Goal: Task Accomplishment & Management: Manage account settings

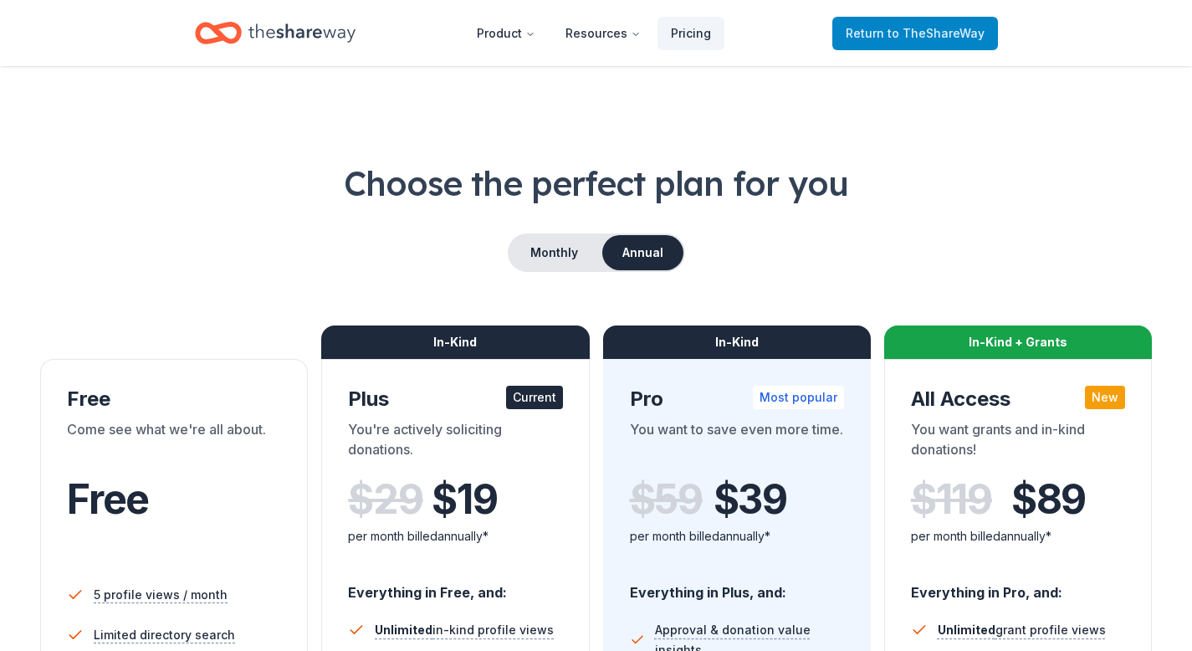
click at [910, 37] on span "to TheShareWay" at bounding box center [935, 33] width 97 height 14
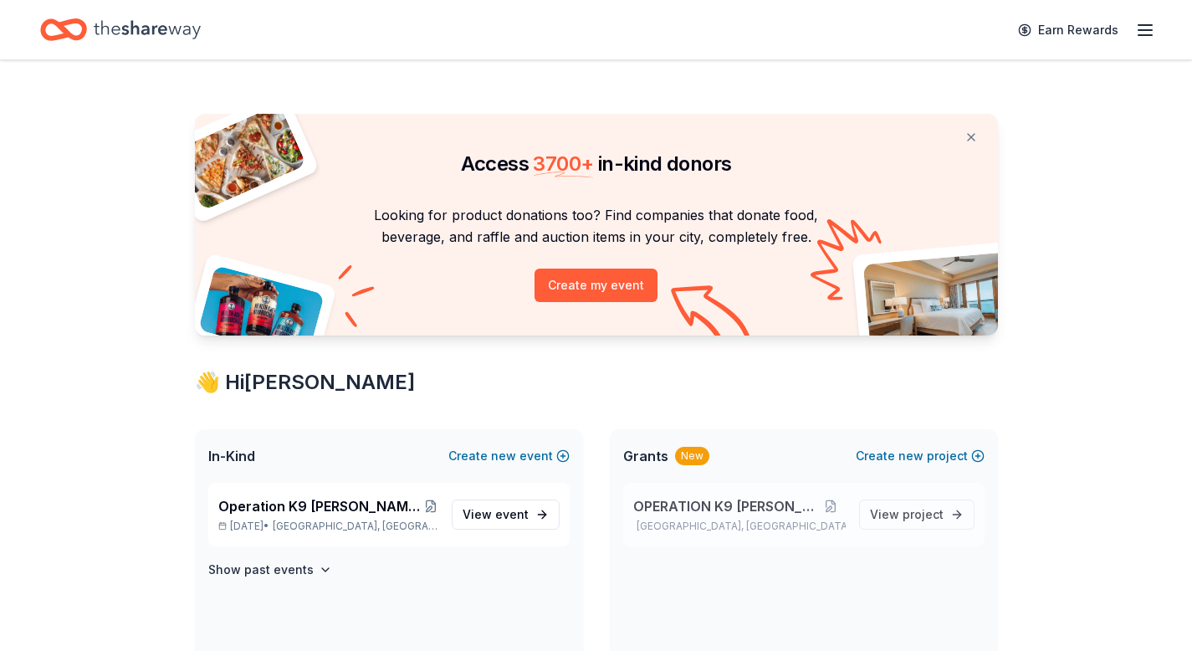
click at [725, 509] on span "OPERATION K9 [PERSON_NAME]" at bounding box center [725, 506] width 184 height 20
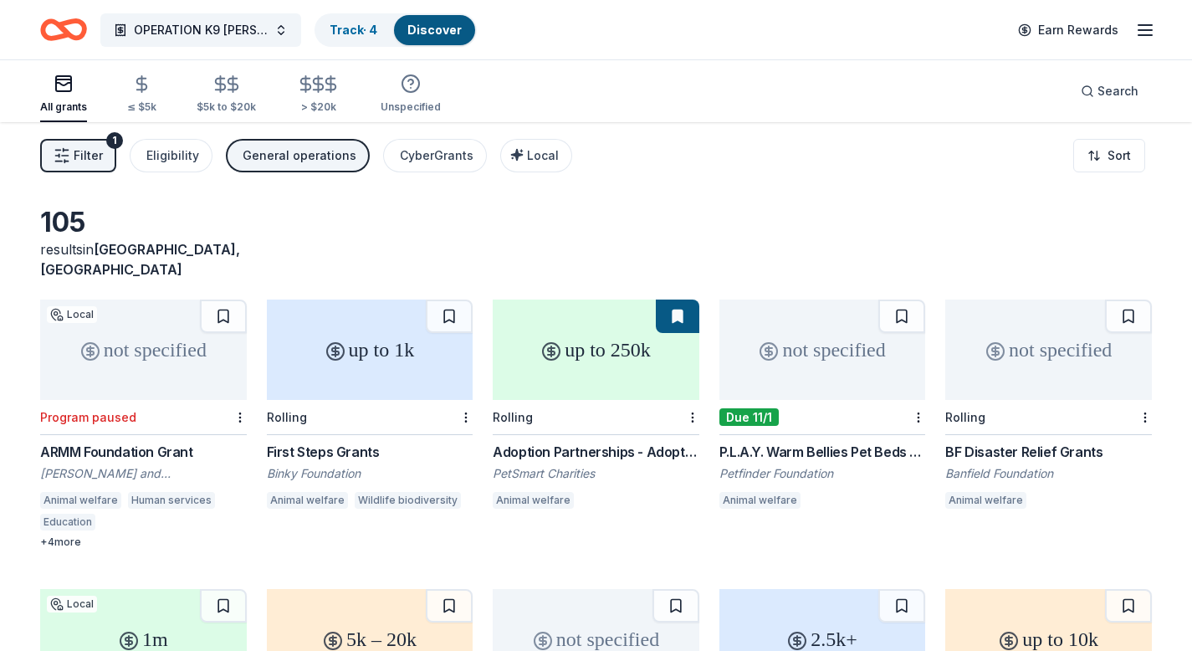
click at [815, 442] on div "P.L.A.Y. Warm Bellies Pet Beds Grants" at bounding box center [822, 452] width 207 height 20
click at [347, 442] on div "First Steps Grants" at bounding box center [370, 452] width 207 height 20
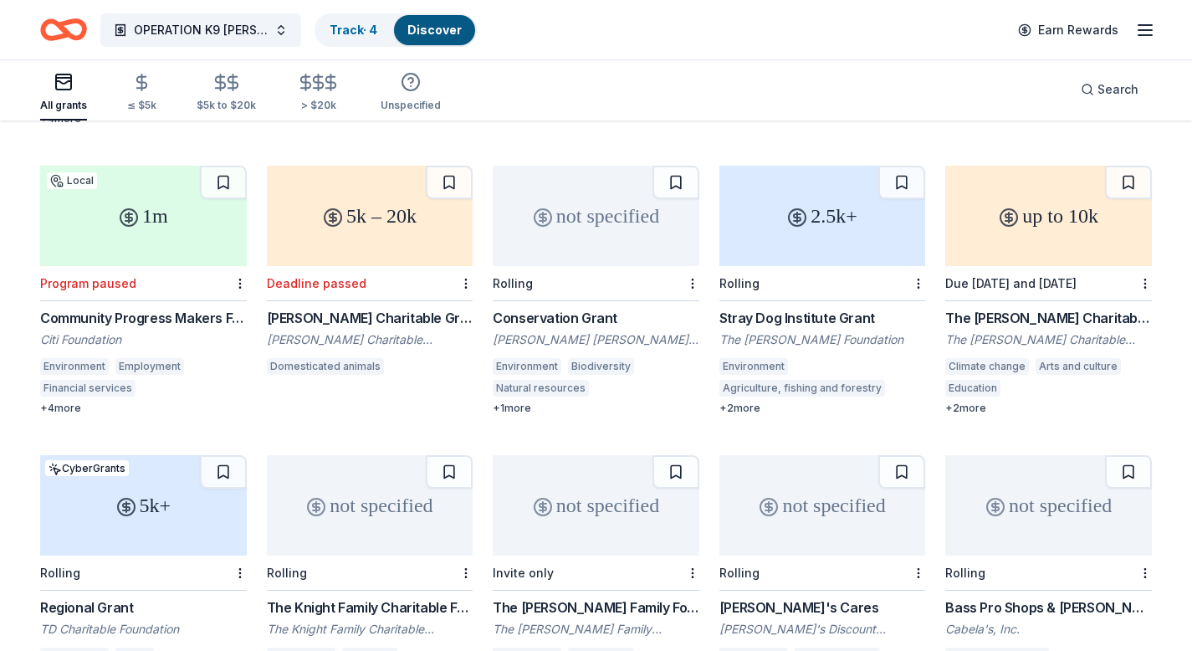
scroll to position [558, 0]
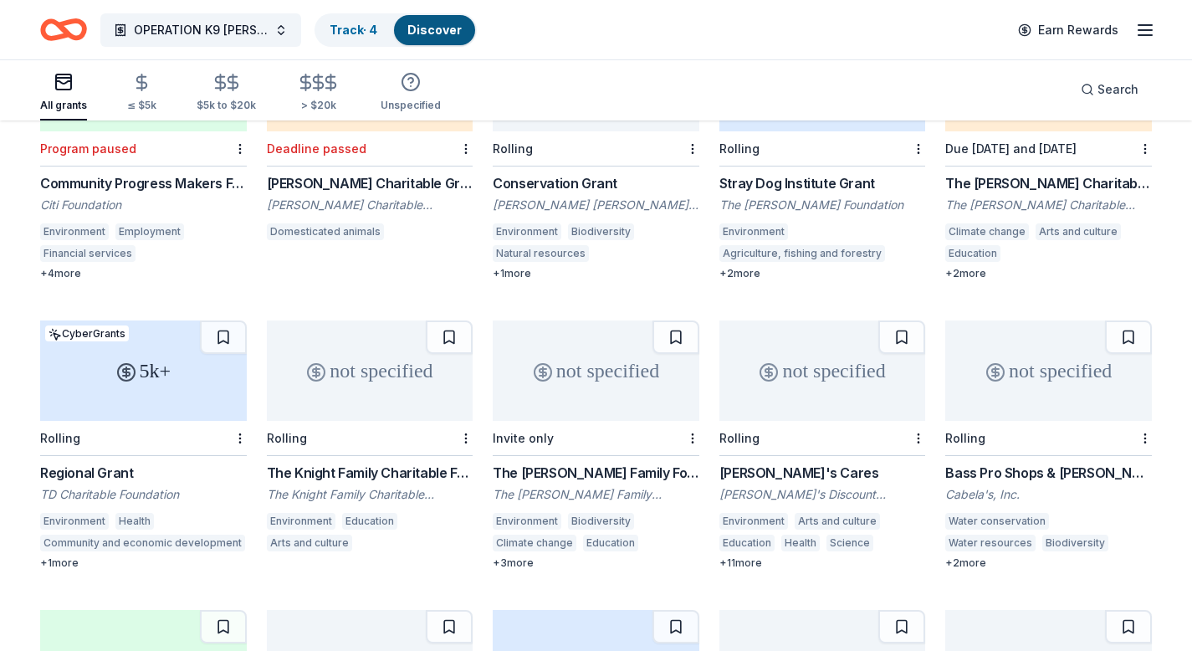
click at [44, 556] on div "+ 1 more" at bounding box center [143, 562] width 207 height 13
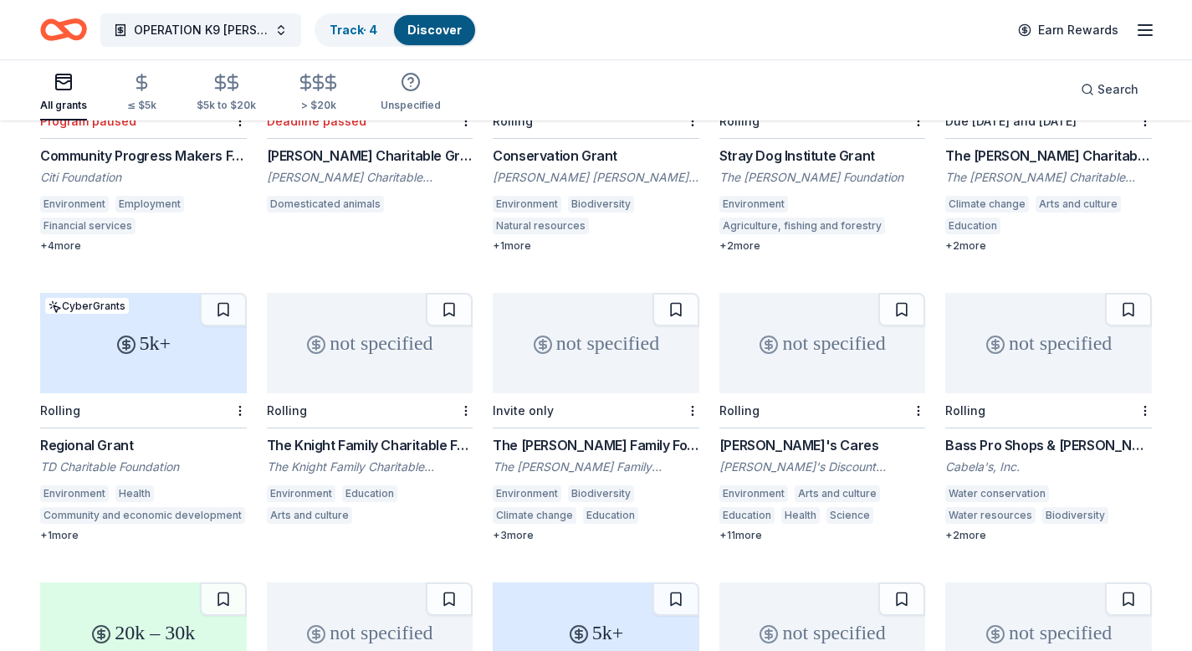
scroll to position [602, 0]
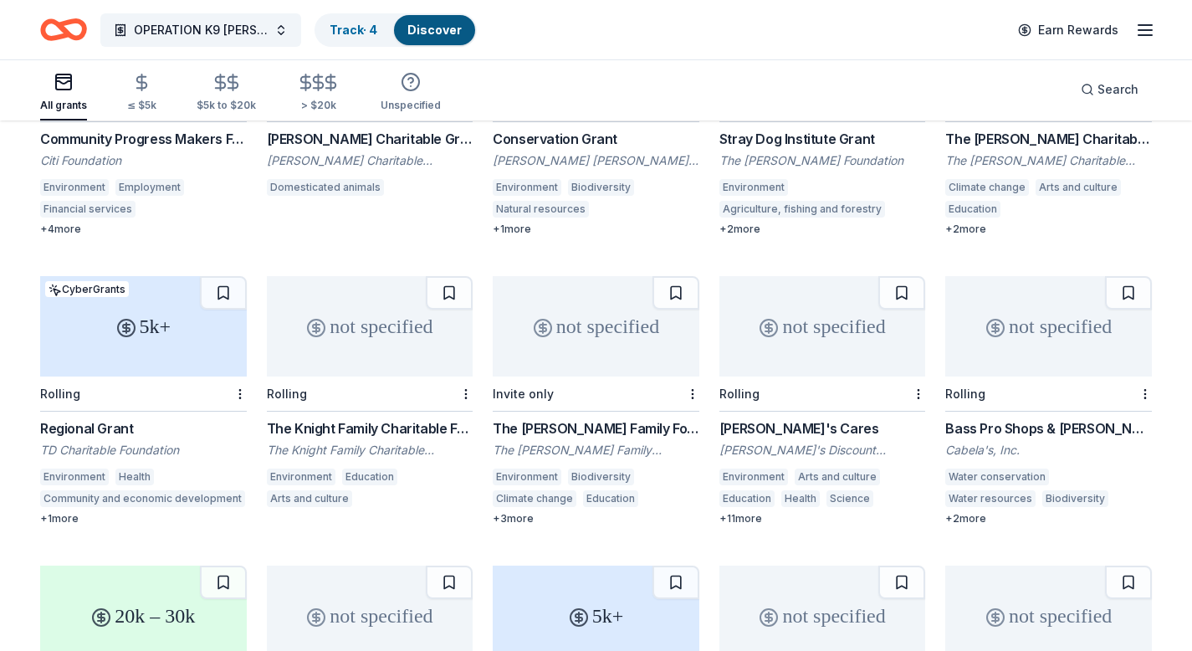
click at [979, 512] on div "+ 2 more" at bounding box center [1048, 518] width 207 height 13
click at [524, 512] on div "+ 3 more" at bounding box center [596, 518] width 207 height 13
click at [746, 512] on div "+ 11 more" at bounding box center [822, 518] width 207 height 13
click at [754, 418] on div "[PERSON_NAME]'s Cares" at bounding box center [822, 428] width 207 height 20
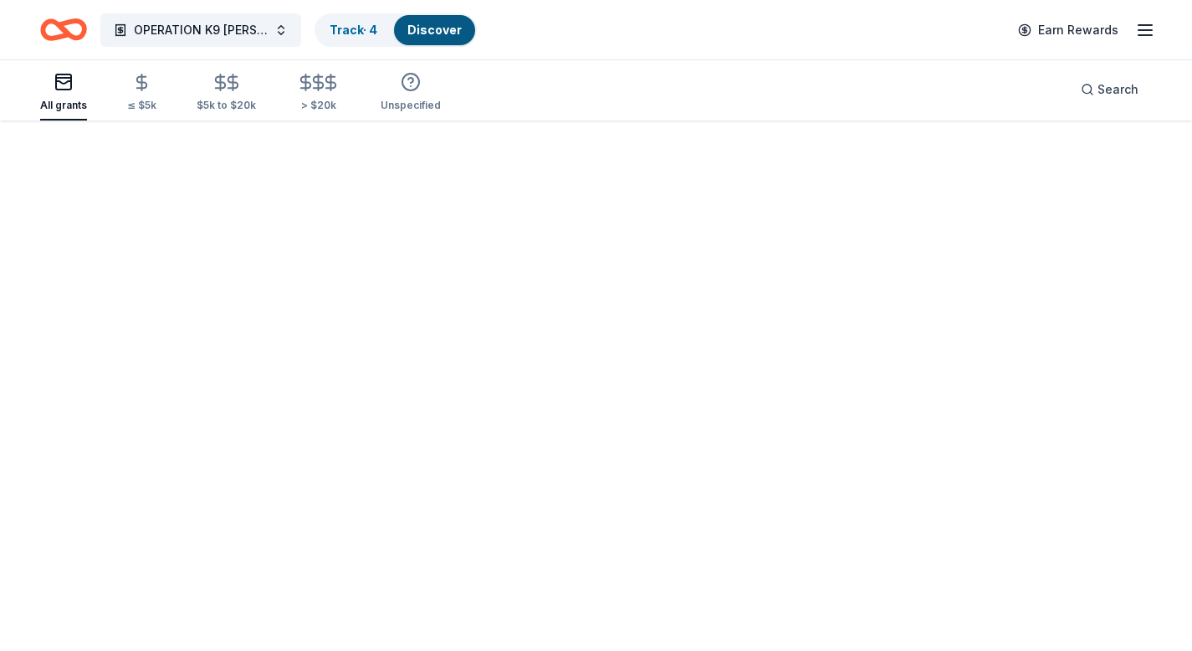
click at [752, 407] on div "Fetching grants, one moment..." at bounding box center [596, 325] width 1192 height 651
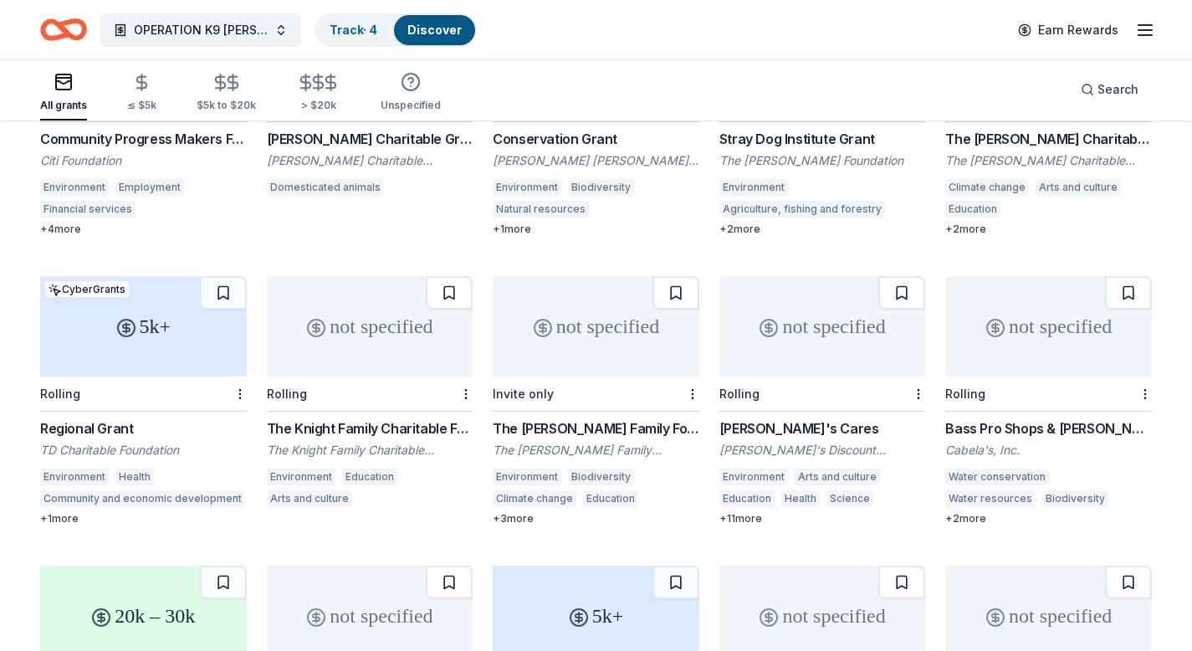
click at [752, 418] on div "[PERSON_NAME]'s Cares" at bounding box center [822, 428] width 207 height 20
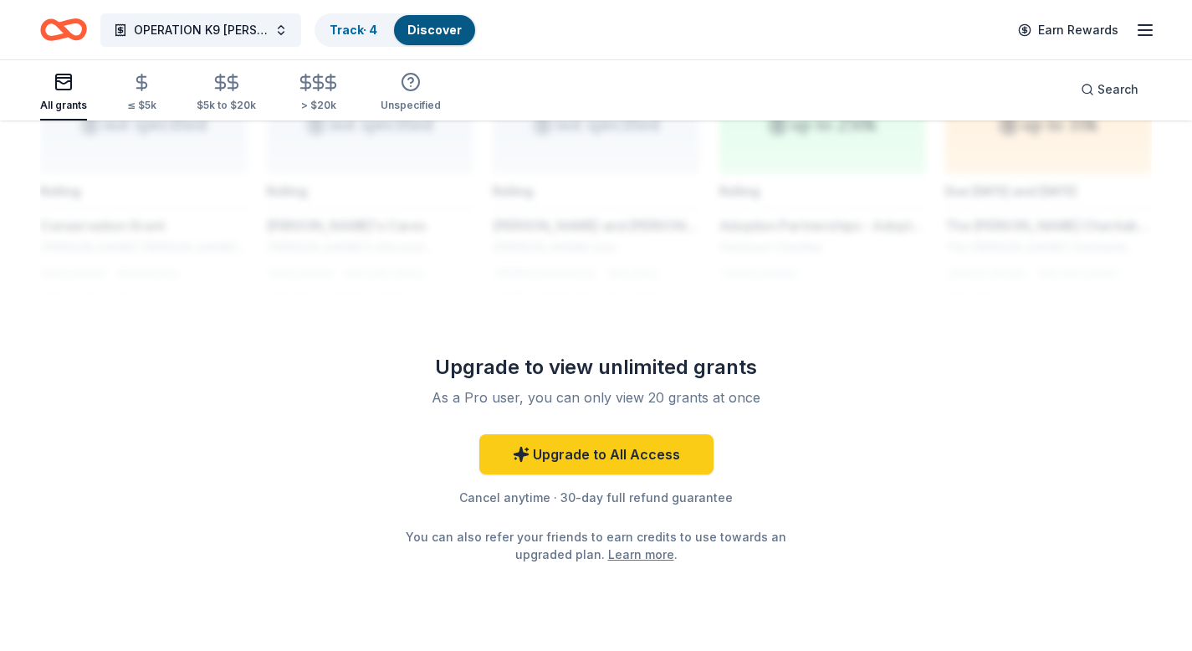
scroll to position [1459, 0]
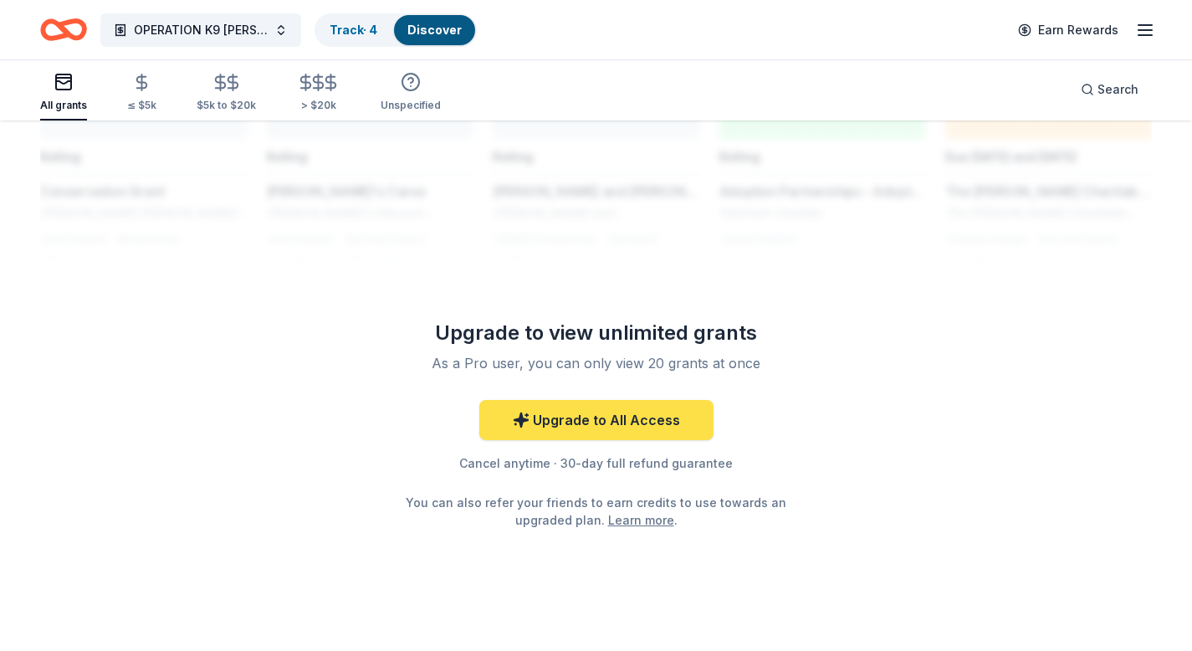
click at [606, 400] on link "Upgrade to All Access" at bounding box center [596, 420] width 234 height 40
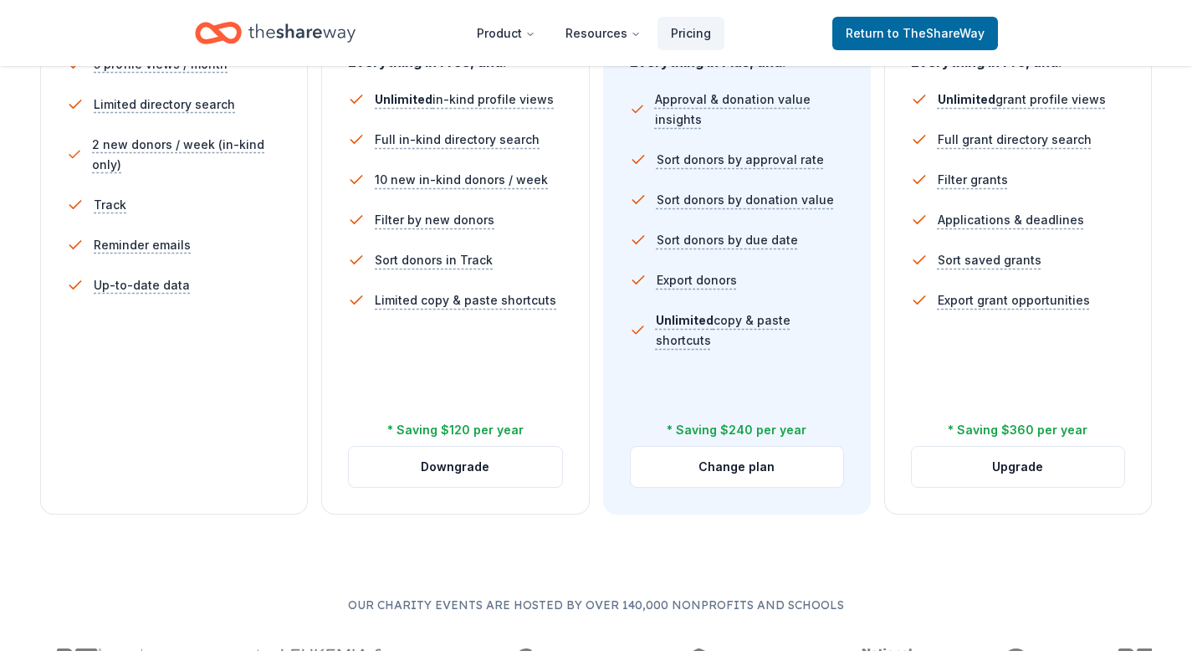
scroll to position [555, 0]
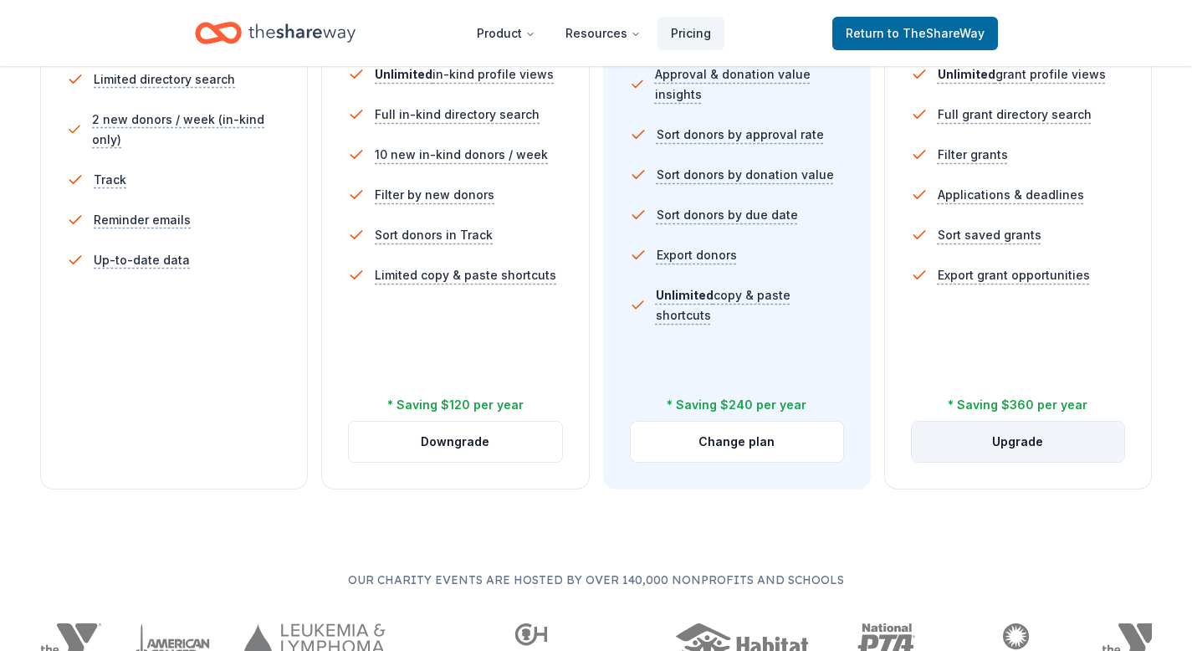
click at [1018, 439] on button "Upgrade" at bounding box center [1018, 442] width 212 height 40
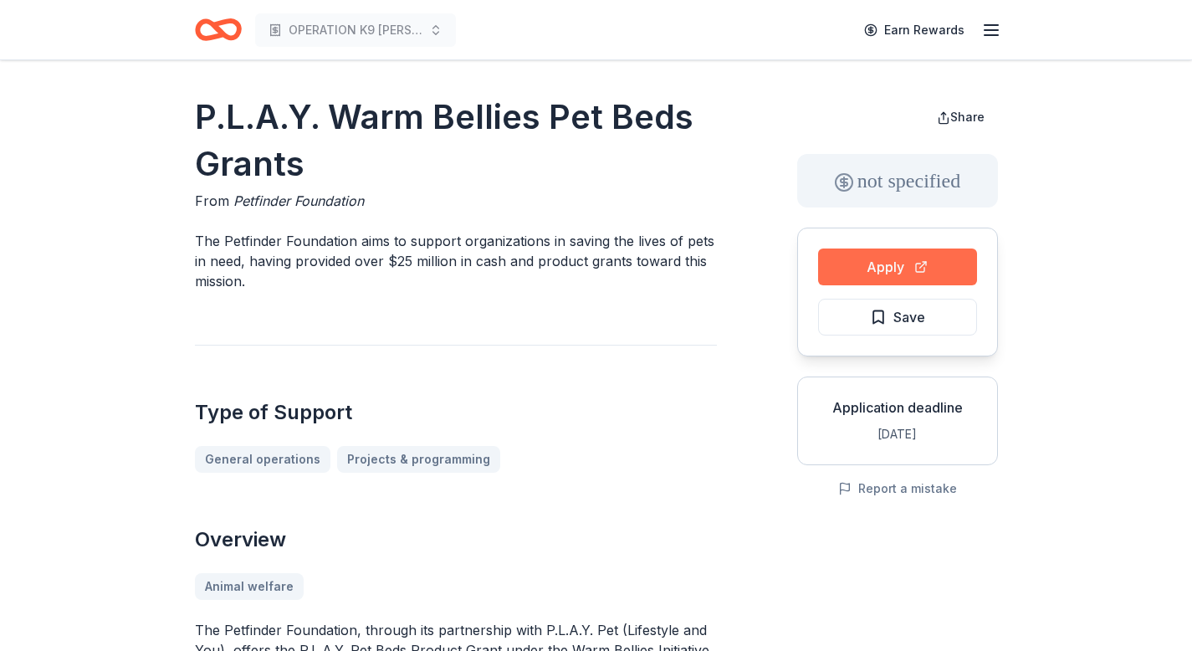
click at [902, 268] on button "Apply" at bounding box center [897, 266] width 159 height 37
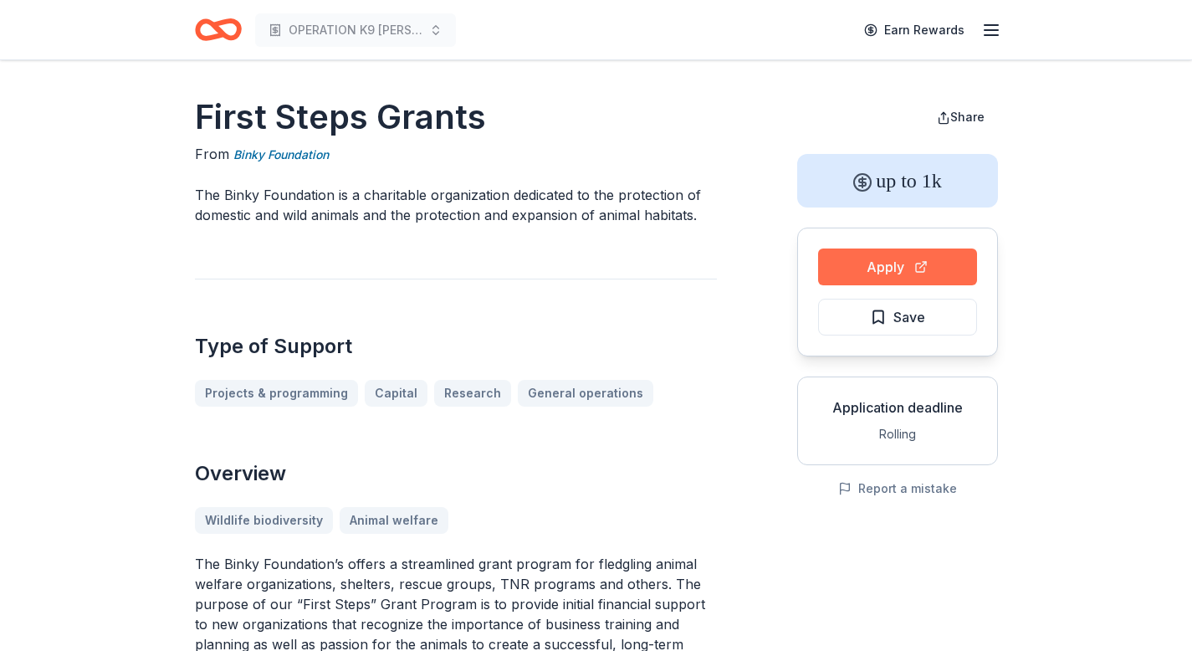
click at [902, 266] on button "Apply" at bounding box center [897, 266] width 159 height 37
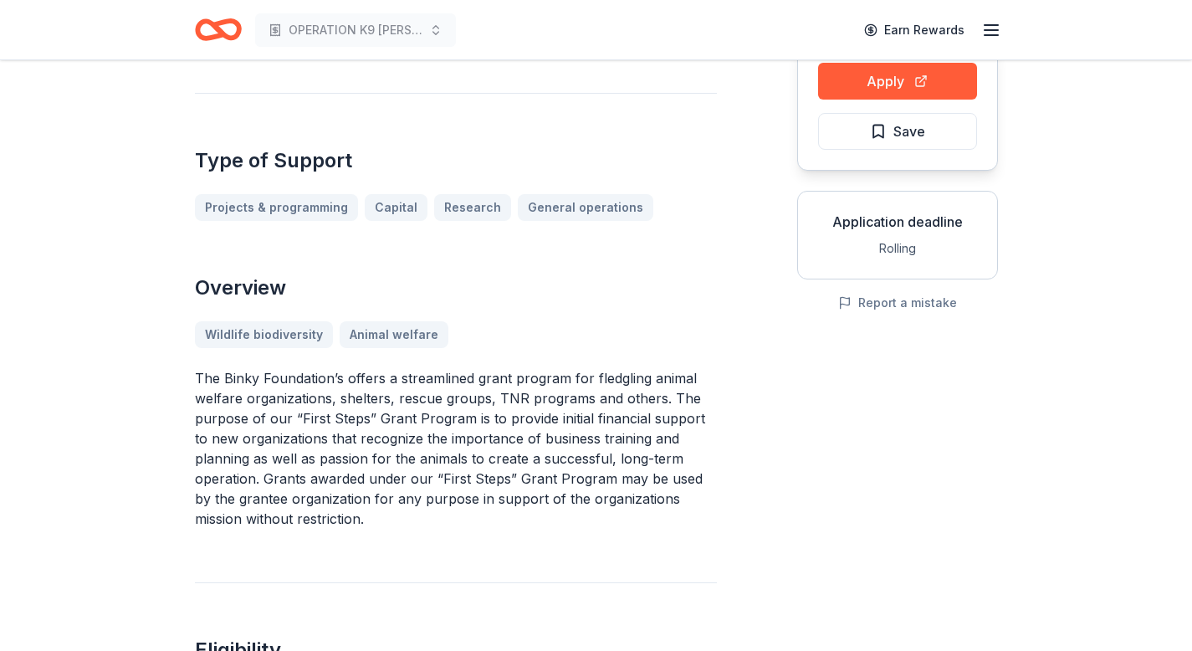
scroll to position [36, 0]
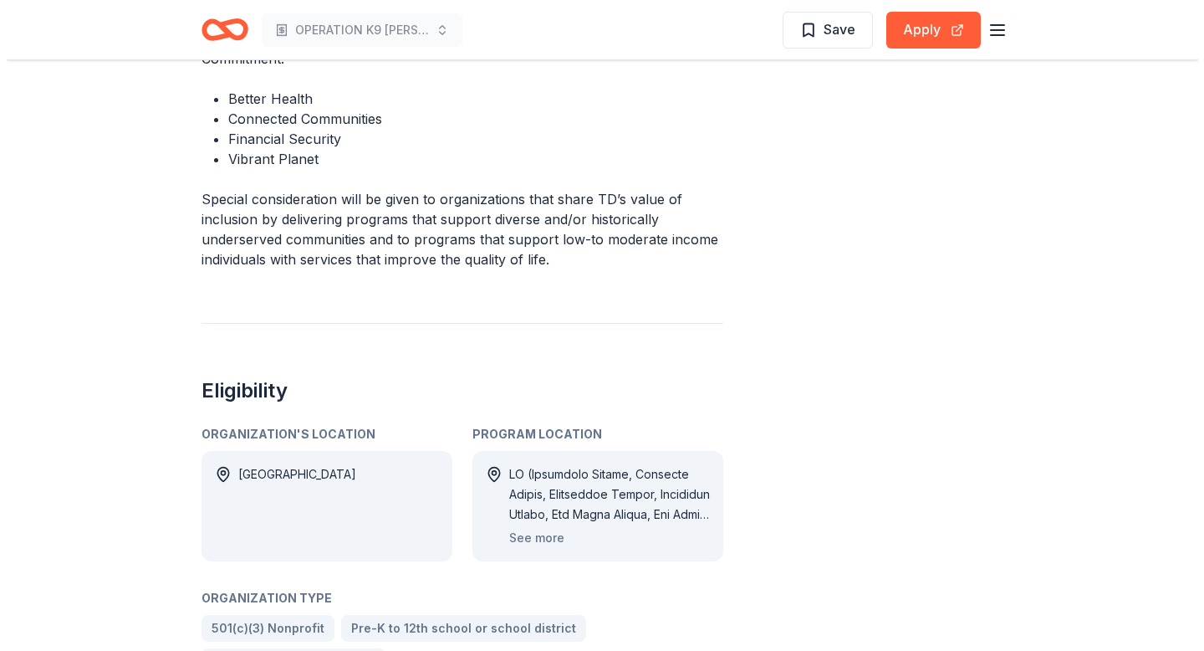
scroll to position [600, 0]
click at [535, 527] on button "See more" at bounding box center [530, 537] width 55 height 20
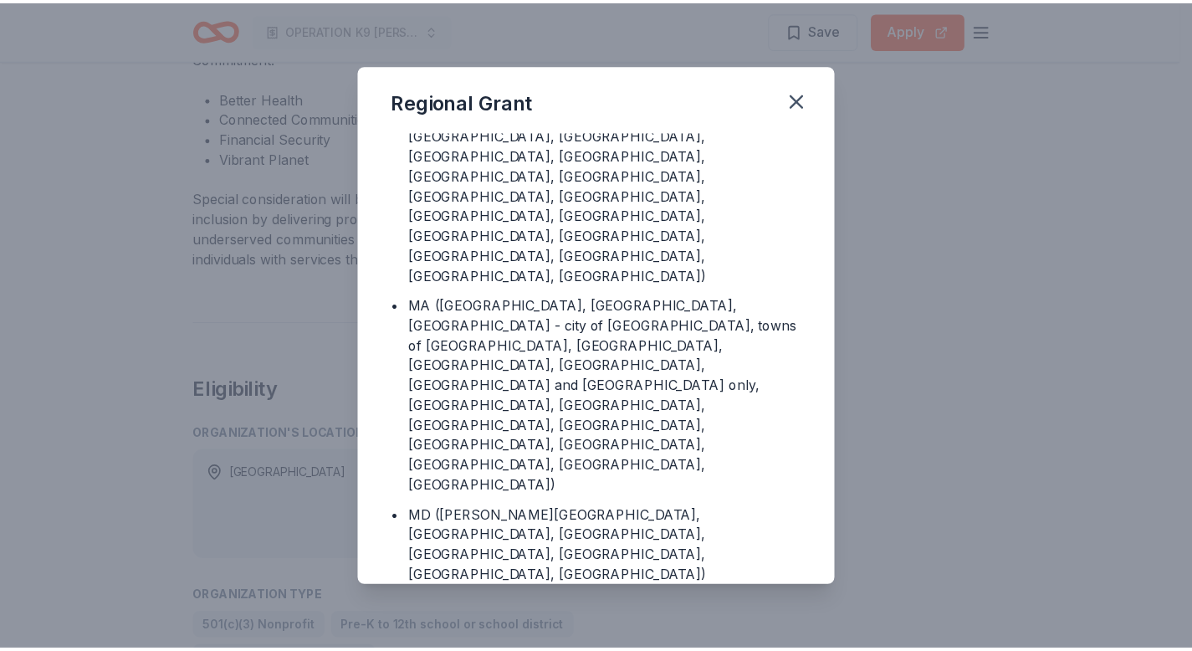
scroll to position [0, 0]
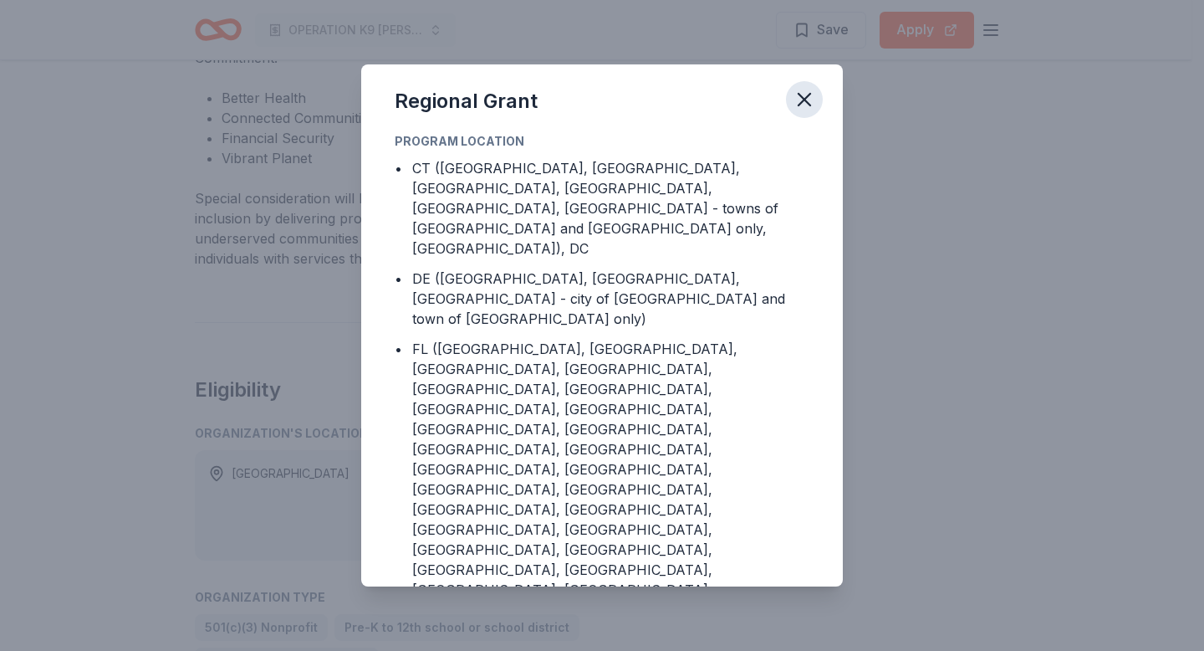
click at [805, 97] on icon "button" at bounding box center [805, 100] width 12 height 12
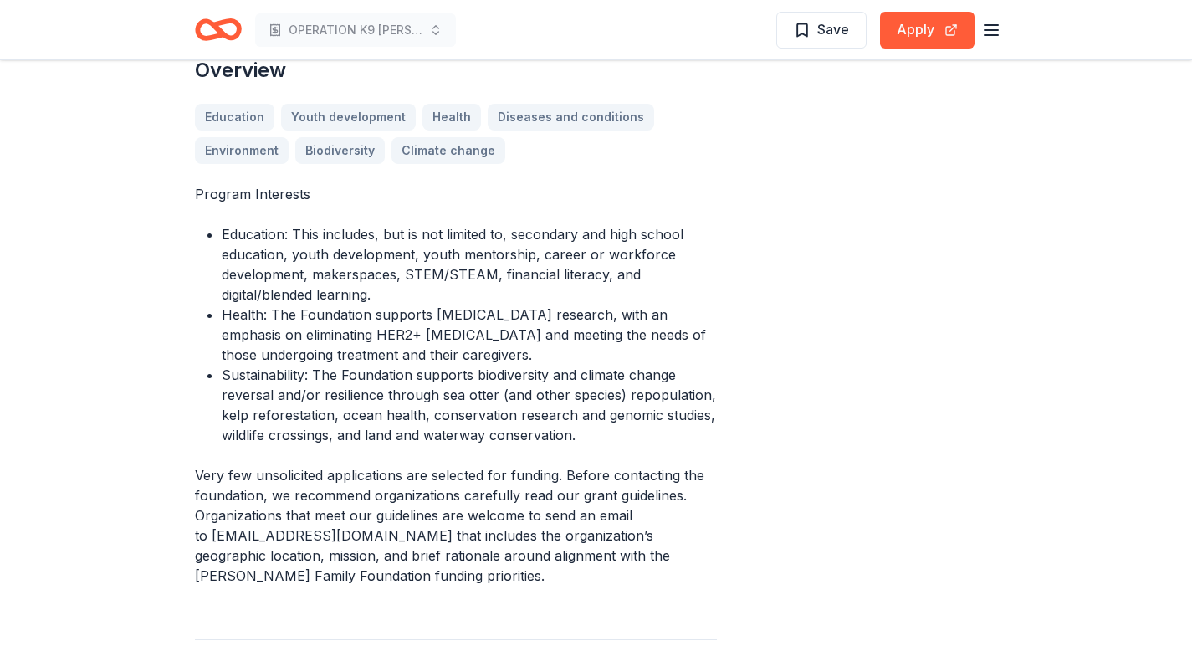
scroll to position [473, 0]
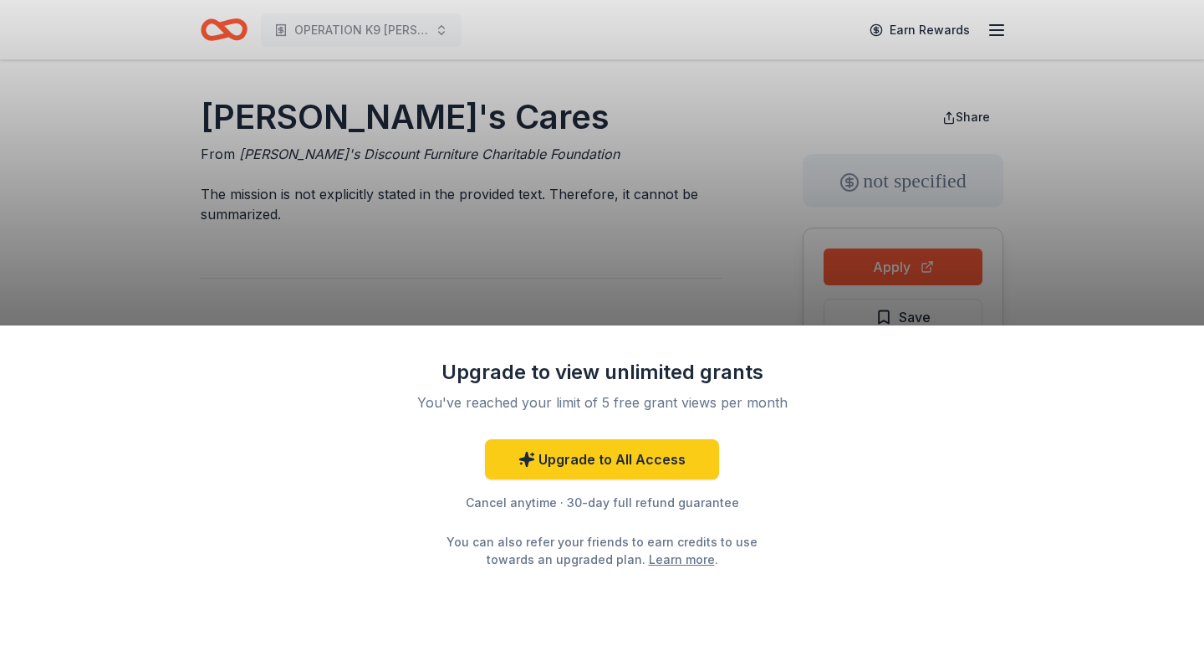
click at [703, 272] on div "Upgrade to view unlimited grants You've reached your limit of 5 free grant view…" at bounding box center [602, 325] width 1204 height 651
click at [655, 304] on div "Upgrade to view unlimited grants You've reached your limit of 5 free grant view…" at bounding box center [602, 325] width 1204 height 651
click at [675, 288] on div "Upgrade to view unlimited grants You've reached your limit of 5 free grant view…" at bounding box center [602, 325] width 1204 height 651
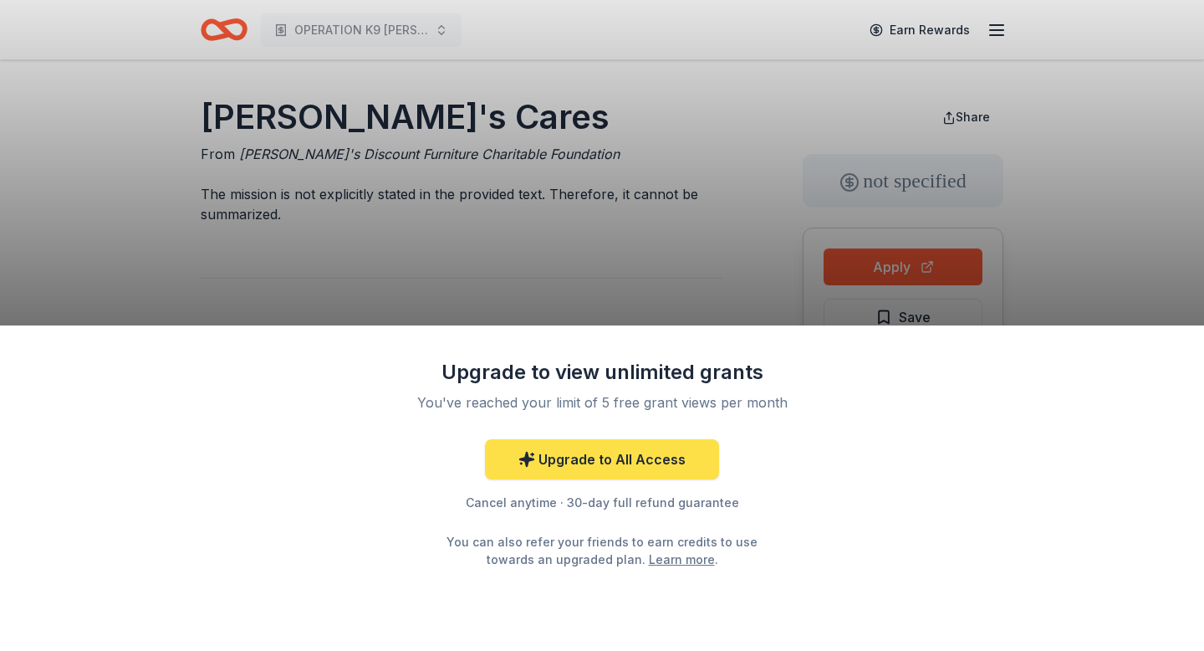
click at [595, 465] on link "Upgrade to All Access" at bounding box center [602, 459] width 234 height 40
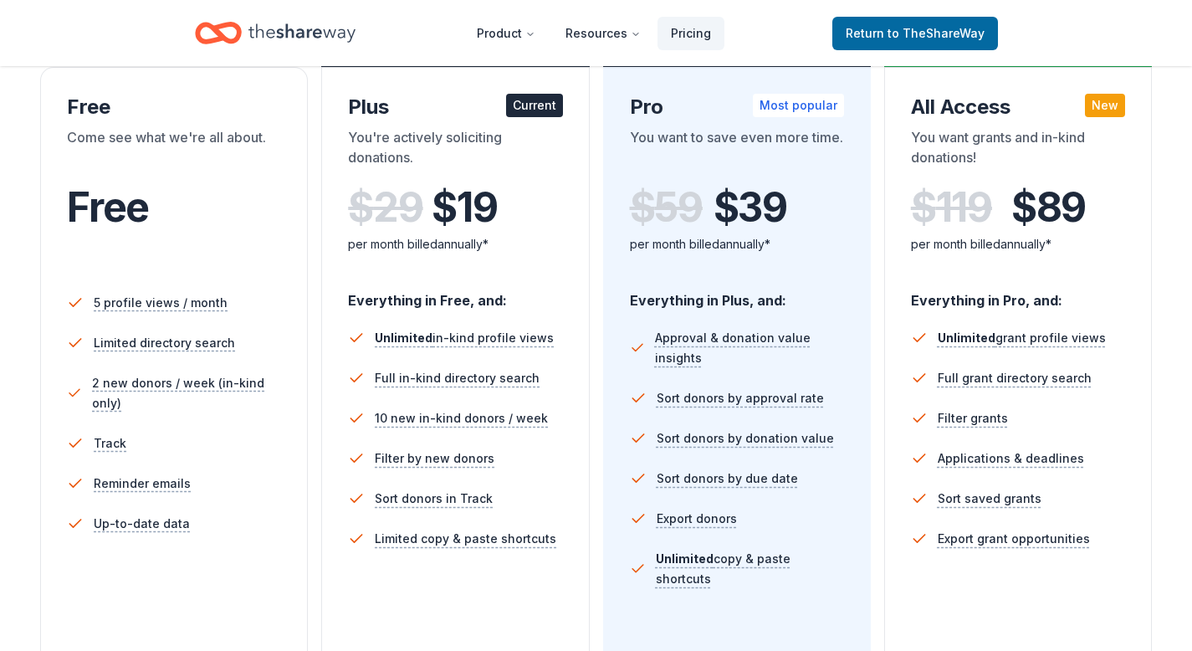
scroll to position [291, 0]
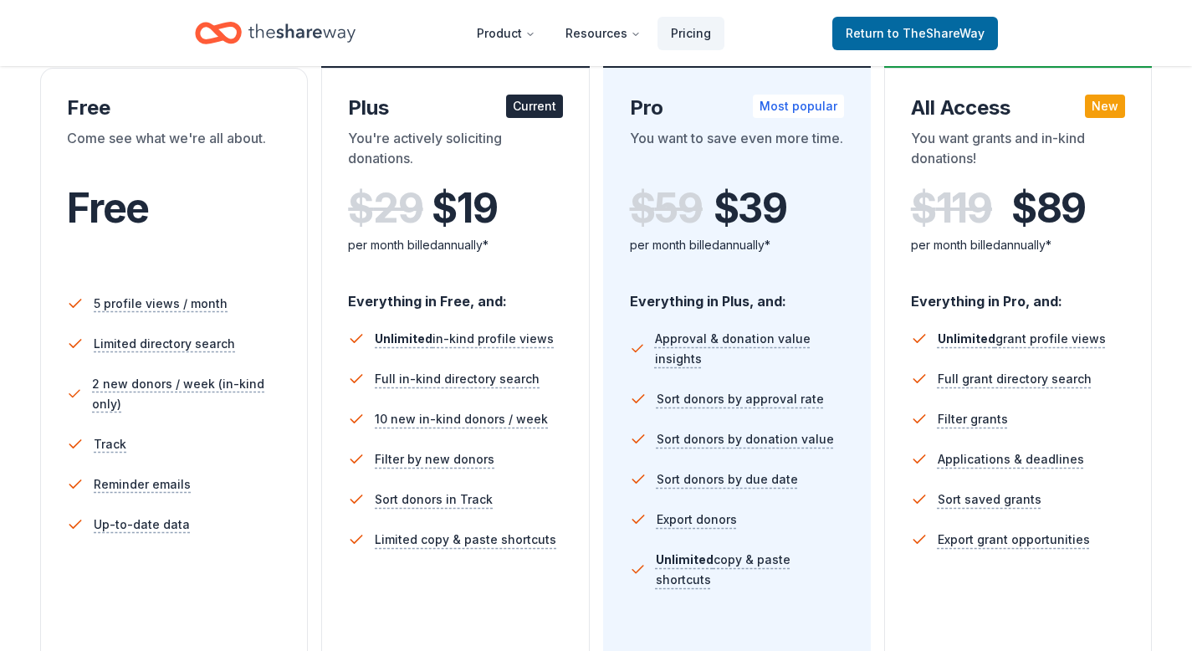
click at [757, 140] on div "You want to save even more time." at bounding box center [737, 151] width 214 height 47
click at [652, 108] on div "Pro Most popular" at bounding box center [737, 108] width 214 height 27
click at [714, 270] on div "$ 59 $ 39 per month billed annually*" at bounding box center [737, 231] width 214 height 92
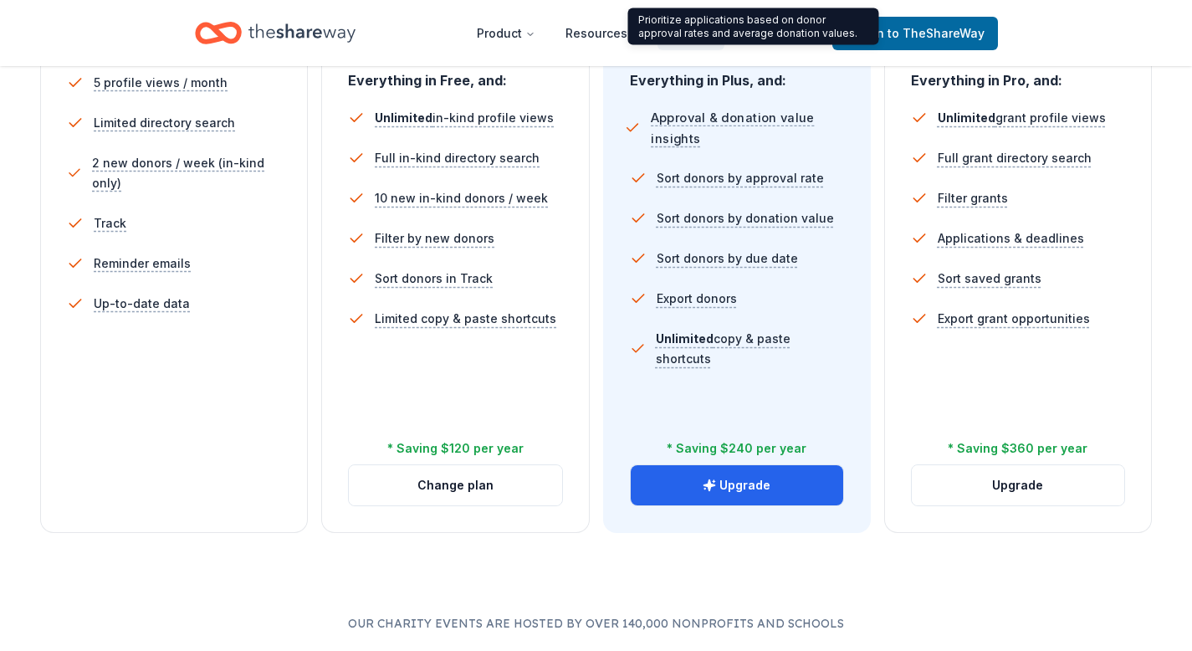
scroll to position [656, 0]
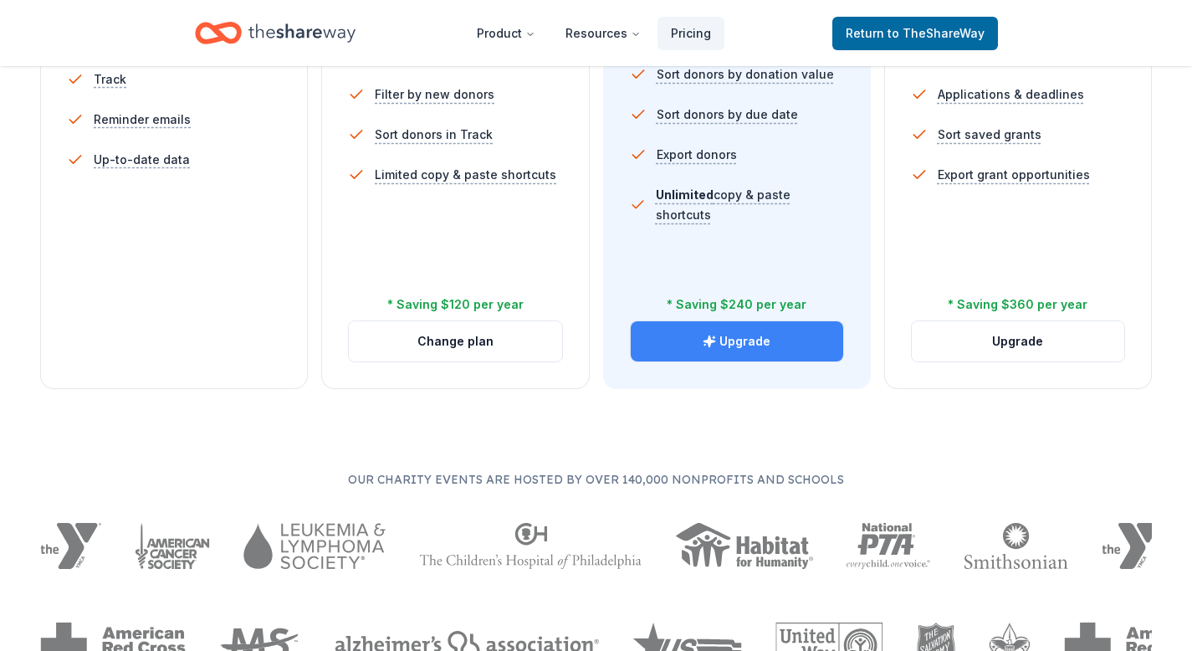
click at [724, 347] on button "Upgrade" at bounding box center [737, 341] width 212 height 40
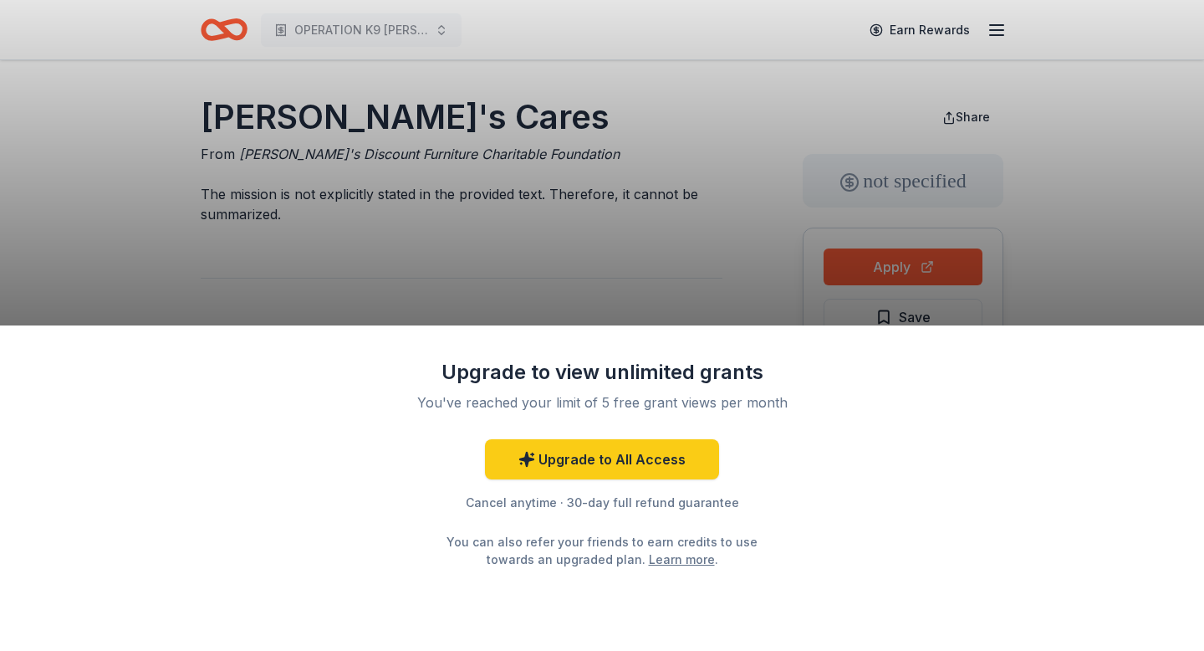
click at [468, 299] on div "Upgrade to view unlimited grants You've reached your limit of 5 free grant view…" at bounding box center [602, 325] width 1204 height 651
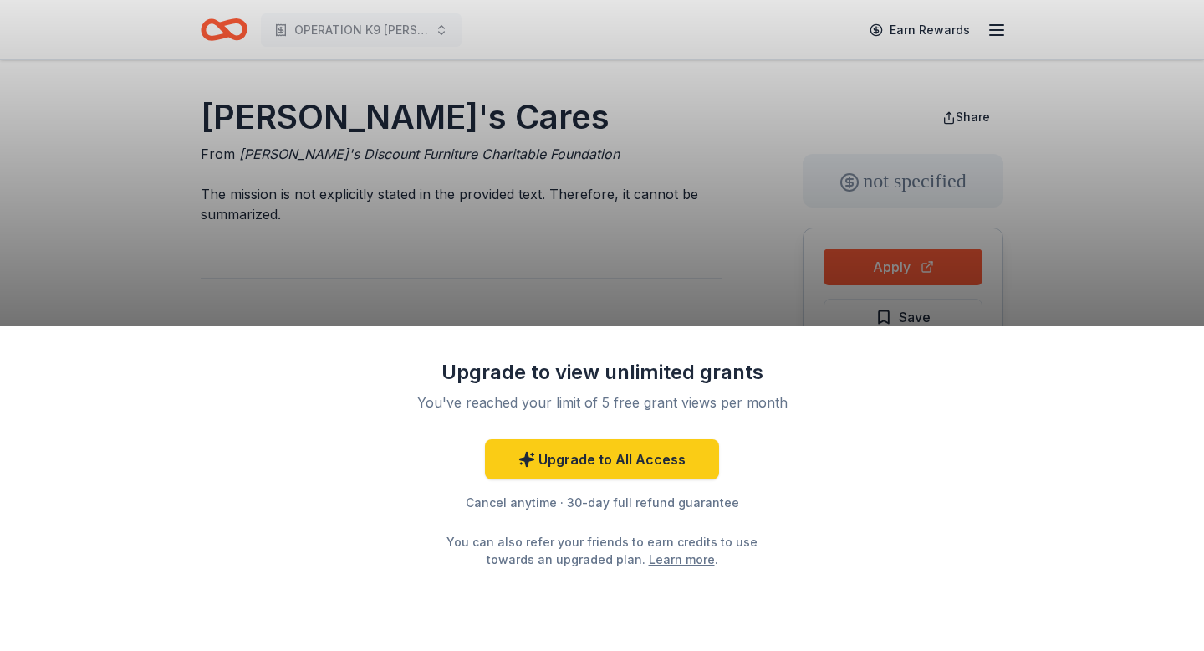
click at [468, 299] on div "Upgrade to view unlimited grants You've reached your limit of 5 free grant view…" at bounding box center [602, 325] width 1204 height 651
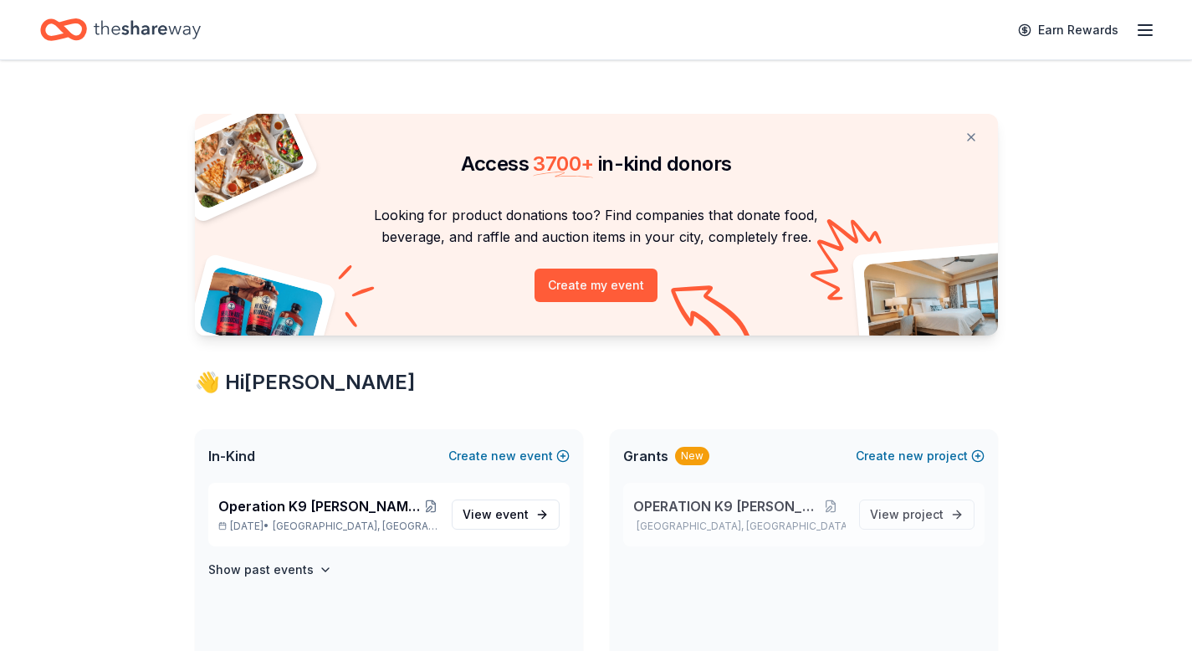
click at [702, 514] on span "OPERATION K9 [PERSON_NAME]" at bounding box center [725, 506] width 184 height 20
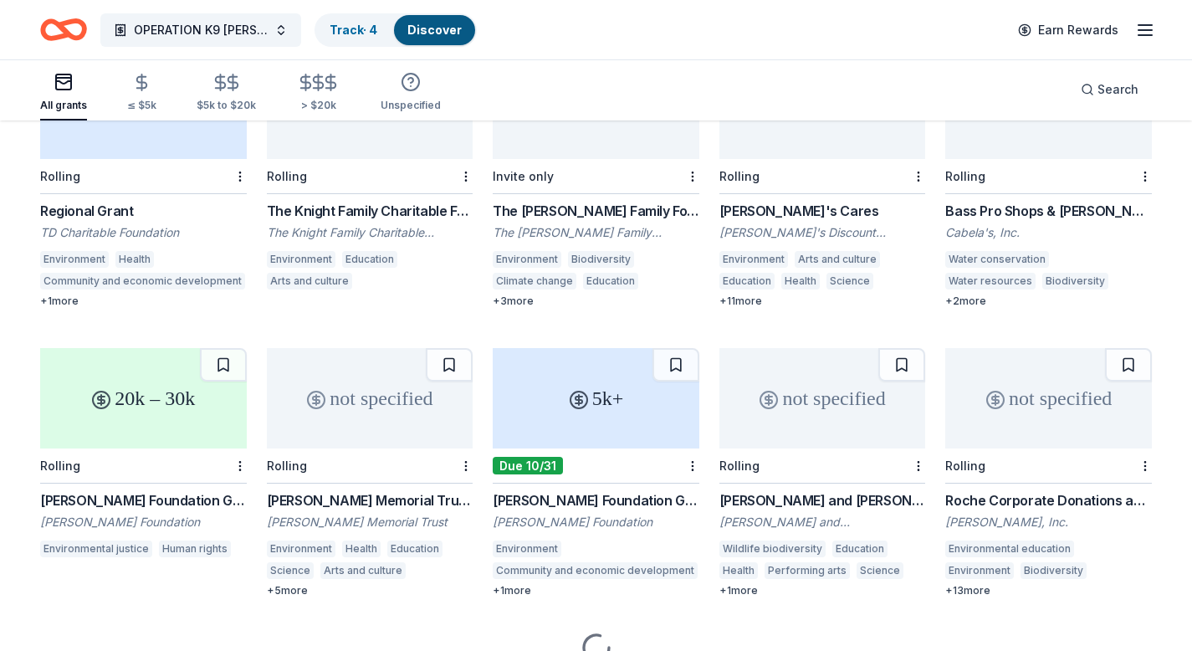
scroll to position [801, 0]
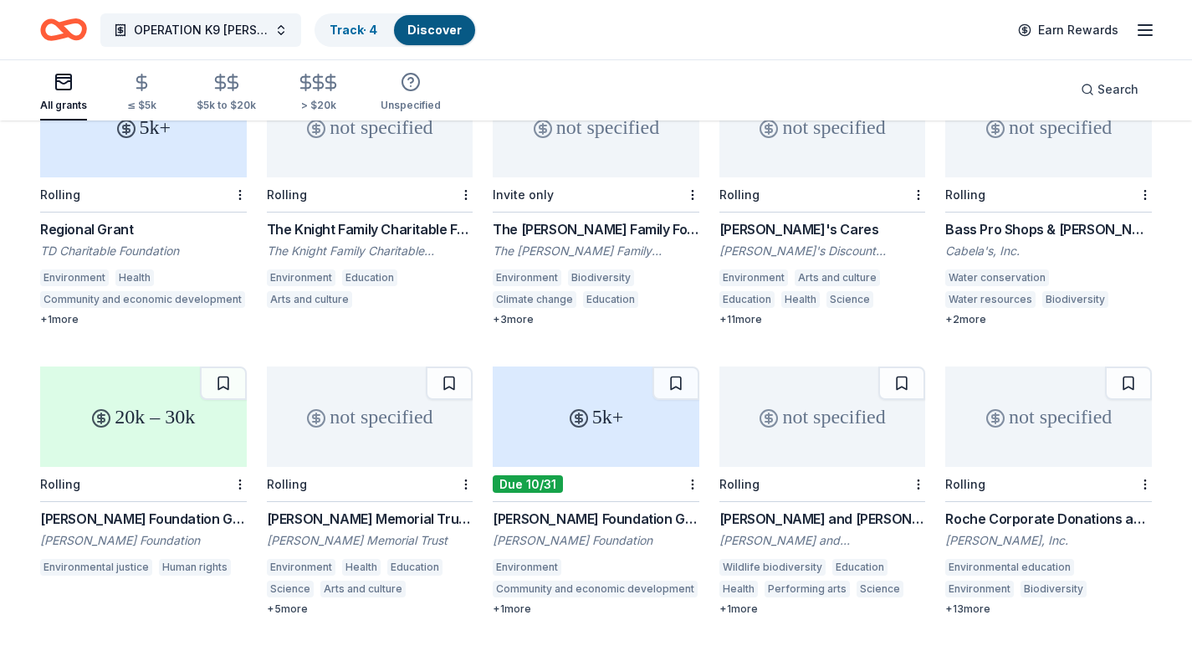
click at [746, 313] on div "+ 11 more" at bounding box center [822, 319] width 207 height 13
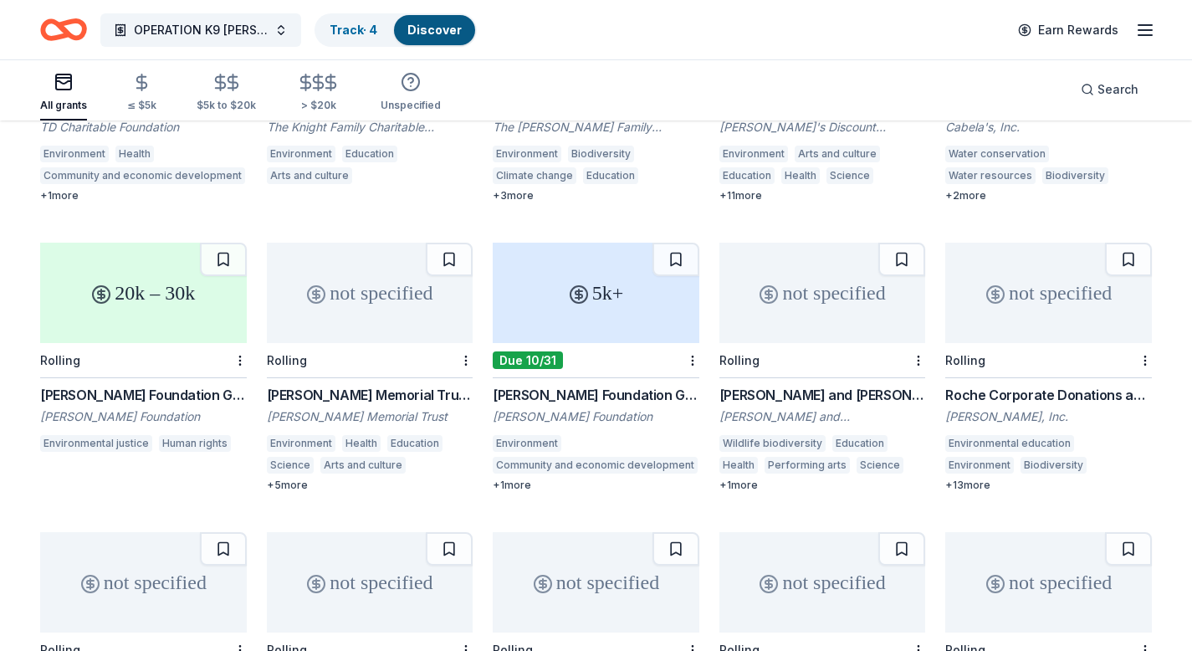
scroll to position [935, 0]
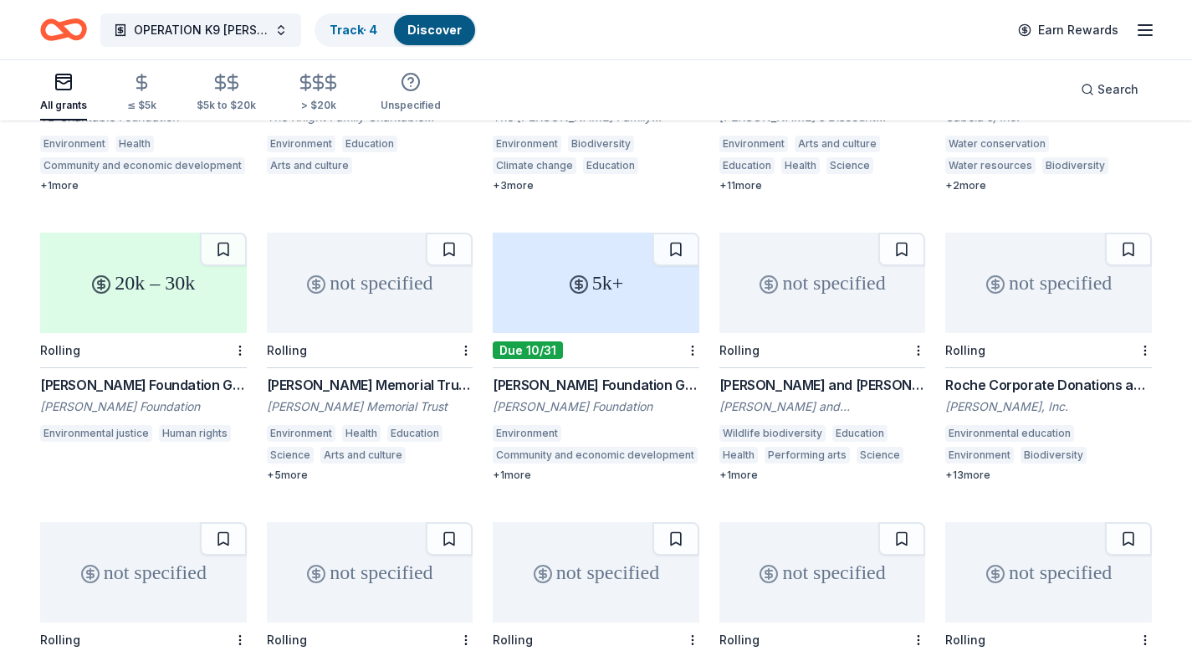
click at [974, 468] on div "+ 13 more" at bounding box center [1048, 474] width 207 height 13
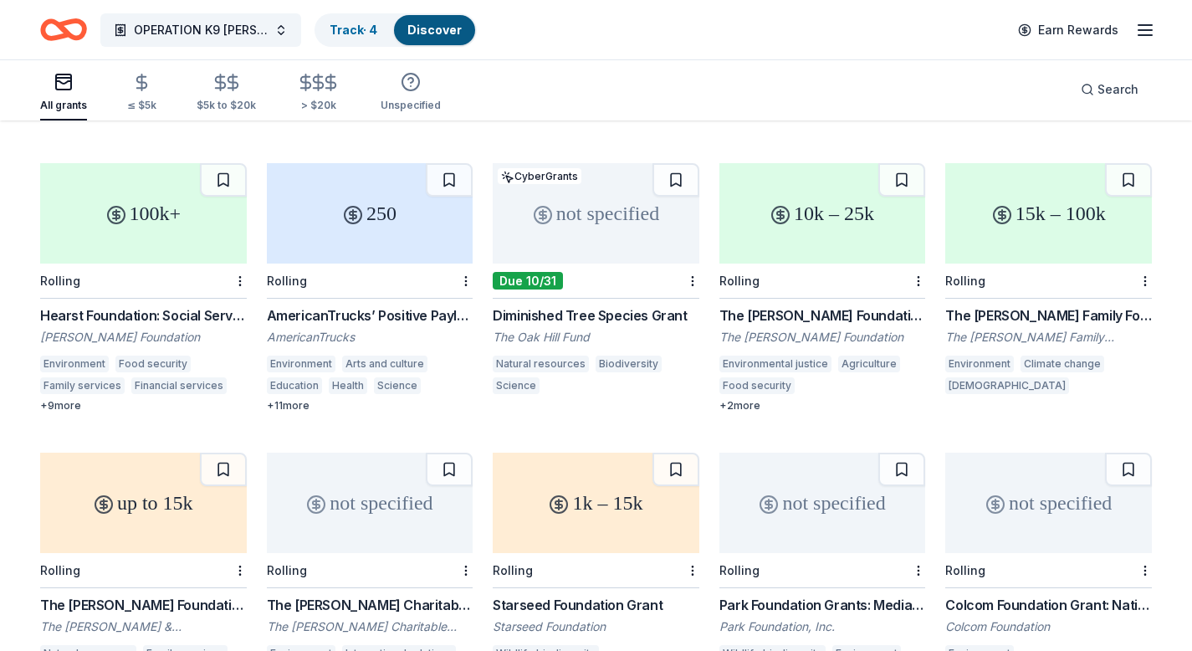
scroll to position [2452, 0]
click at [299, 398] on div "+ 11 more" at bounding box center [370, 404] width 207 height 13
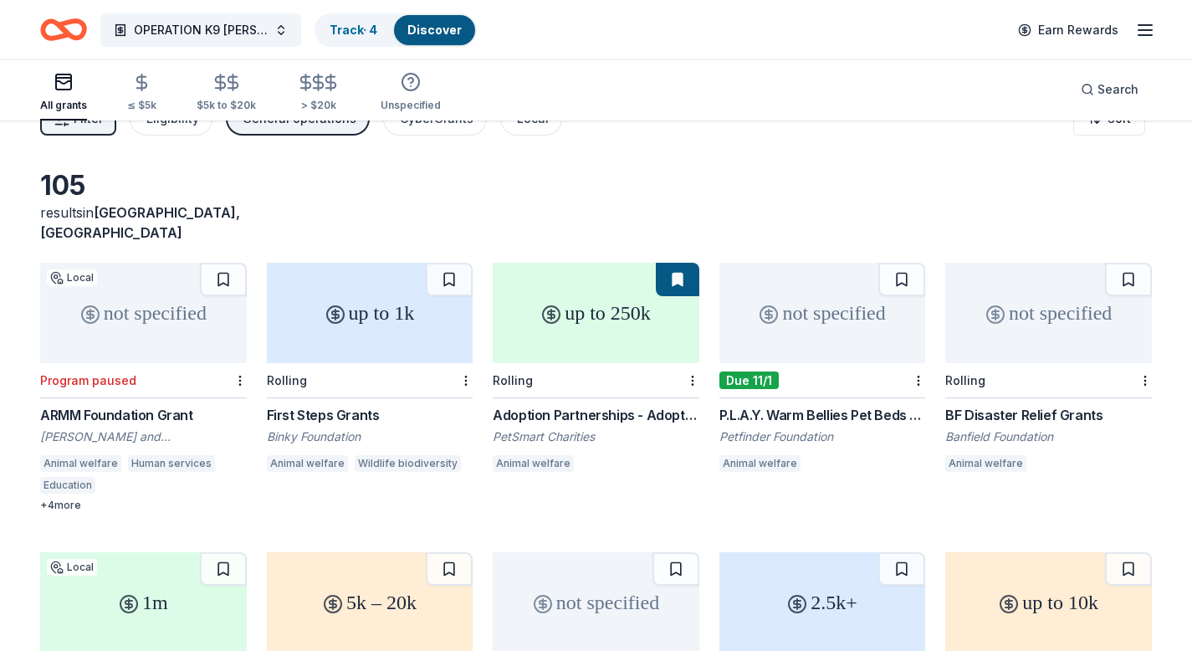
scroll to position [0, 0]
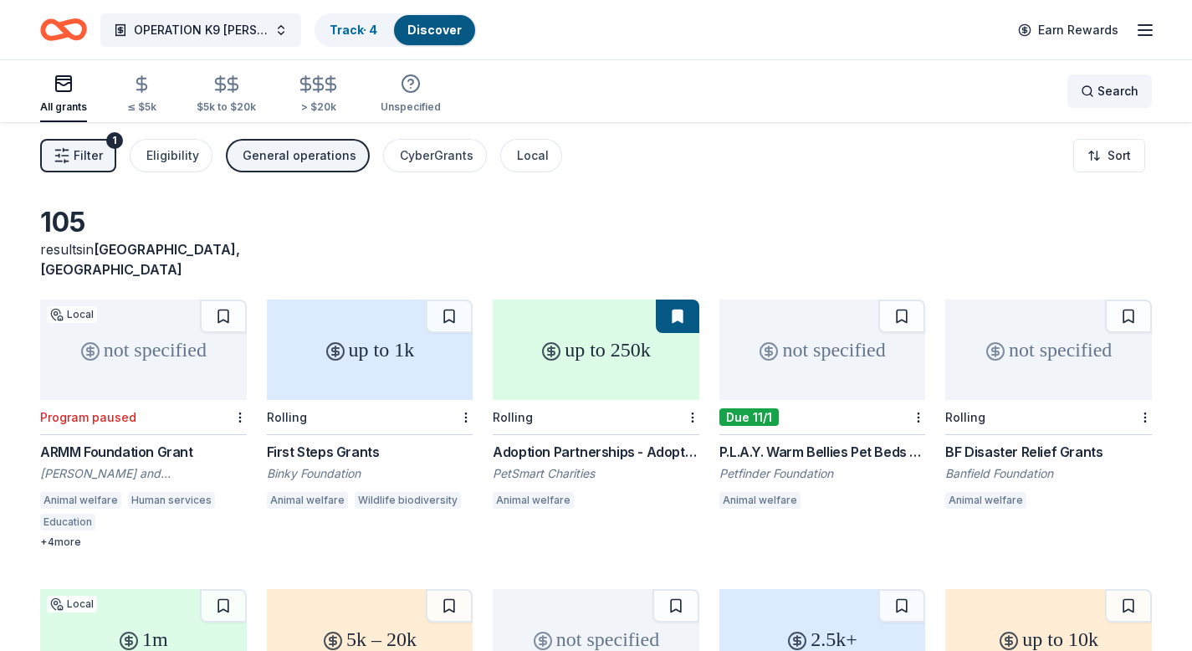
click at [1103, 95] on span "Search" at bounding box center [1117, 91] width 41 height 20
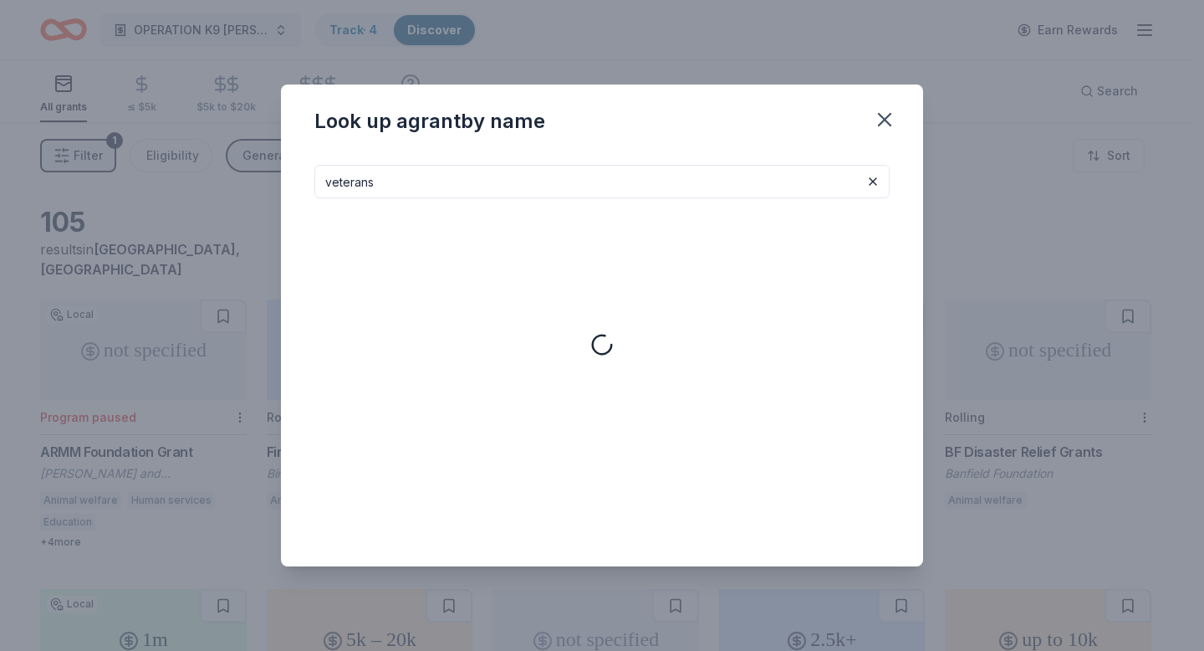
type input "veterans"
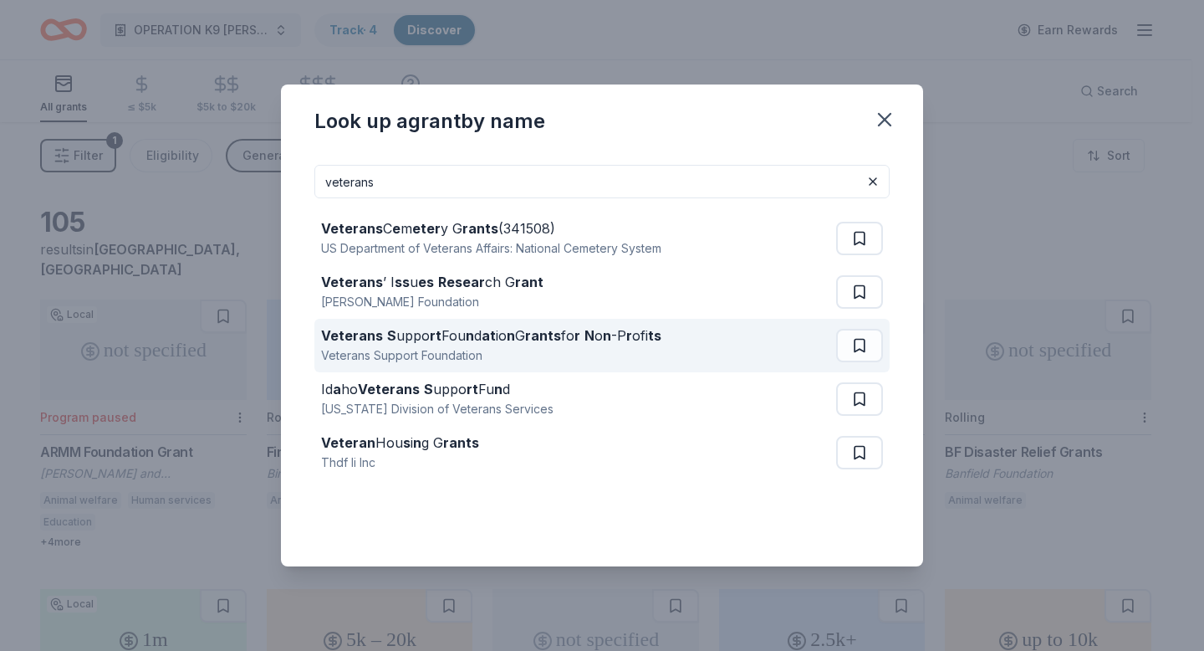
click at [391, 348] on div "Veterans Support Foundation" at bounding box center [491, 355] width 340 height 20
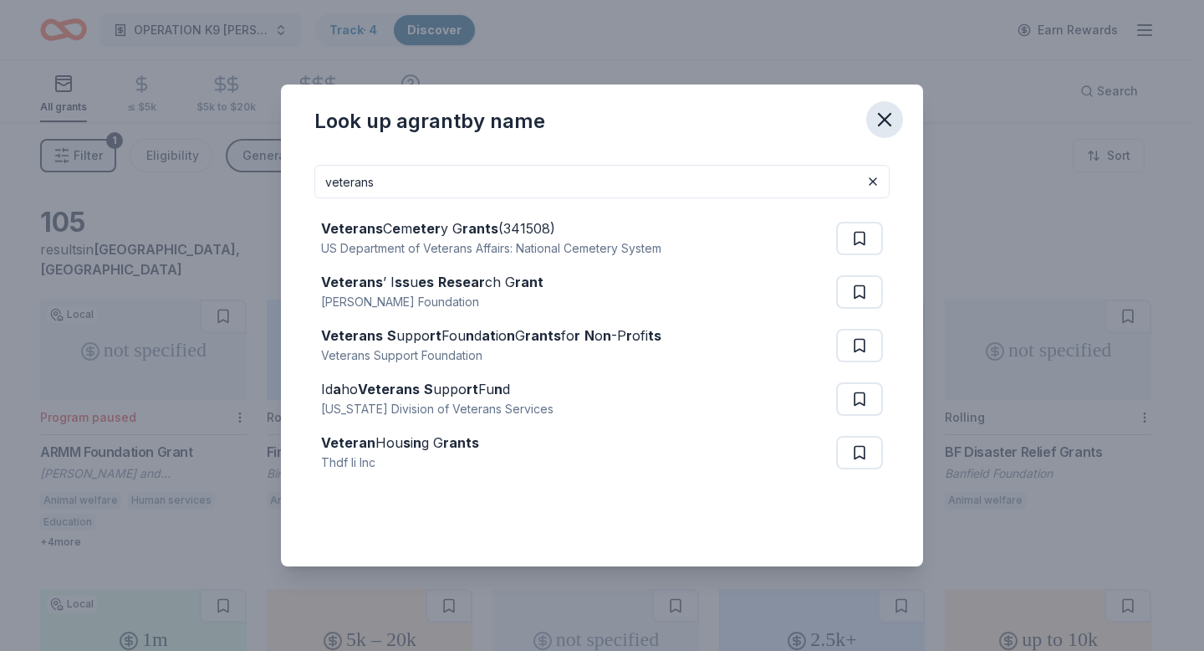
click at [883, 120] on icon "button" at bounding box center [885, 120] width 12 height 12
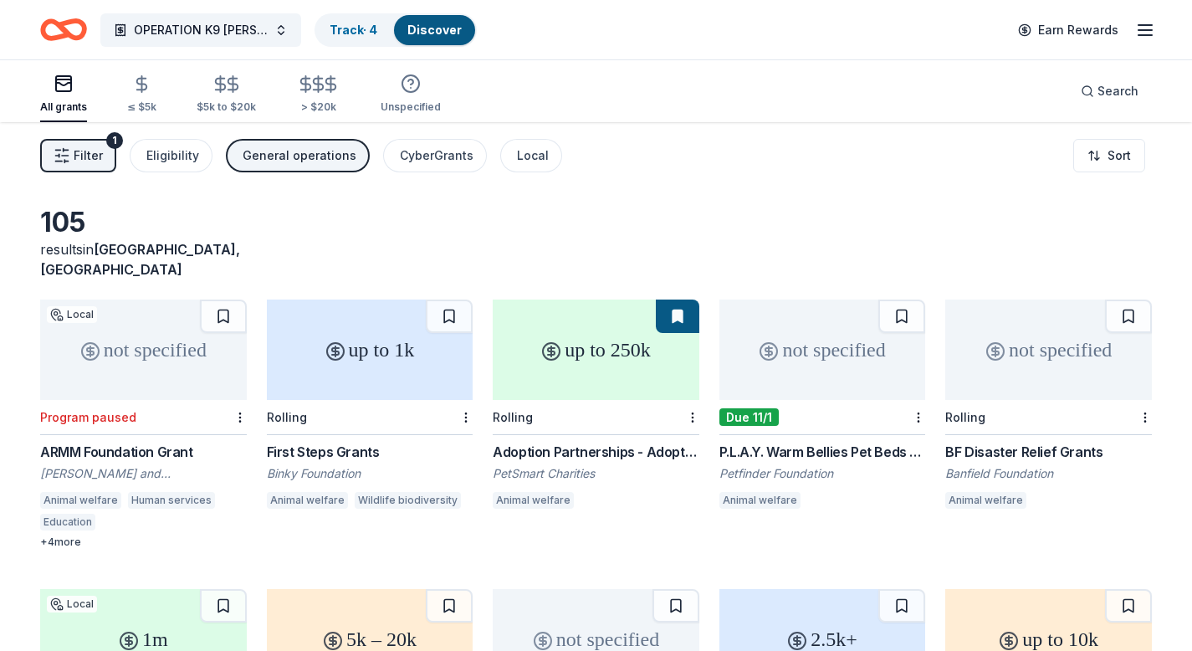
click at [59, 34] on icon "Home" at bounding box center [56, 29] width 26 height 17
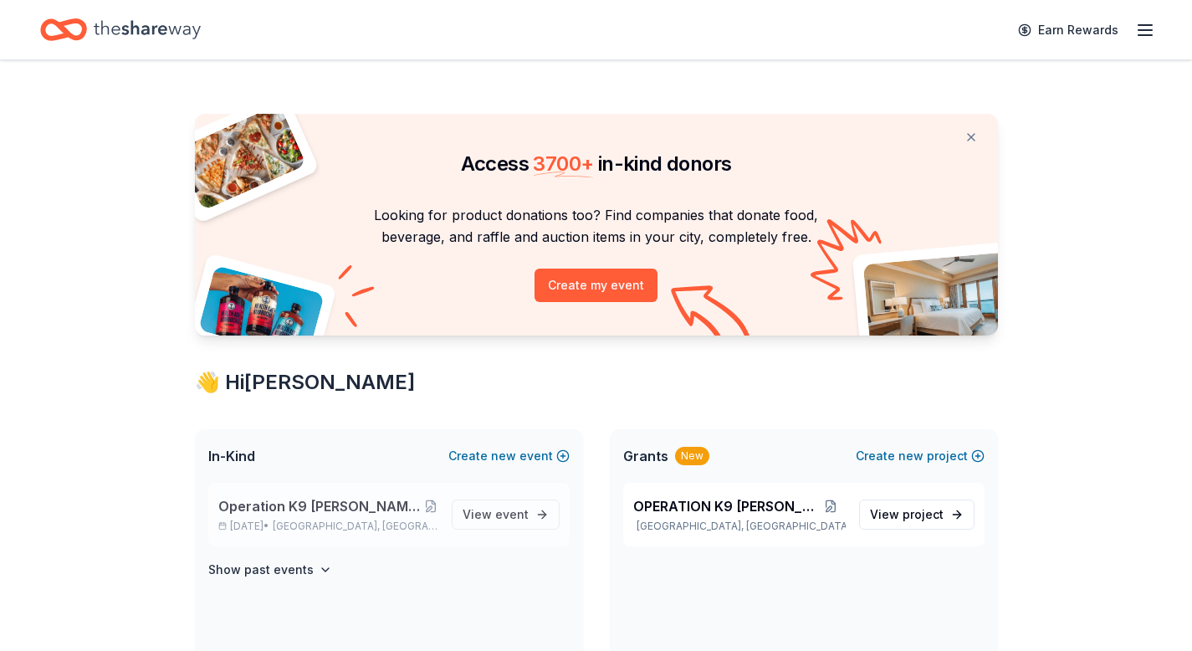
click at [318, 502] on span "Operation K9 [PERSON_NAME] 2nd Annual Tricky Tray Fundraiser 2025" at bounding box center [321, 506] width 206 height 20
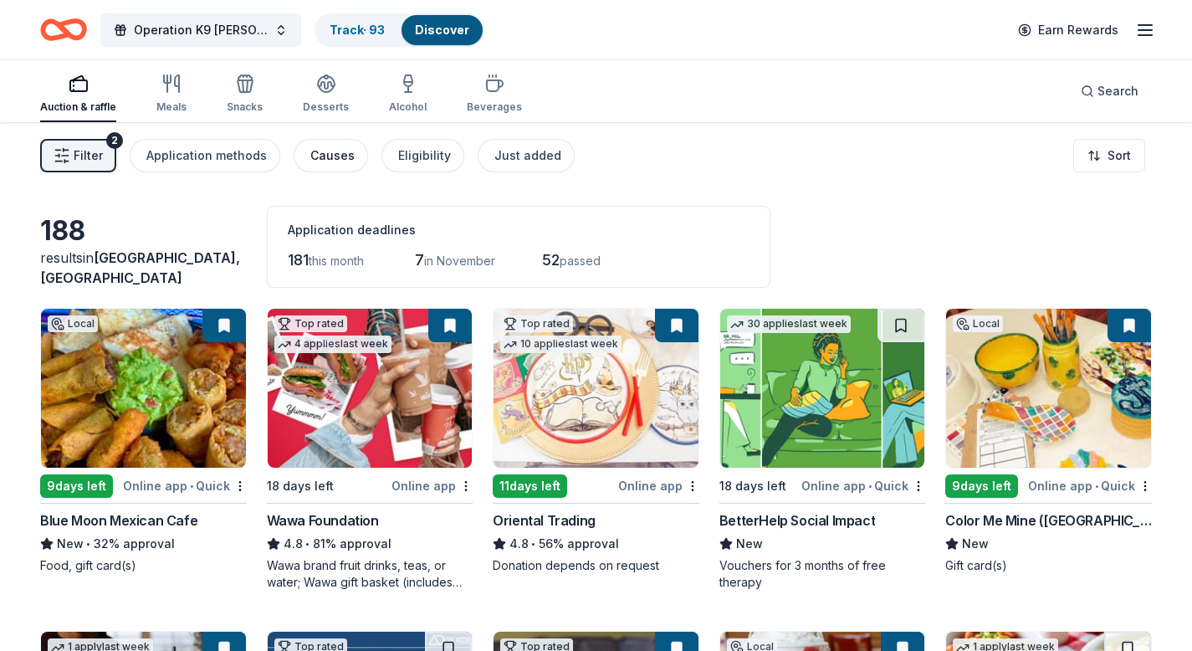
click at [314, 153] on div "Causes" at bounding box center [332, 156] width 44 height 20
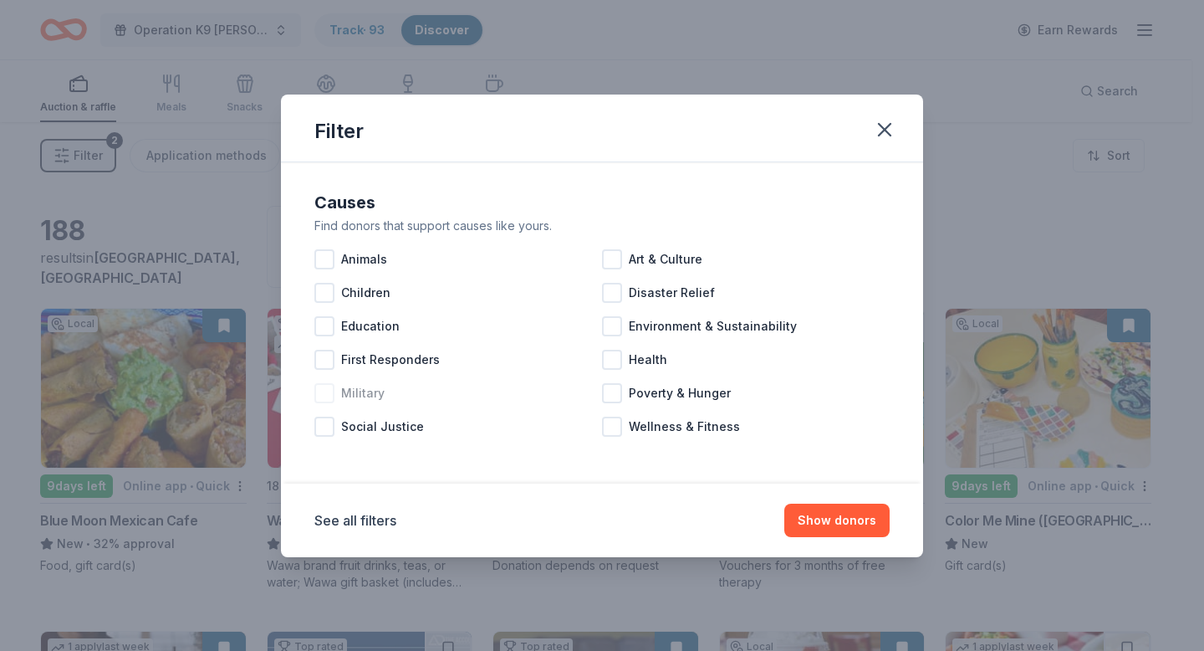
click at [327, 394] on div at bounding box center [324, 393] width 20 height 20
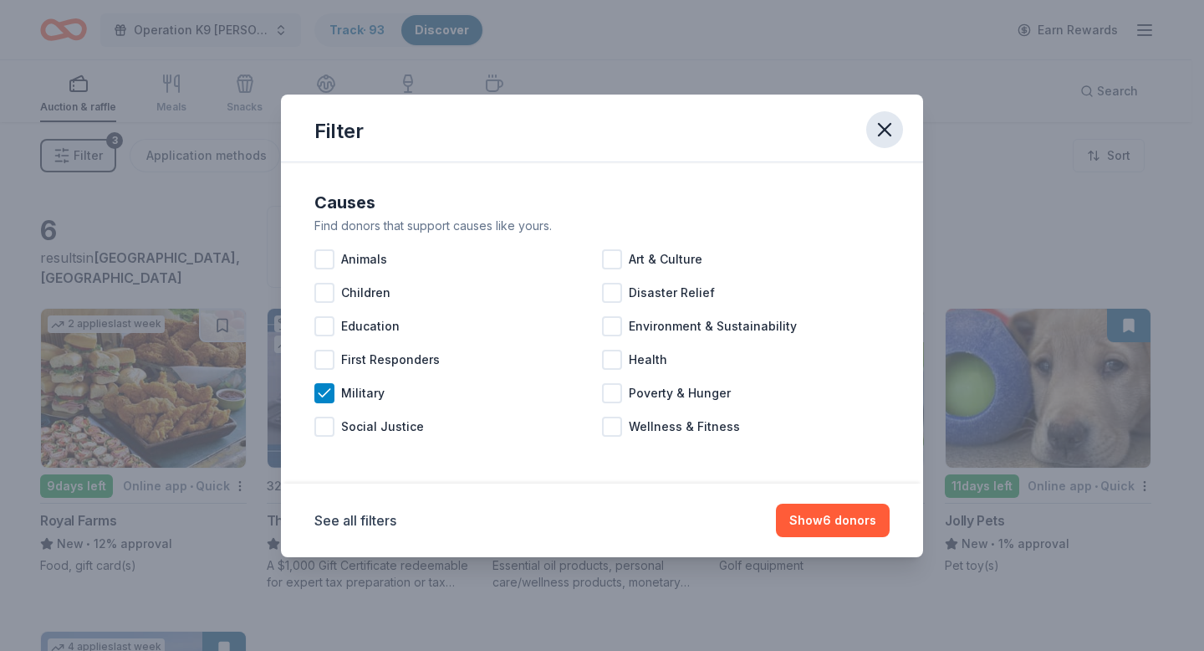
click at [887, 125] on icon "button" at bounding box center [885, 130] width 12 height 12
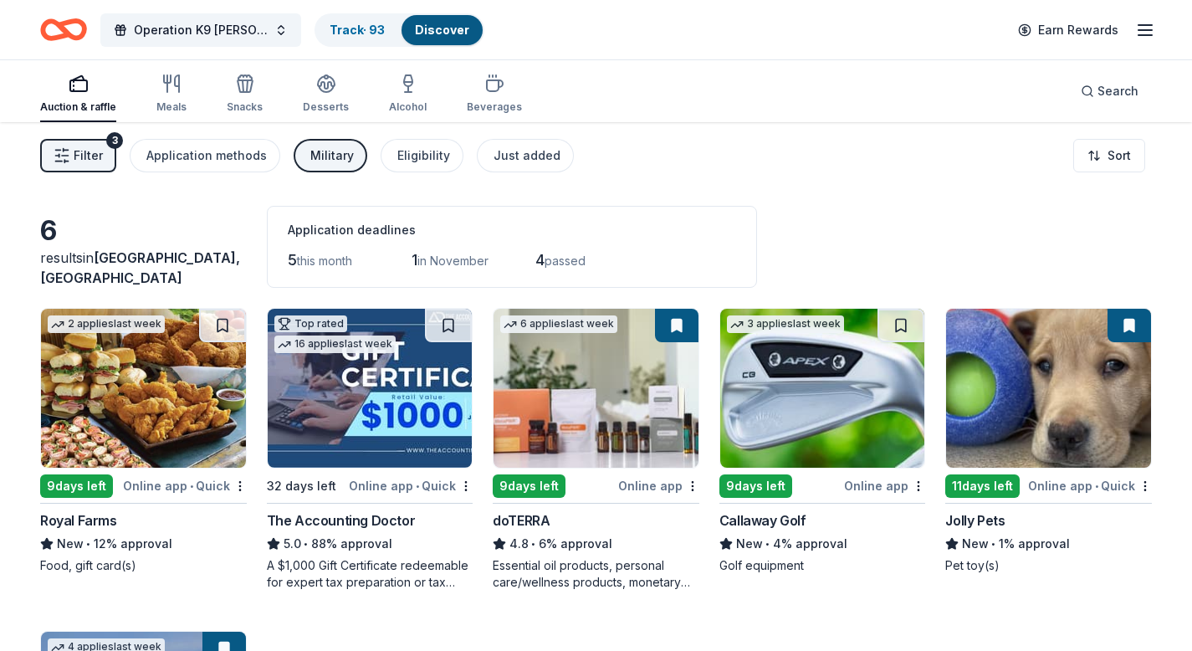
scroll to position [30, 0]
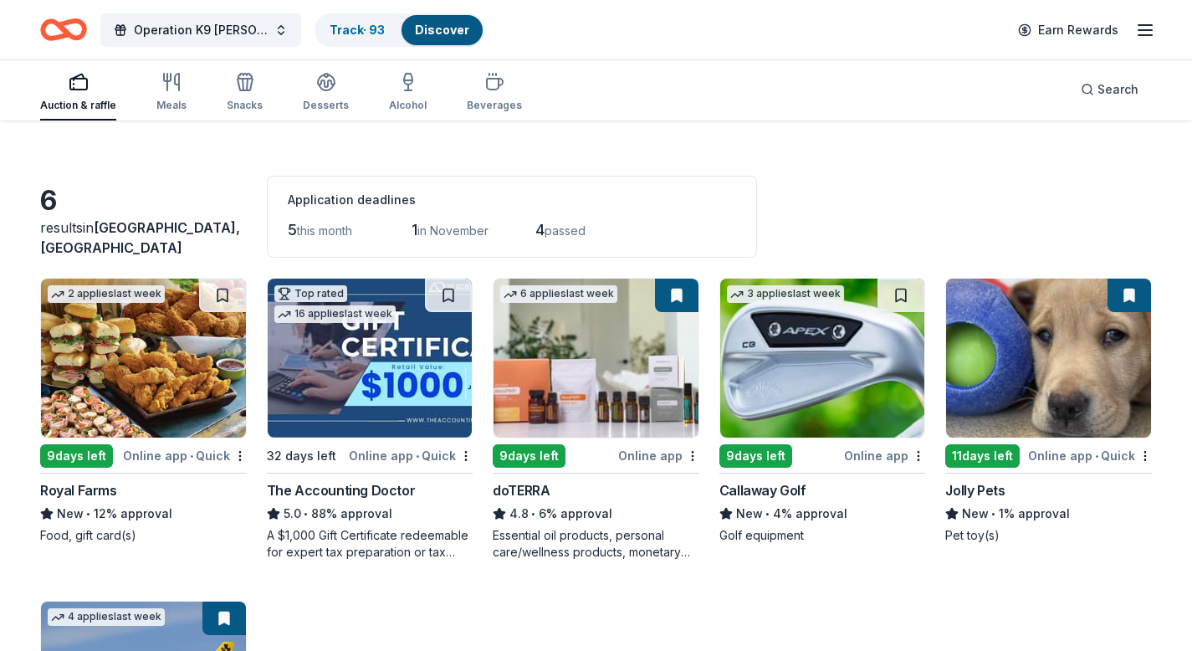
click at [779, 379] on img at bounding box center [822, 358] width 205 height 159
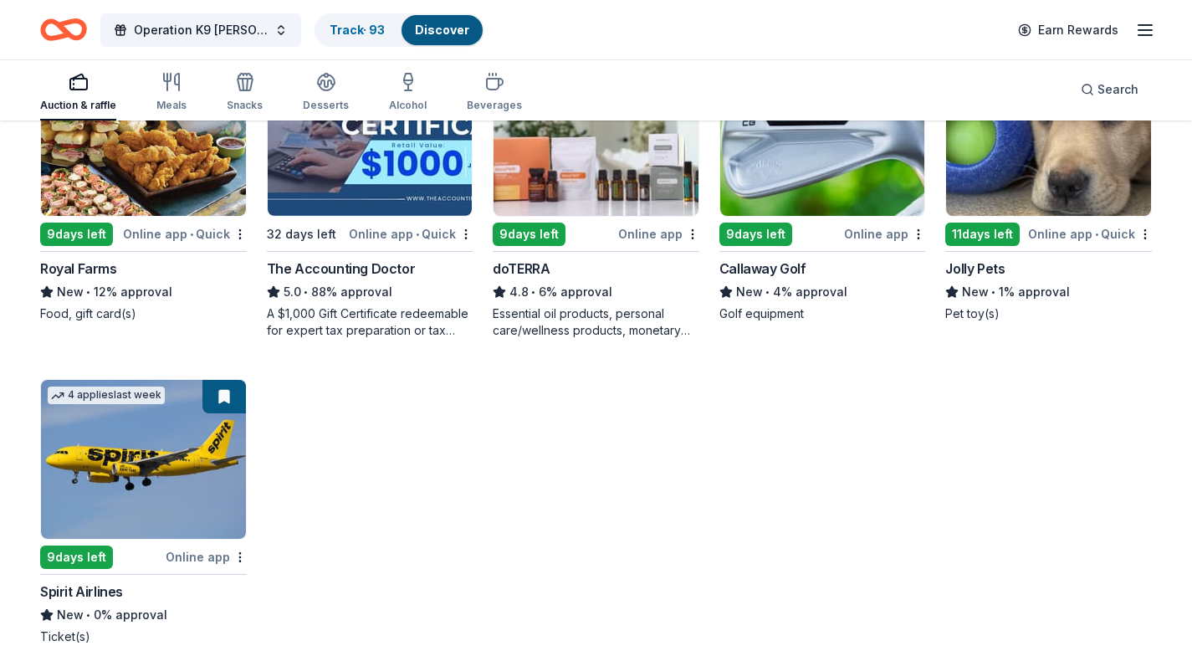
scroll to position [279, 0]
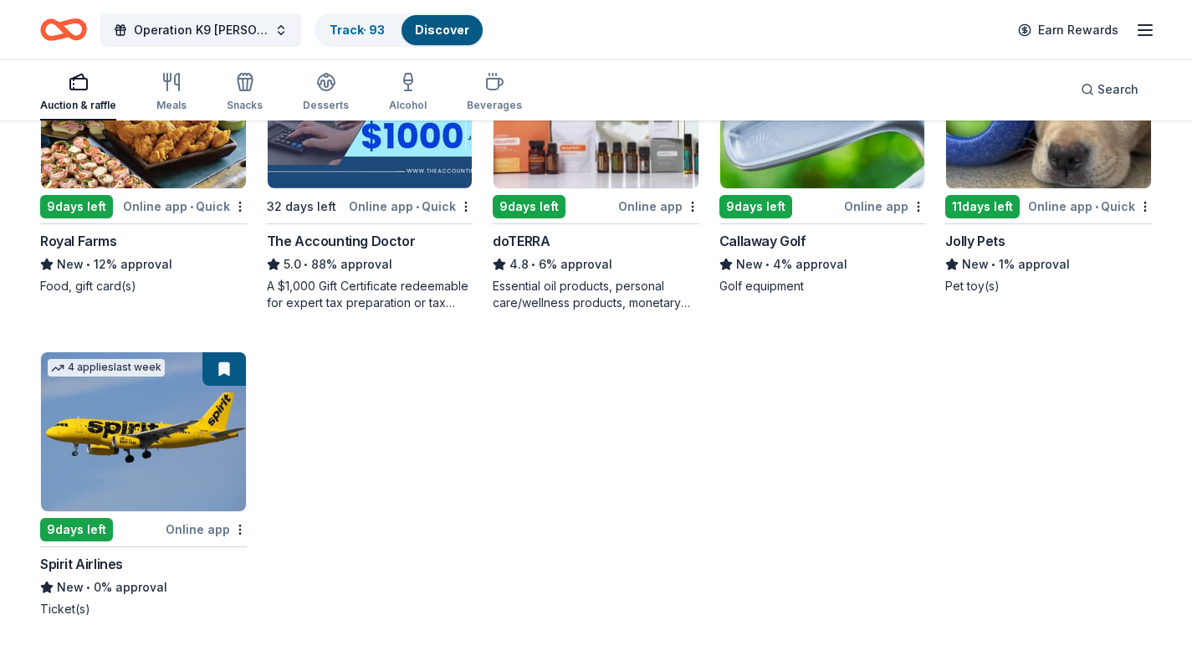
click at [175, 445] on img at bounding box center [143, 431] width 205 height 159
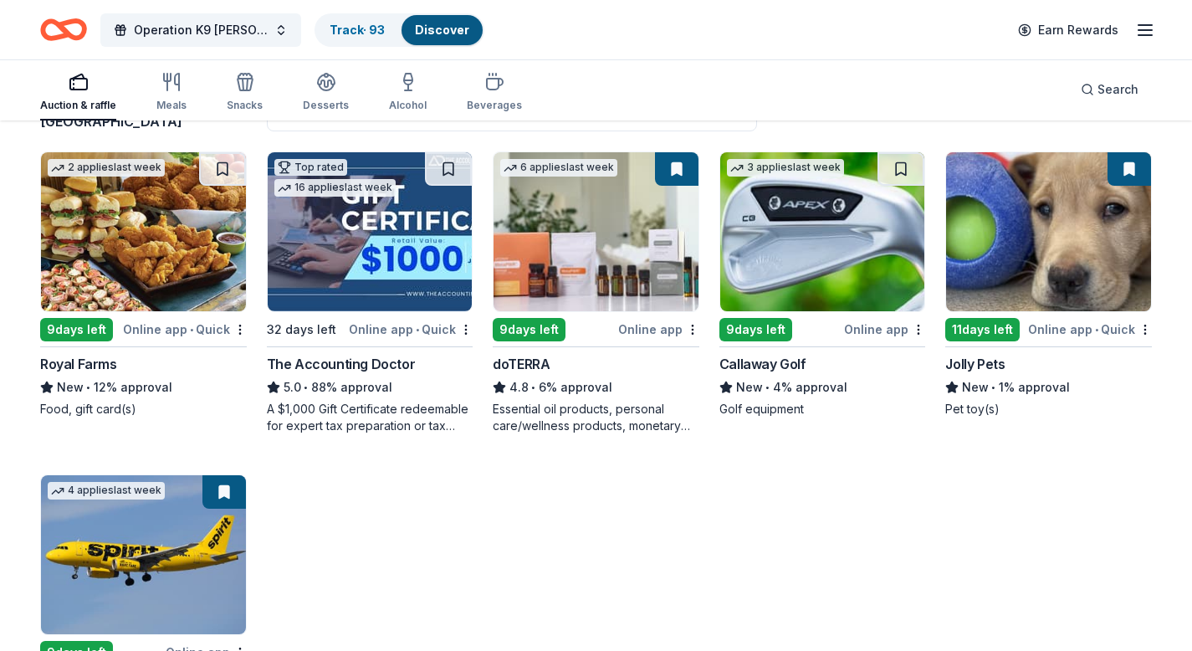
scroll to position [0, 0]
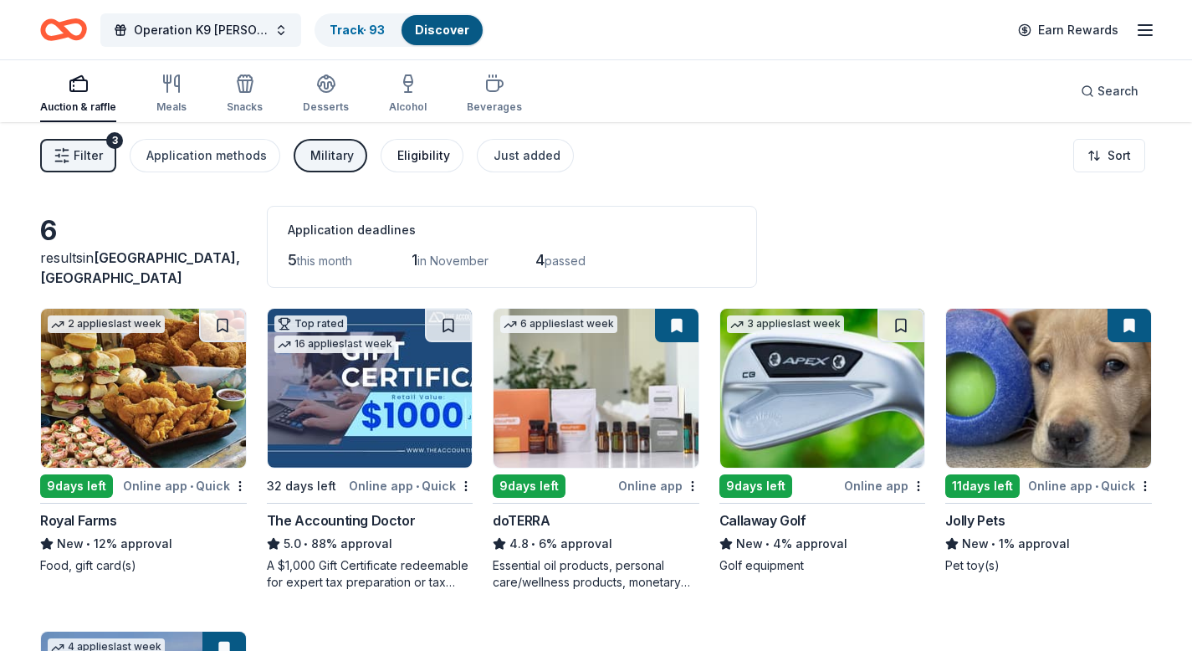
click at [412, 161] on div "Eligibility" at bounding box center [423, 156] width 53 height 20
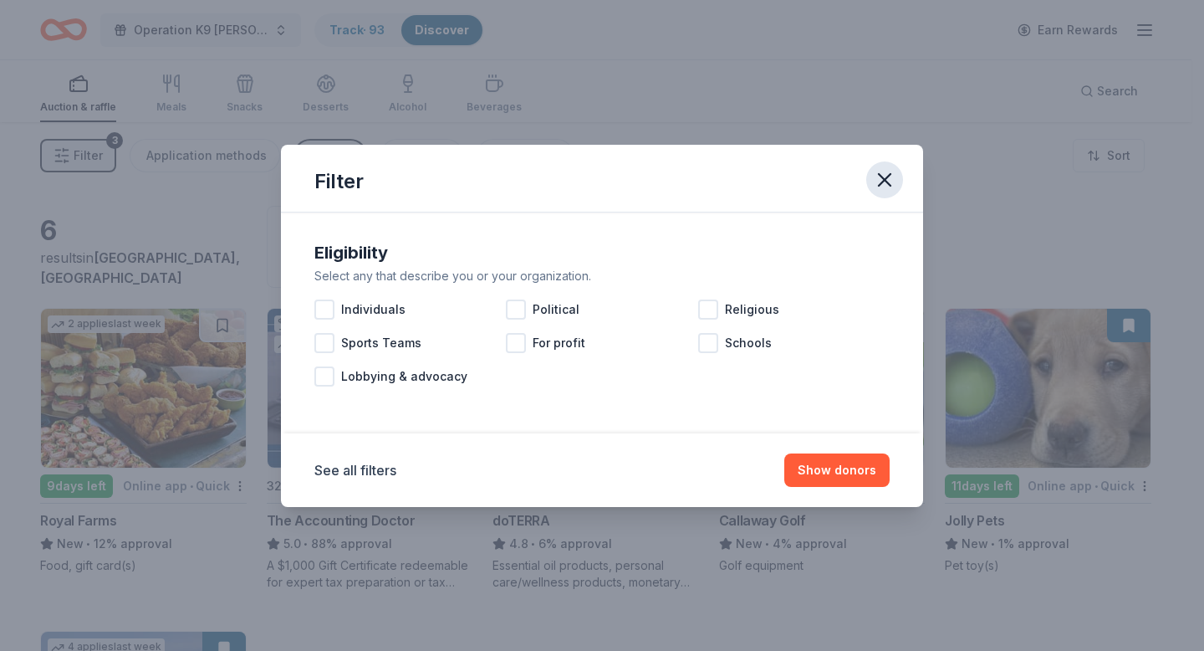
click at [882, 174] on icon "button" at bounding box center [884, 179] width 23 height 23
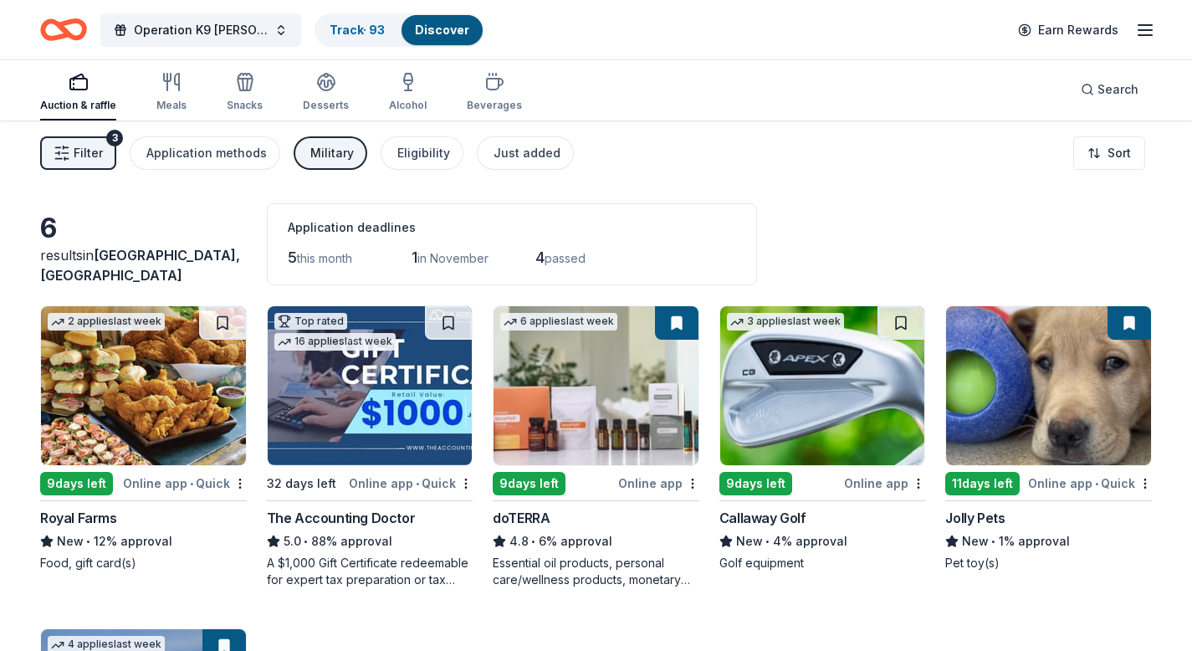
scroll to position [3, 0]
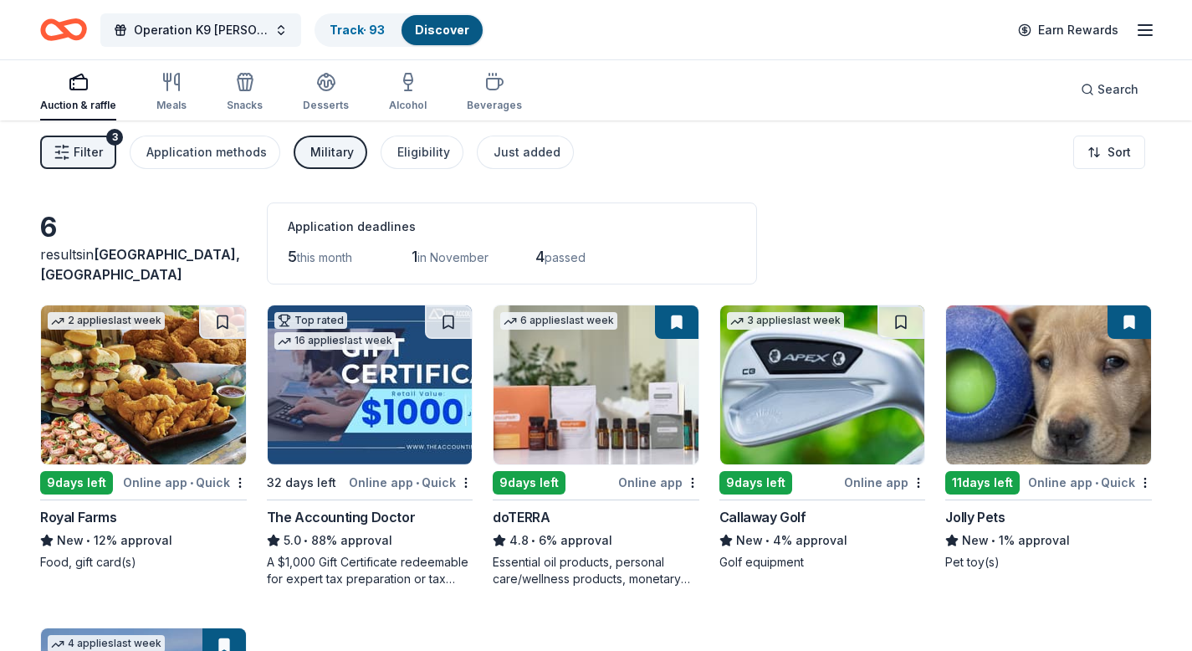
click at [372, 427] on img at bounding box center [370, 384] width 205 height 159
click at [1147, 31] on icon "button" at bounding box center [1145, 30] width 20 height 20
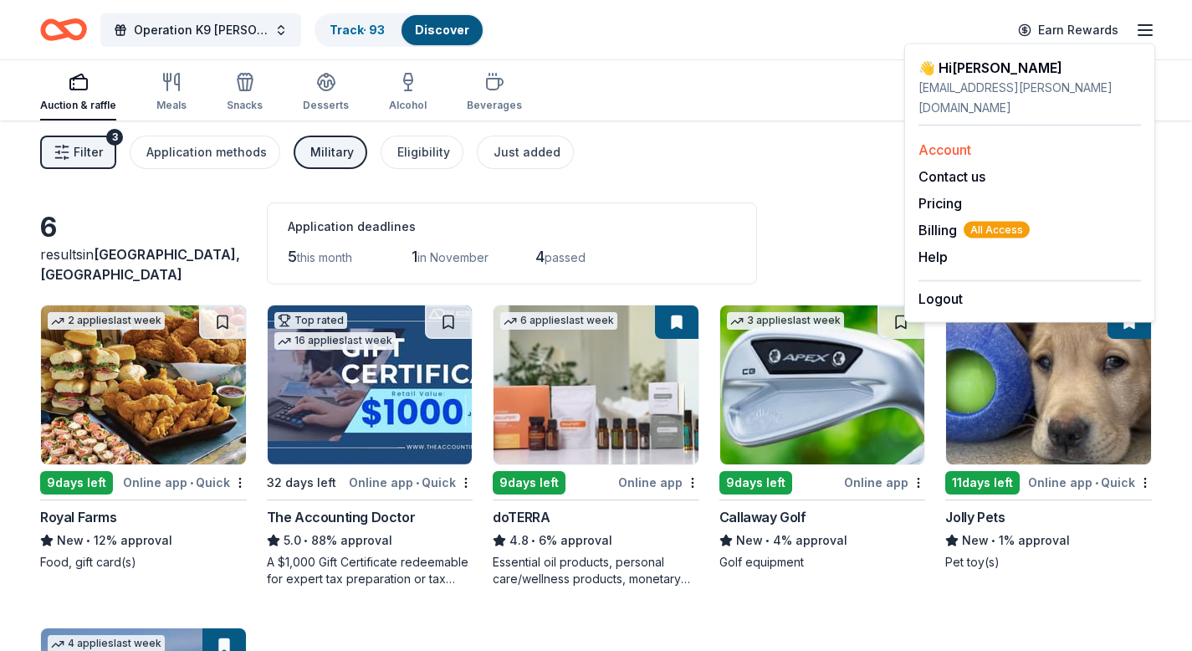
click at [952, 141] on link "Account" at bounding box center [944, 149] width 53 height 17
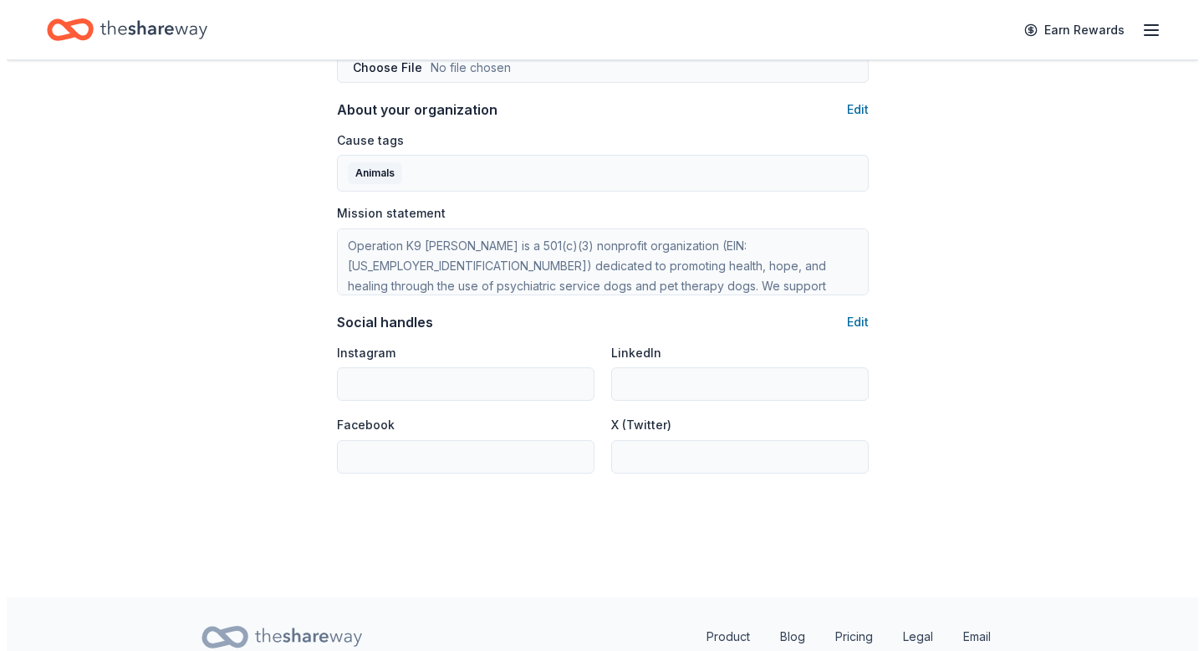
scroll to position [1025, 0]
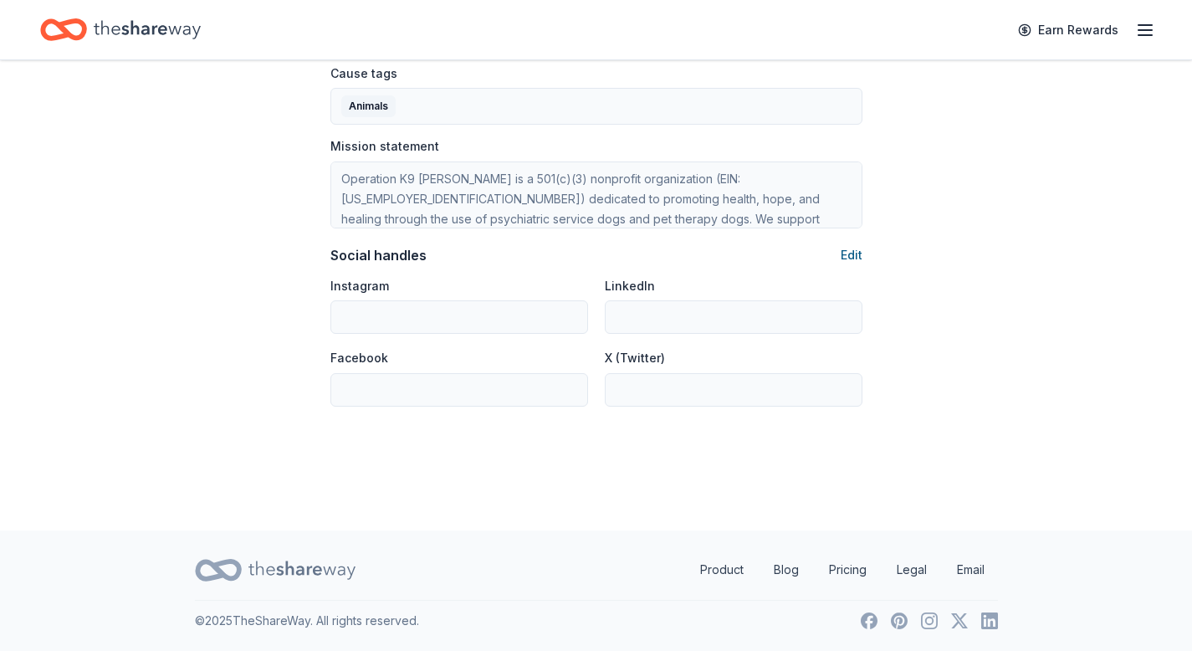
click at [855, 258] on button "Edit" at bounding box center [852, 255] width 22 height 20
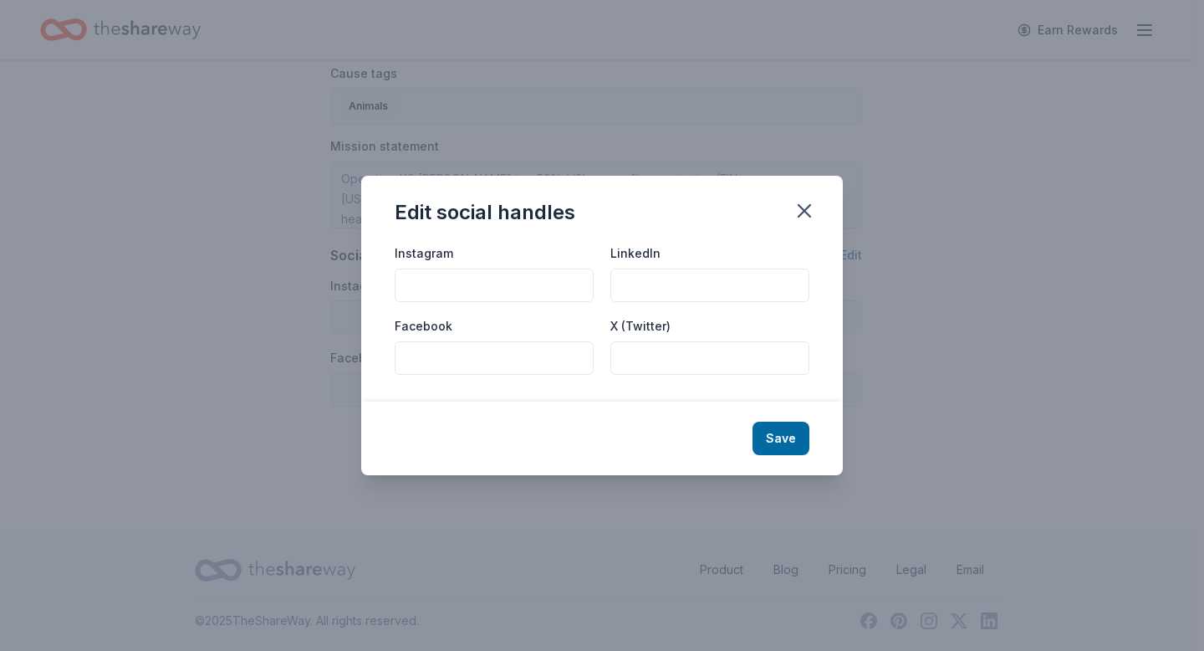
click at [414, 353] on input "Facebook" at bounding box center [494, 357] width 199 height 33
paste input "https://www.facebook.com/operationk9beethoven"
type input "https://www.facebook.com/operationk9beethoven"
click at [642, 360] on input "X (Twitter)" at bounding box center [710, 357] width 199 height 33
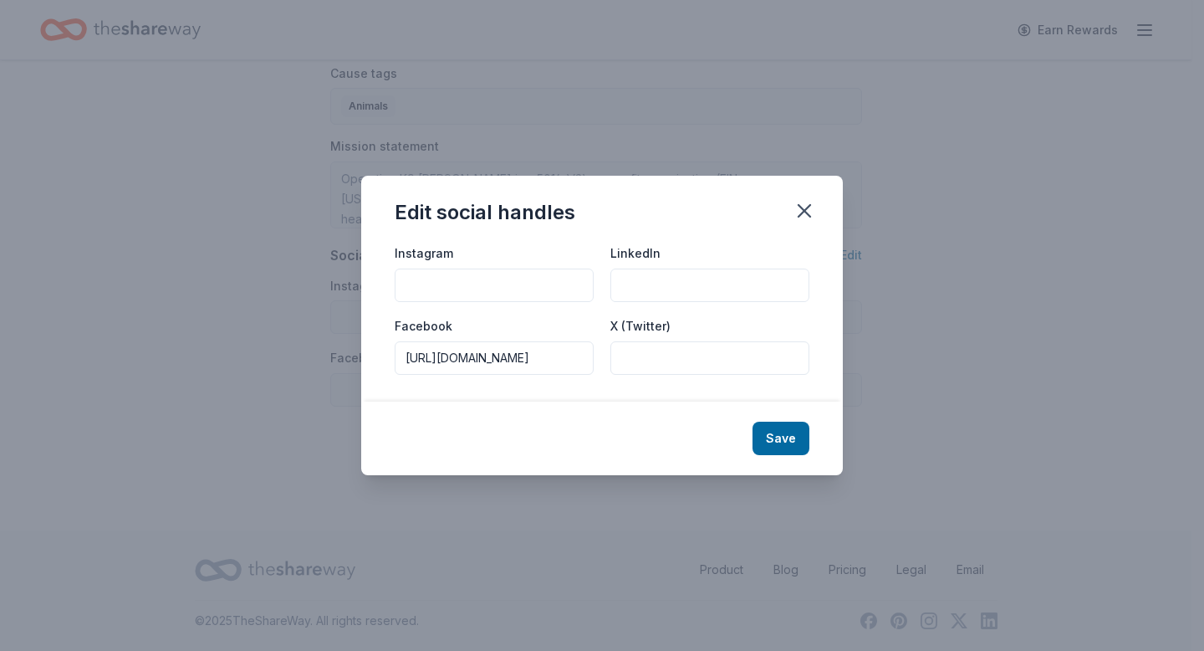
scroll to position [0, 0]
type input "@k9beethoven"
click at [416, 284] on input "Instagram" at bounding box center [494, 284] width 199 height 33
paste input "https://www.instagram.com/operation_k9_beethoven"
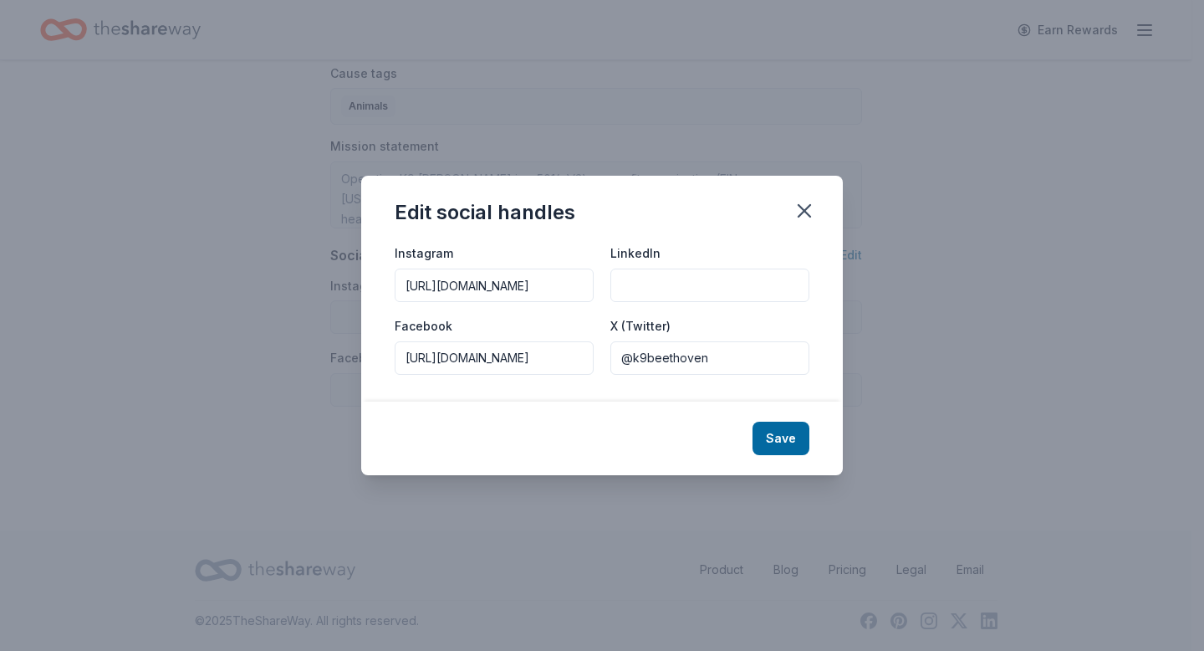
type input "https://www.instagram.com/operation_k9_beethoven"
click at [633, 284] on input "LinkedIn" at bounding box center [710, 284] width 199 height 33
paste input "https://www.linkedin.com/in/operation-k9-beethoven-4804a4236/"
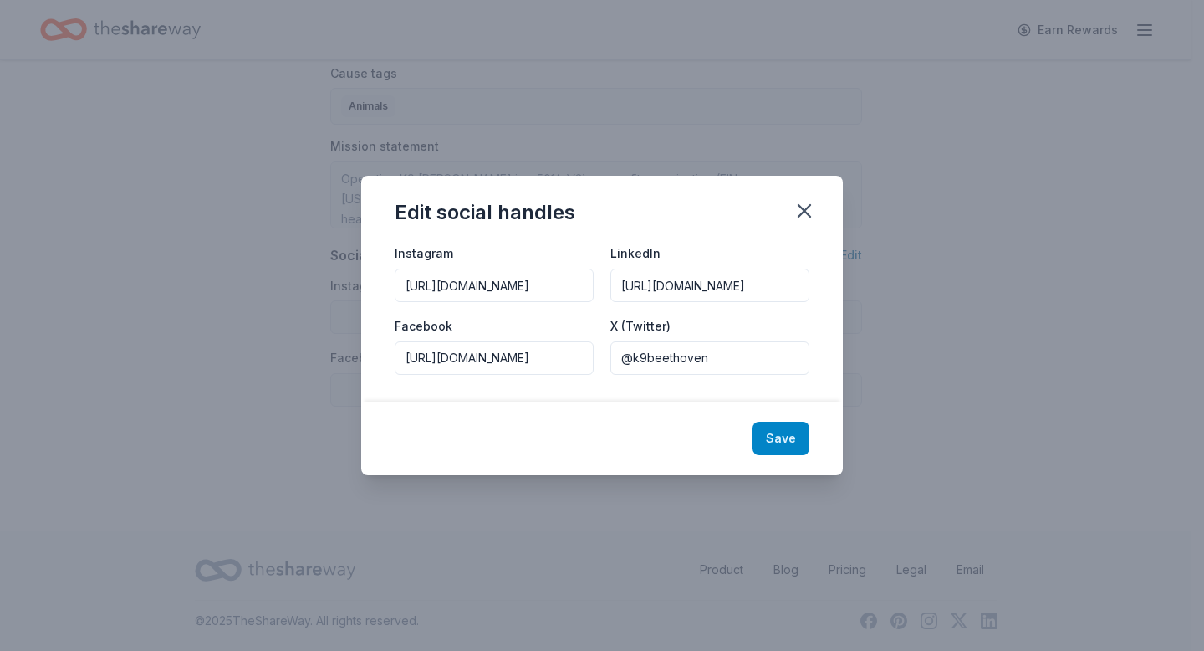
type input "https://www.linkedin.com/in/operation-k9-beethoven-4804a4236/"
click at [785, 439] on button "Save" at bounding box center [781, 438] width 57 height 33
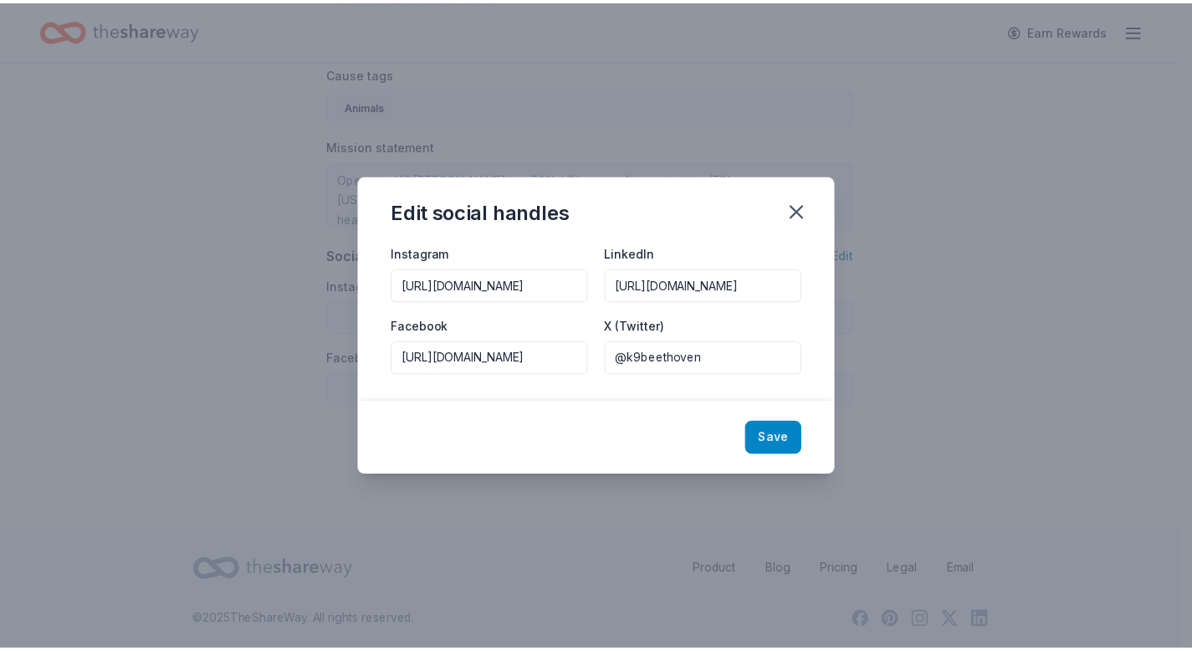
scroll to position [0, 0]
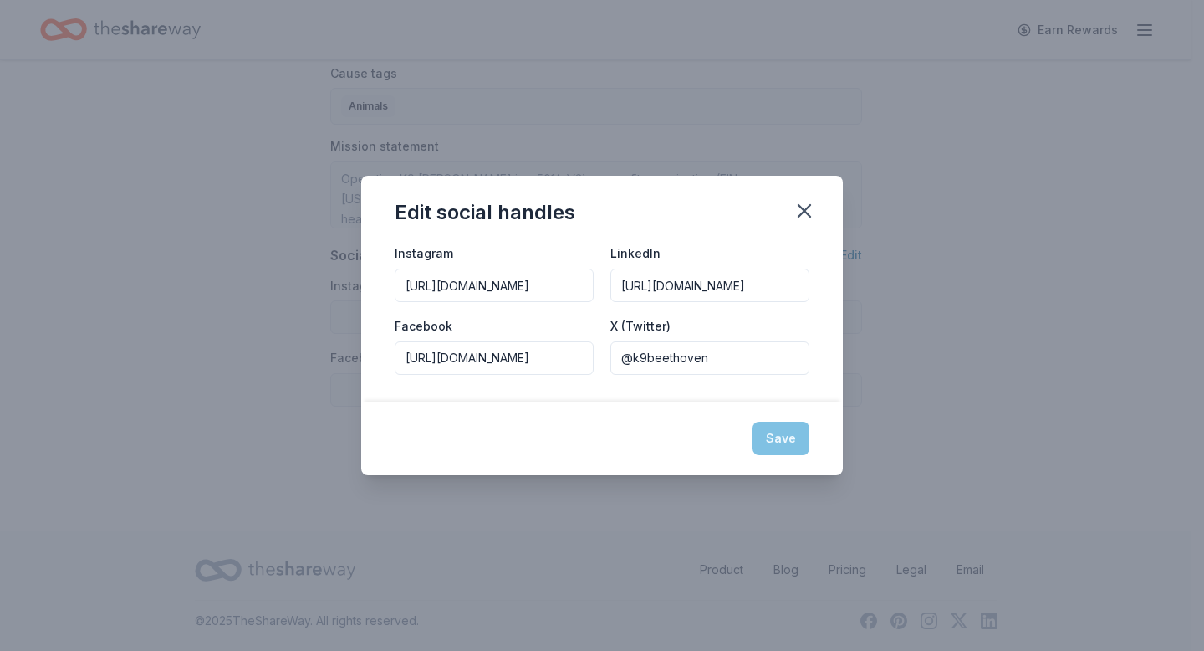
type input "https://www.instagram.com/operation_k9_beethoven"
type input "https://www.linkedin.com/in/operation-k9-beethoven-4804a4236/"
type input "https://www.facebook.com/operationk9beethoven"
type input "@k9beethoven"
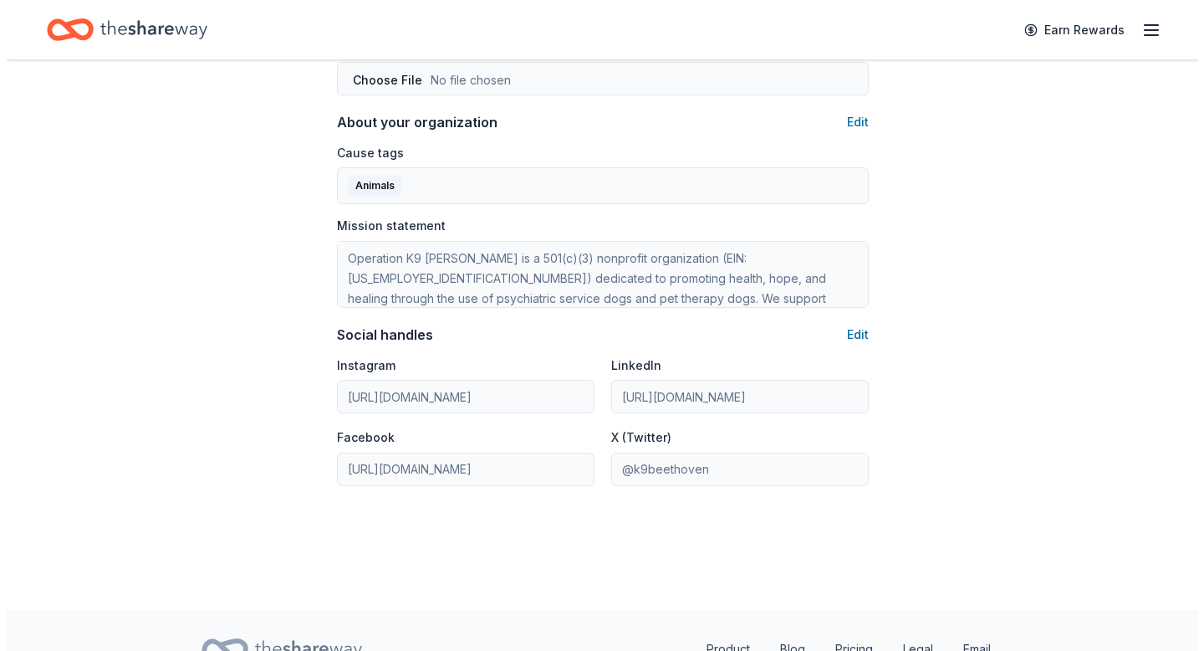
scroll to position [930, 0]
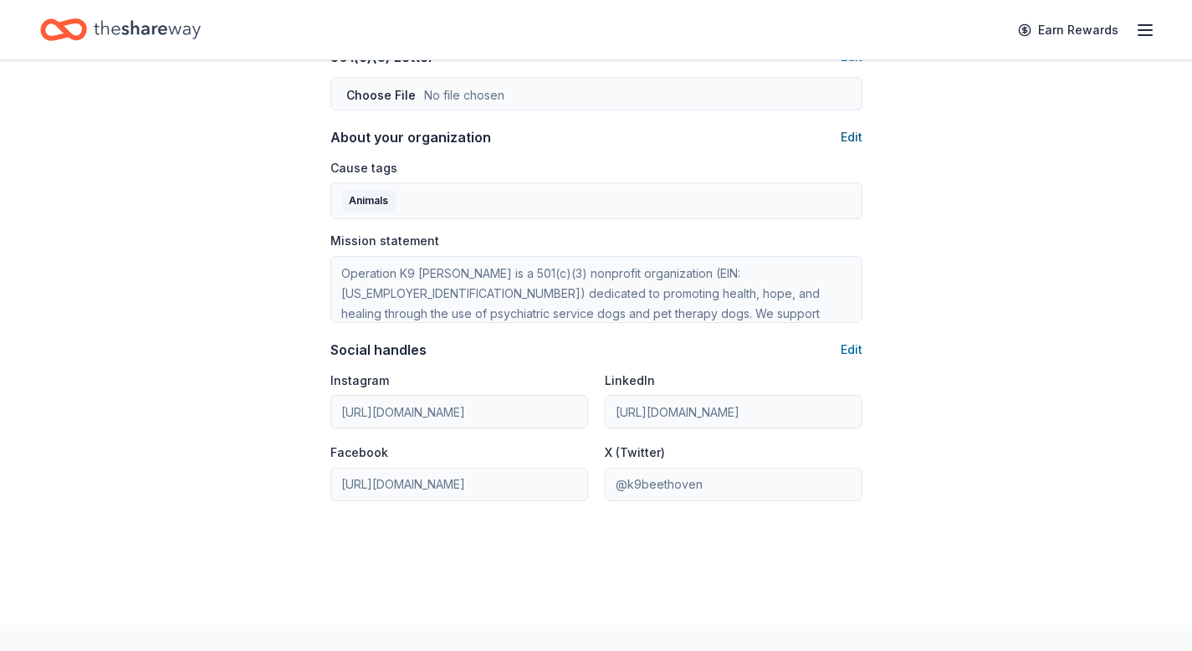
click at [850, 141] on button "Edit" at bounding box center [852, 137] width 22 height 20
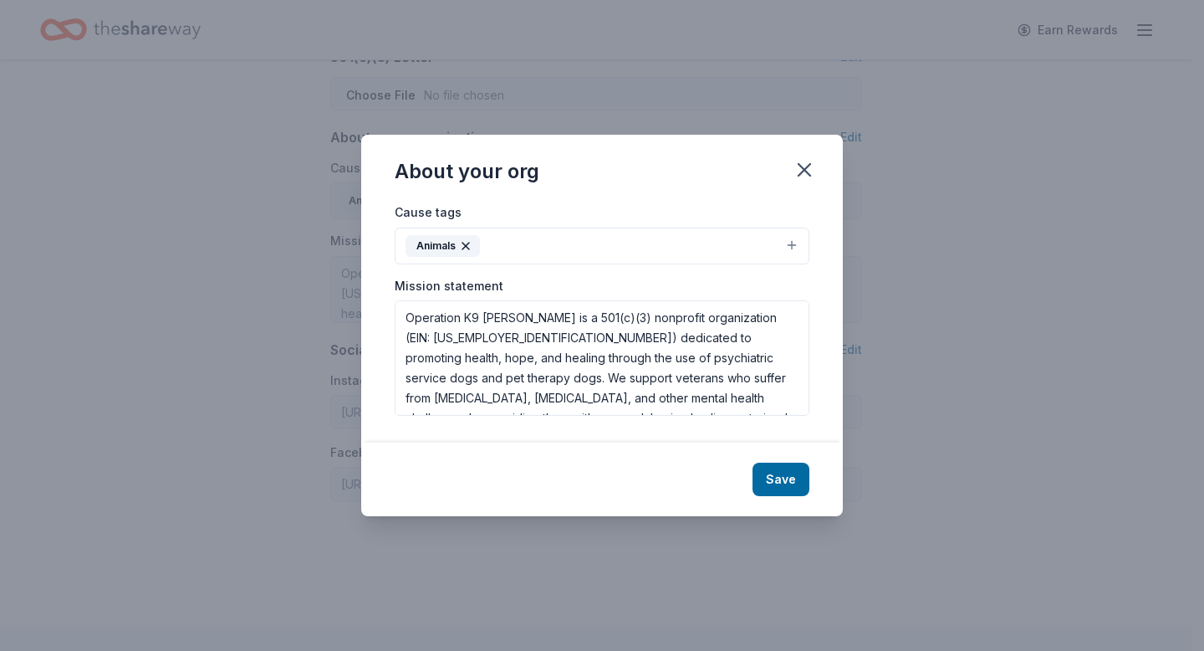
click at [525, 242] on button "Animals" at bounding box center [602, 246] width 415 height 37
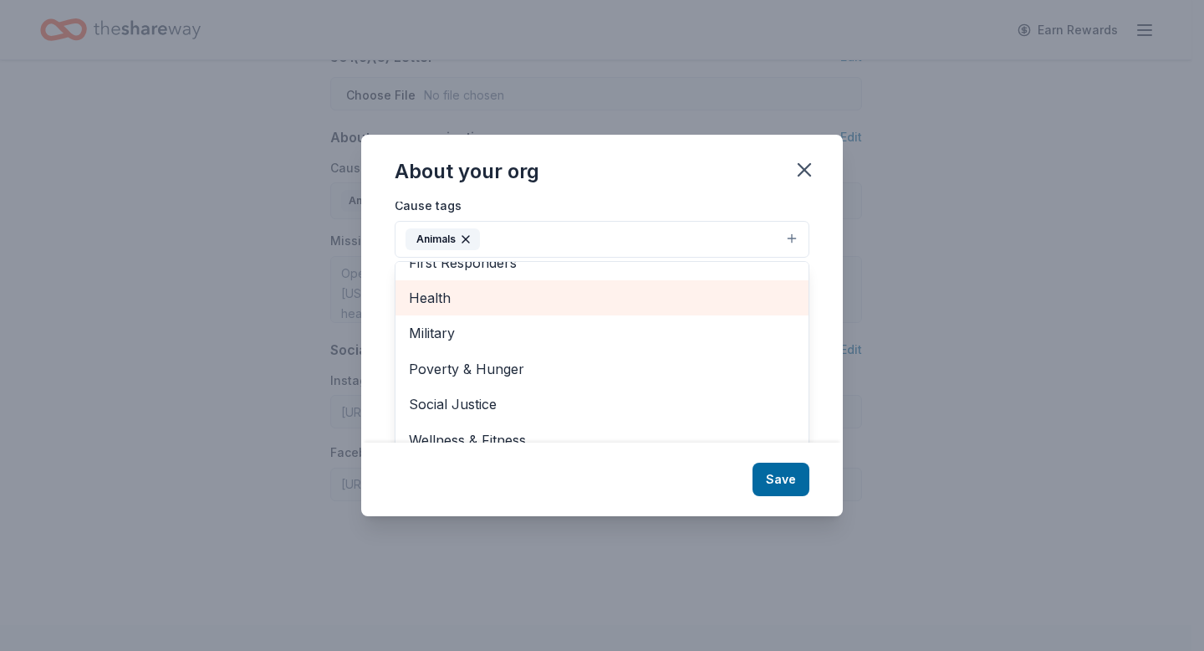
scroll to position [18, 0]
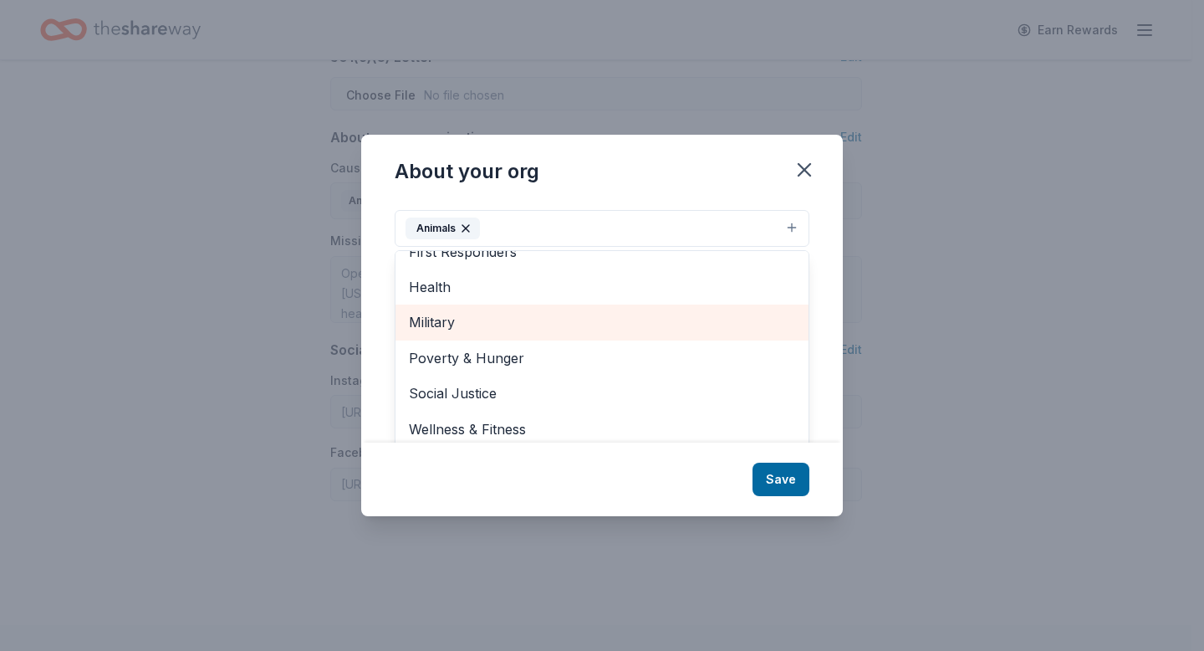
click at [499, 329] on span "Military" at bounding box center [602, 322] width 386 height 22
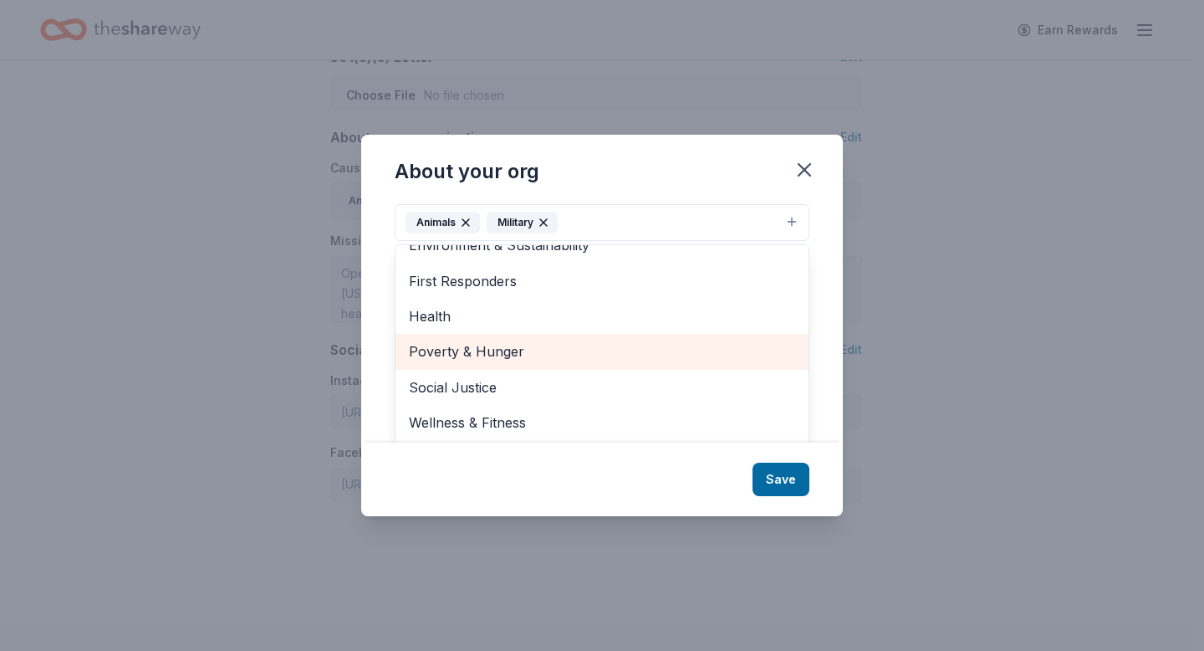
scroll to position [25, 0]
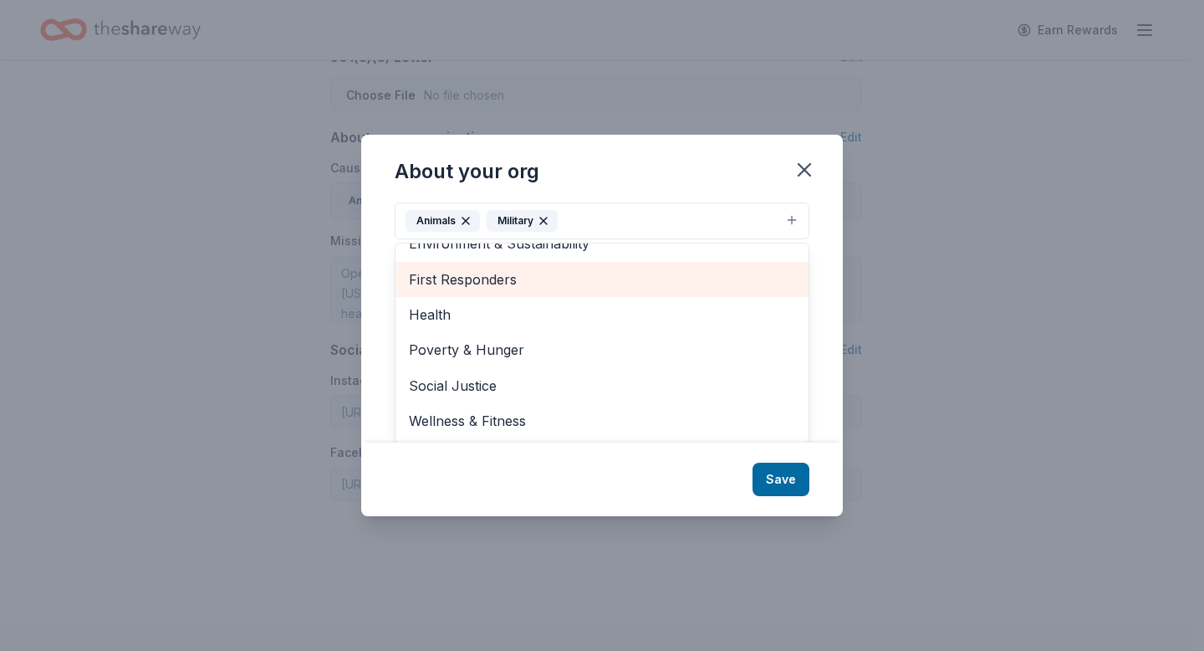
click at [512, 287] on span "First Responders" at bounding box center [602, 279] width 386 height 22
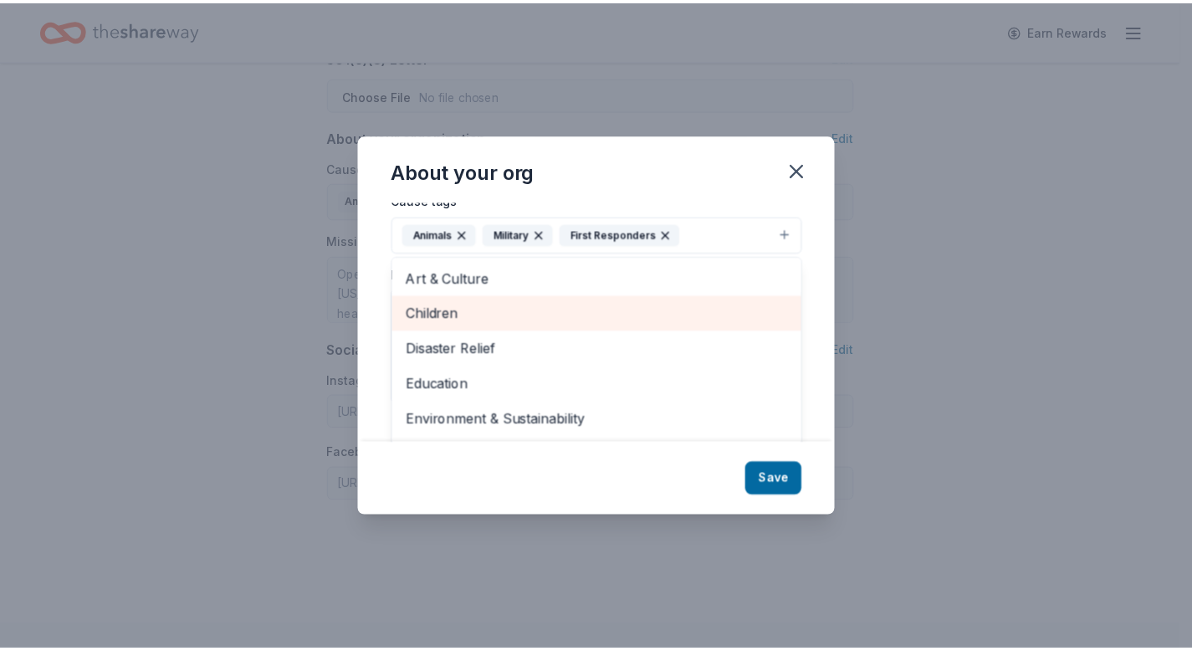
scroll to position [0, 0]
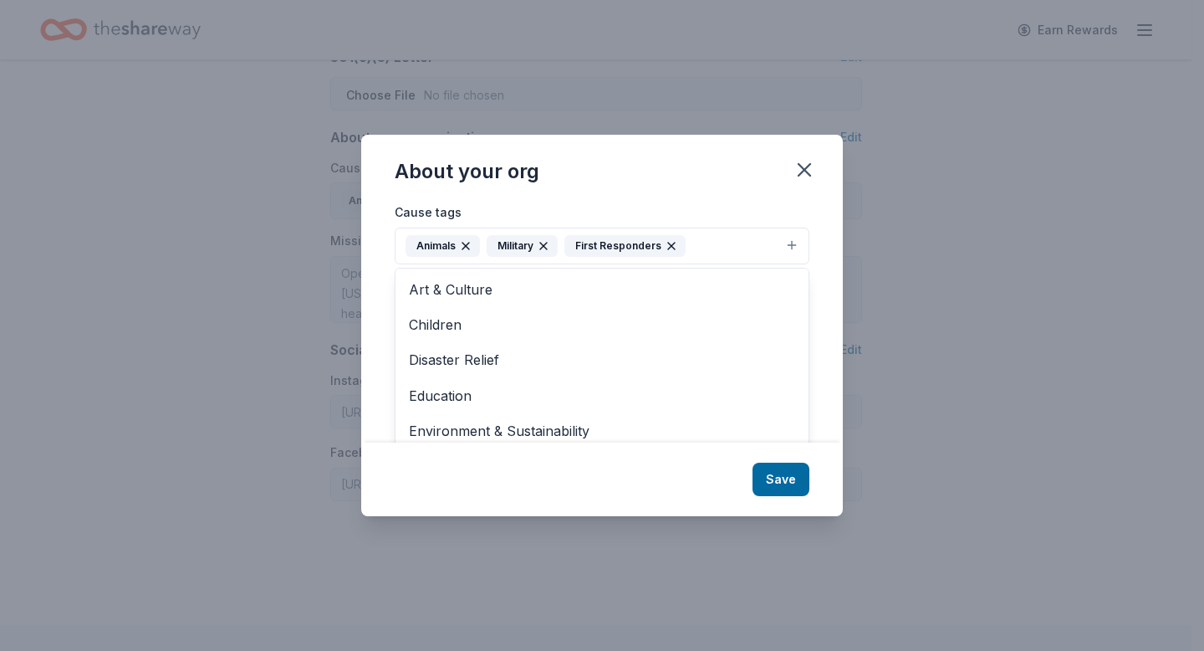
click at [784, 475] on div "About your org Cause tags Animals Military First Responders Art & Culture Child…" at bounding box center [602, 325] width 482 height 381
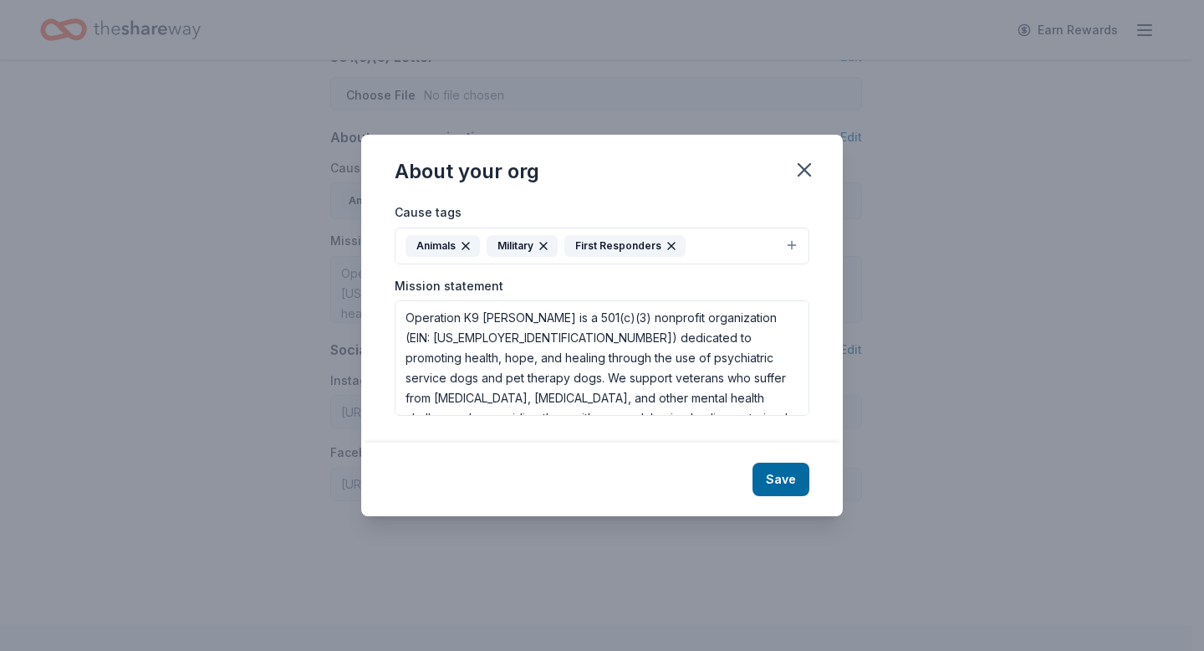
click at [784, 475] on button "Save" at bounding box center [781, 479] width 57 height 33
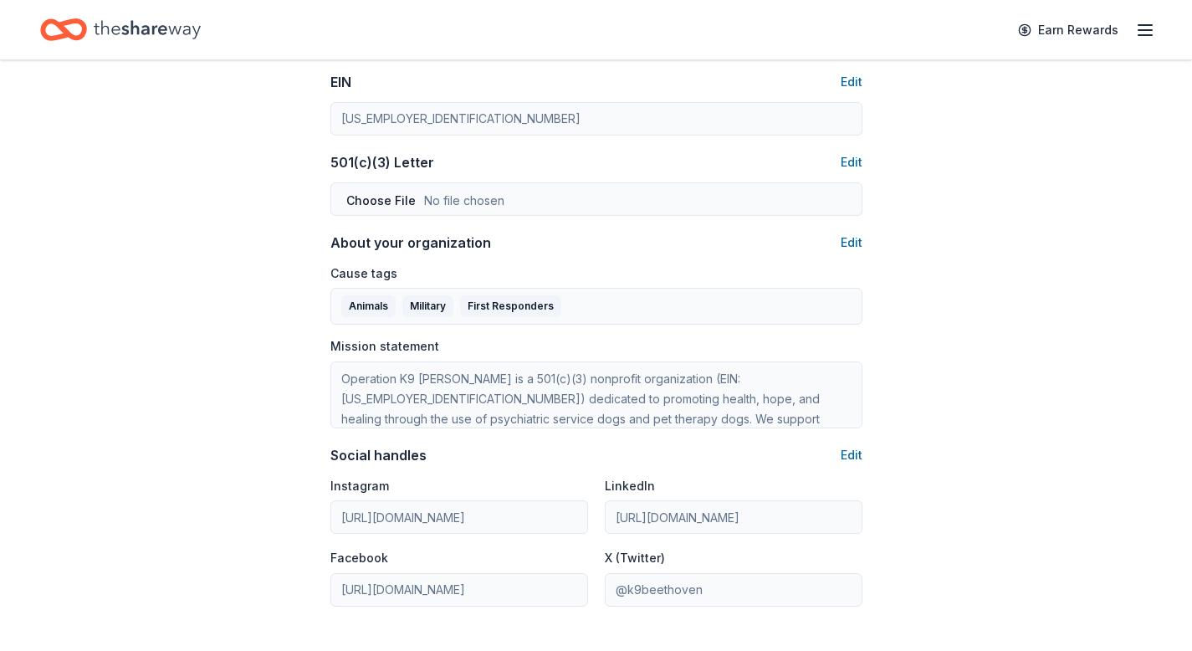
scroll to position [808, 0]
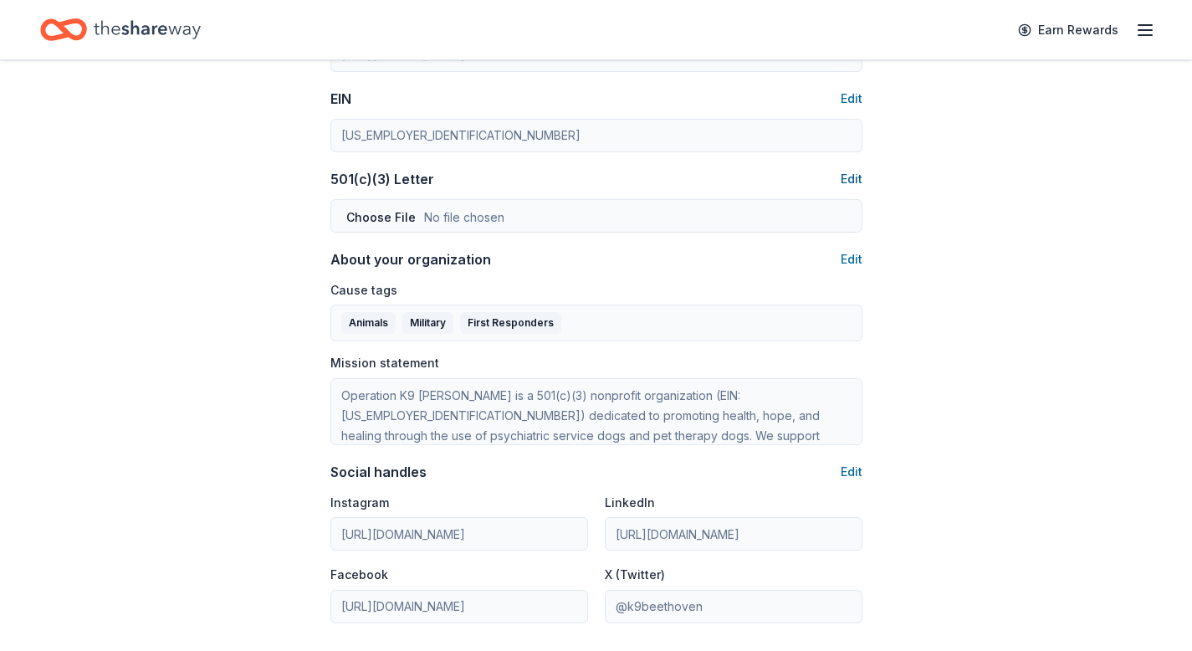
click at [853, 176] on button "Edit" at bounding box center [852, 179] width 22 height 20
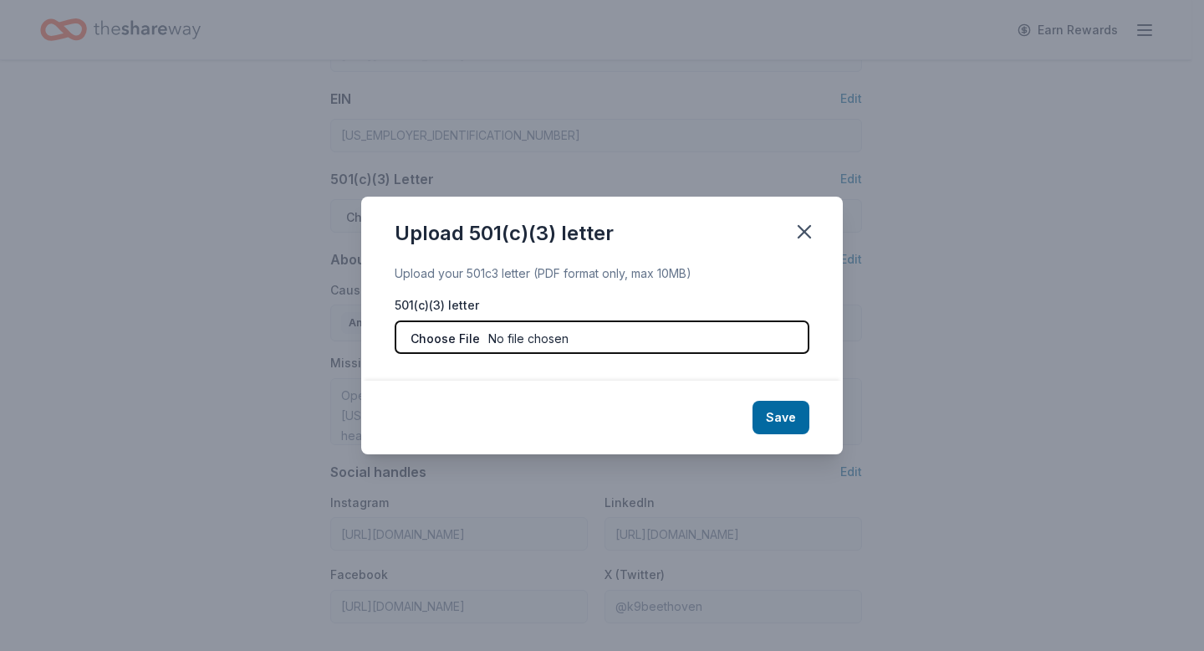
click at [521, 340] on input "file" at bounding box center [602, 336] width 415 height 33
type input "C:\fakepath\IRS 501c3 Determination Letter copy.pdf"
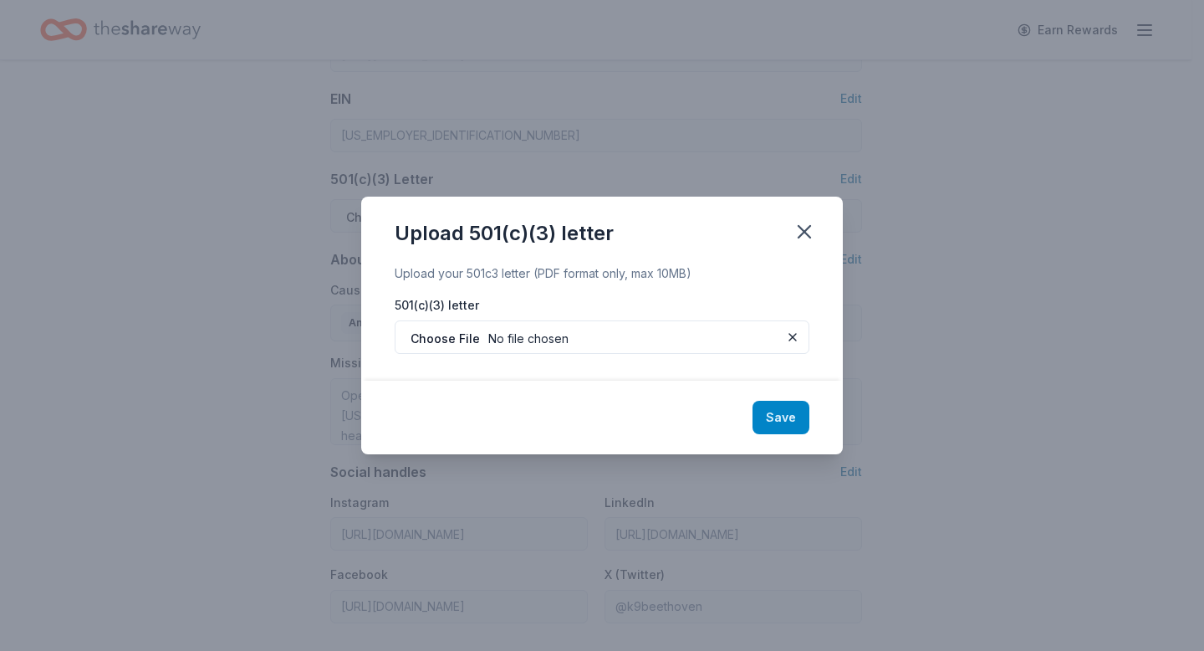
click at [778, 409] on button "Save" at bounding box center [781, 417] width 57 height 33
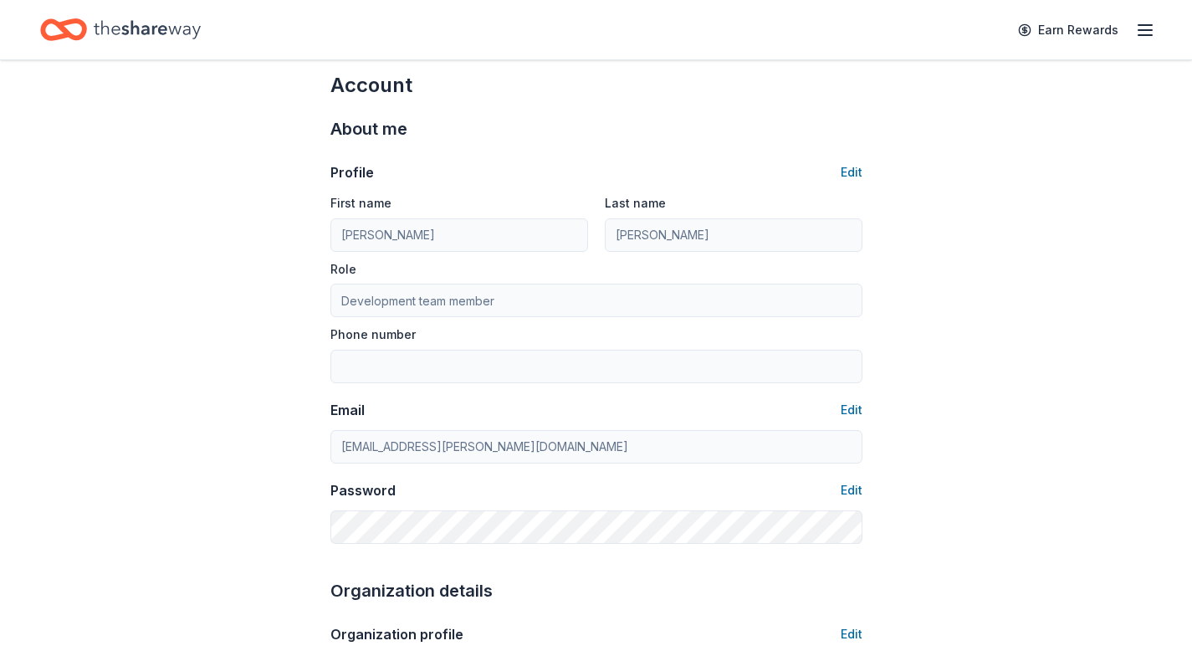
scroll to position [0, 0]
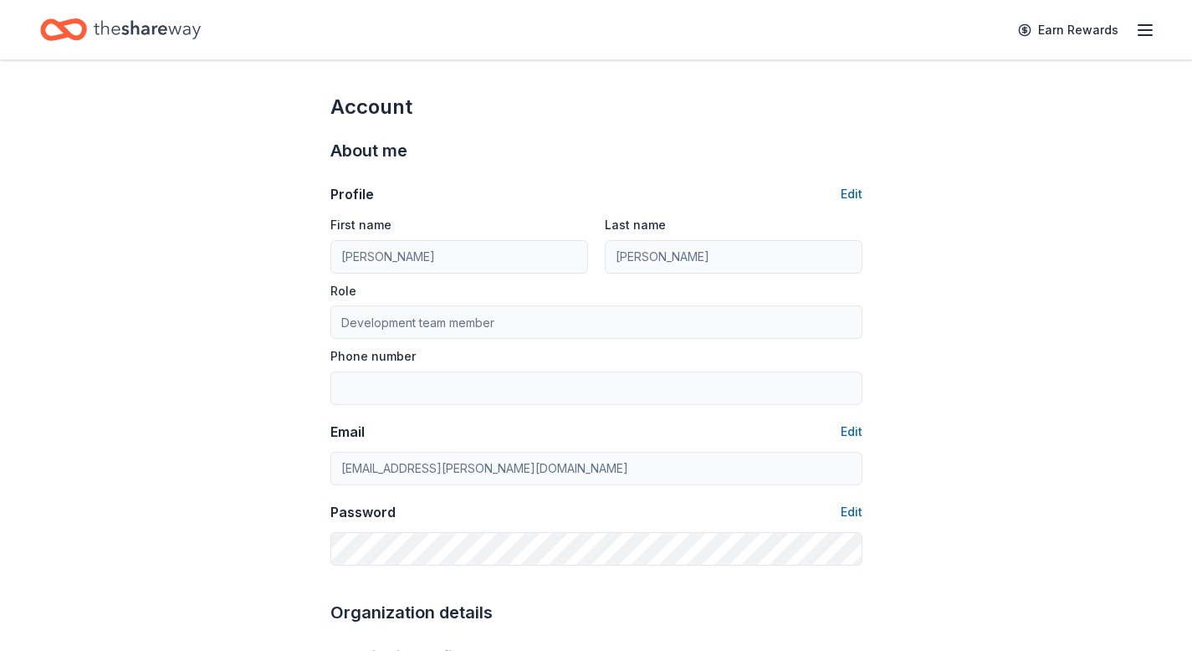
click at [1140, 35] on icon "button" at bounding box center [1145, 30] width 20 height 20
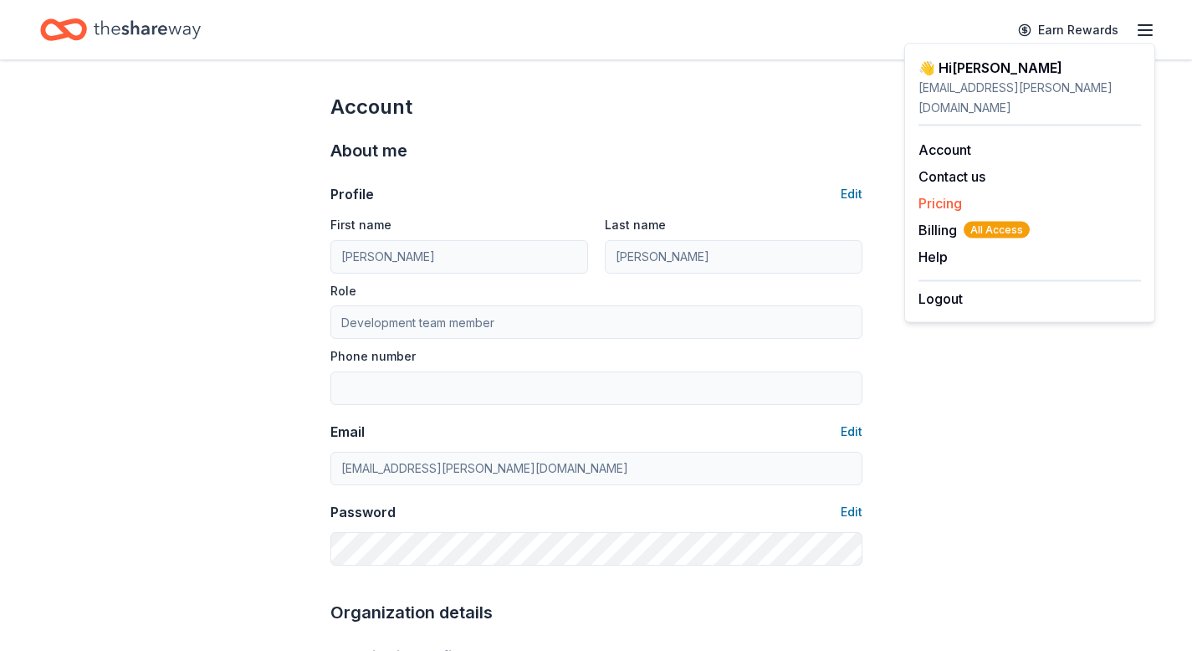
click at [948, 195] on link "Pricing" at bounding box center [939, 203] width 43 height 17
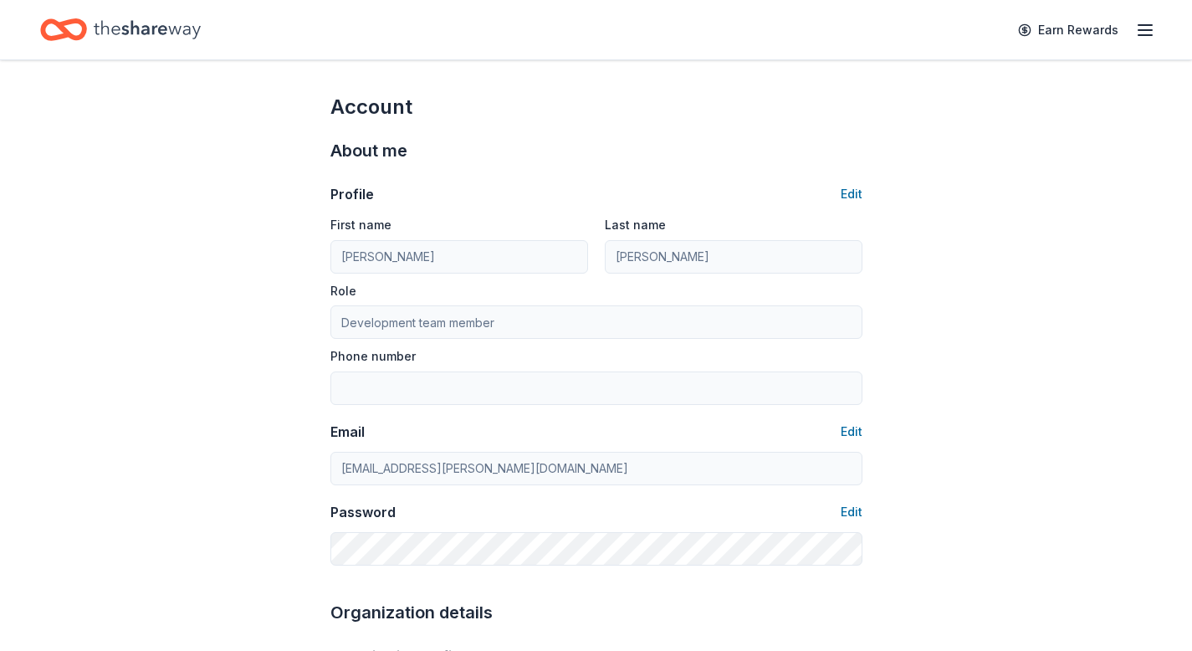
click at [1139, 25] on icon "button" at bounding box center [1145, 30] width 20 height 20
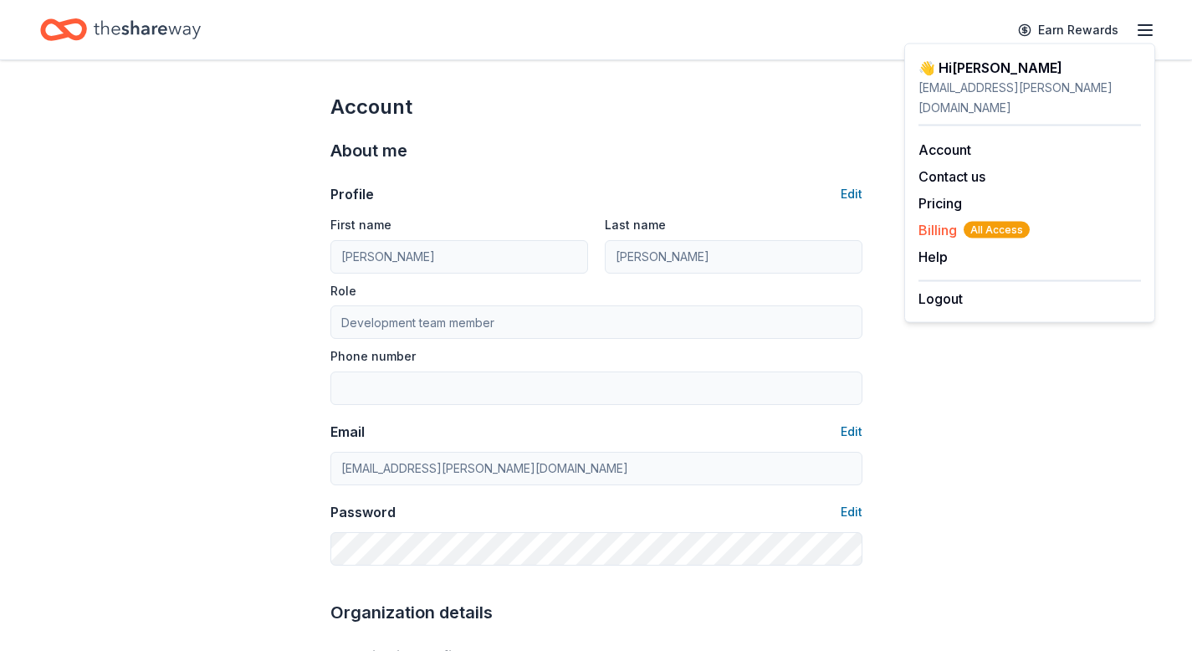
click at [938, 220] on span "Billing All Access" at bounding box center [973, 230] width 111 height 20
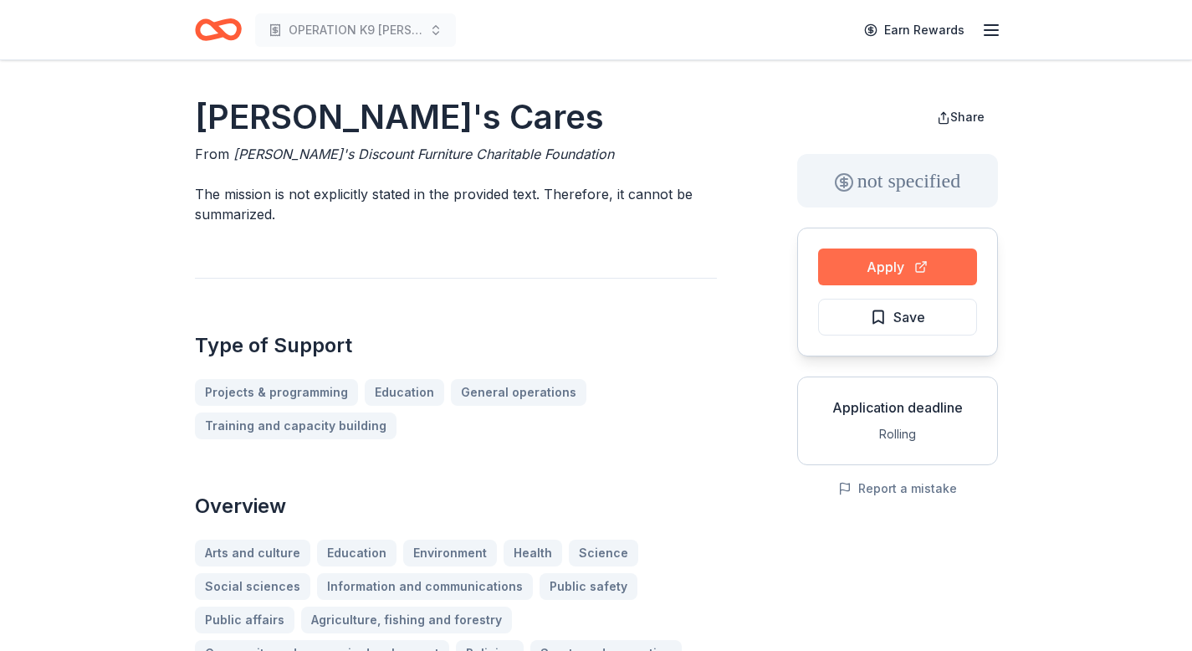
click at [898, 269] on button "Apply" at bounding box center [897, 266] width 159 height 37
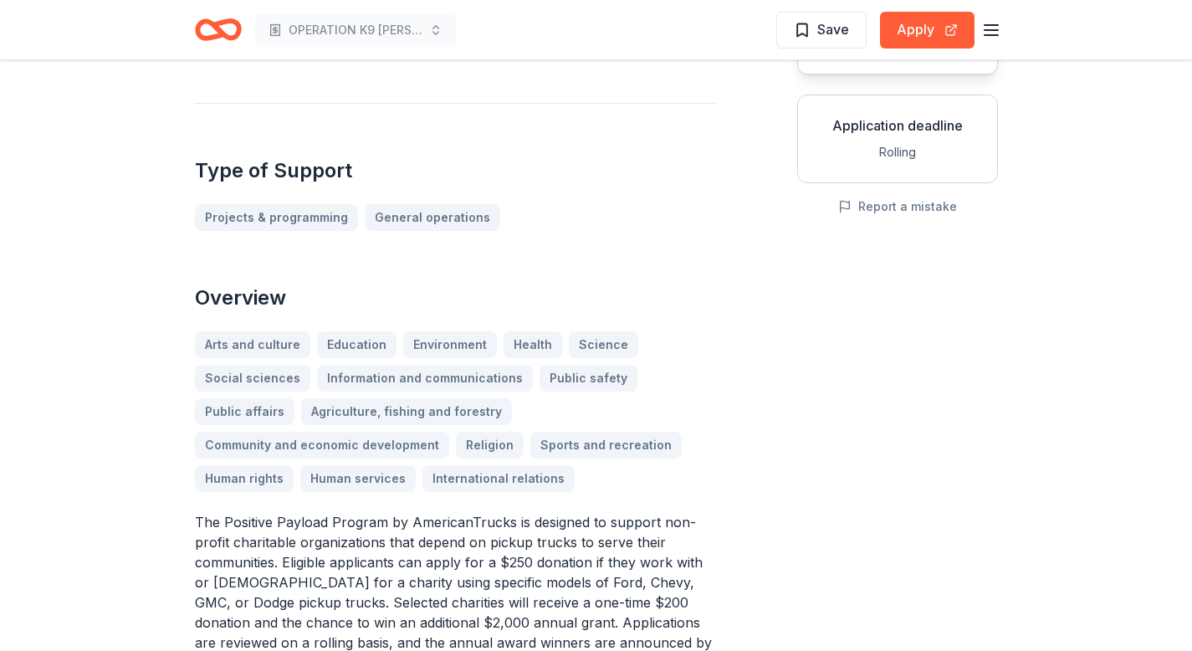
scroll to position [520, 0]
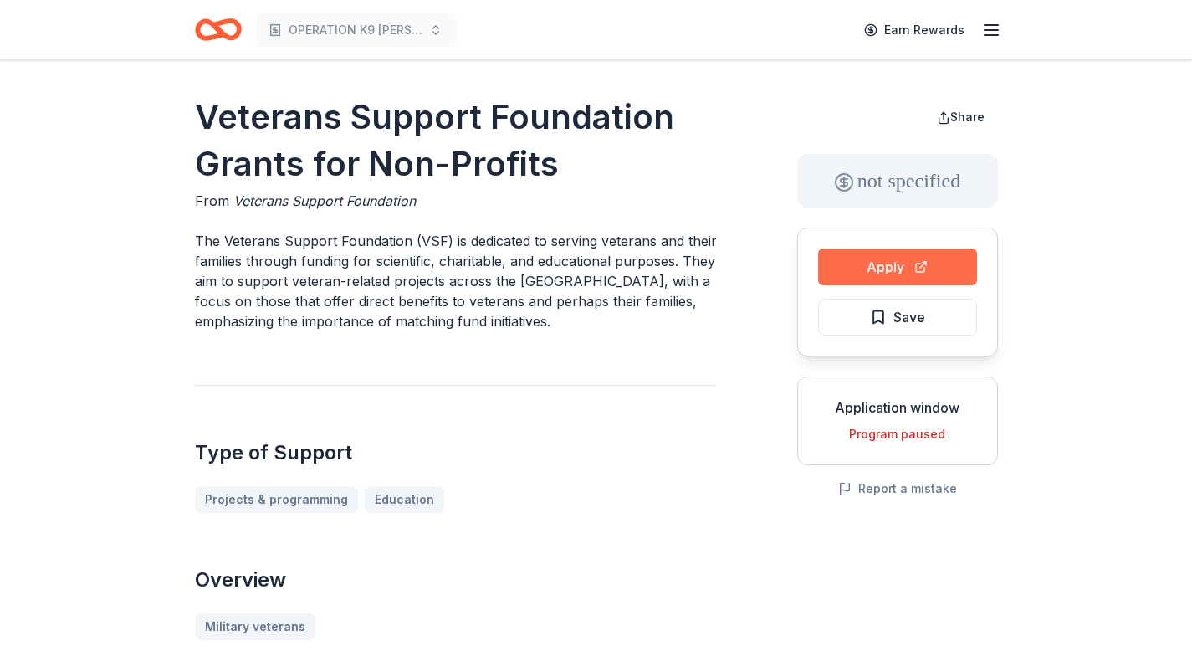
click at [899, 266] on button "Apply" at bounding box center [897, 266] width 159 height 37
click at [898, 268] on button "Apply" at bounding box center [897, 266] width 159 height 37
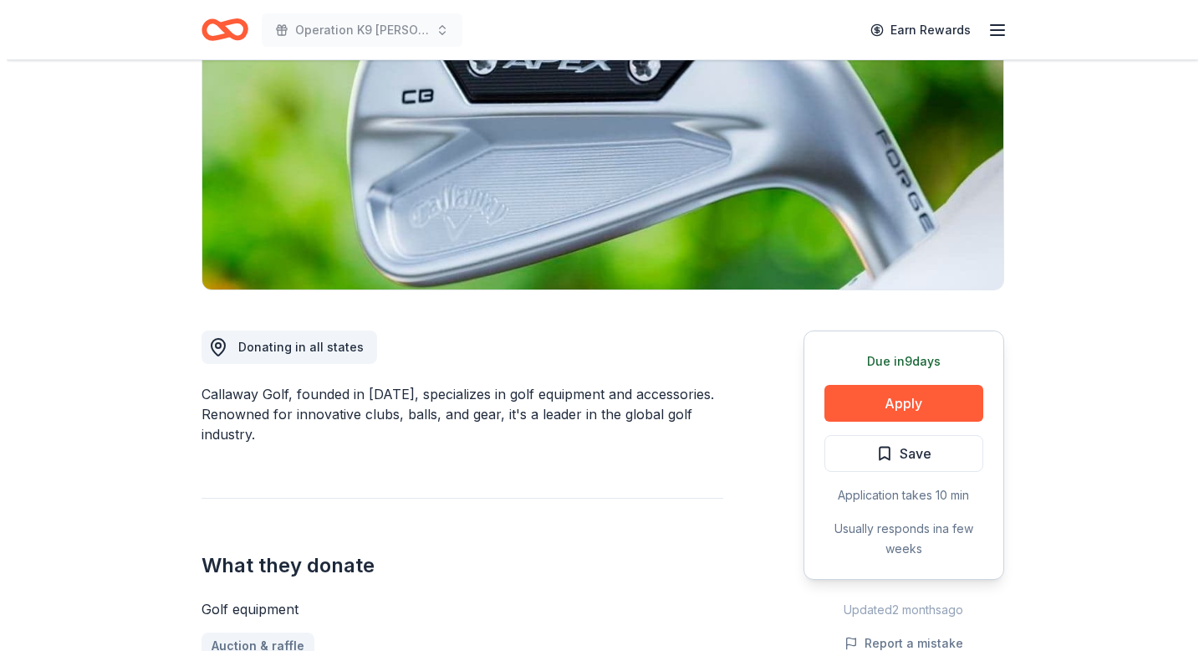
scroll to position [218, 0]
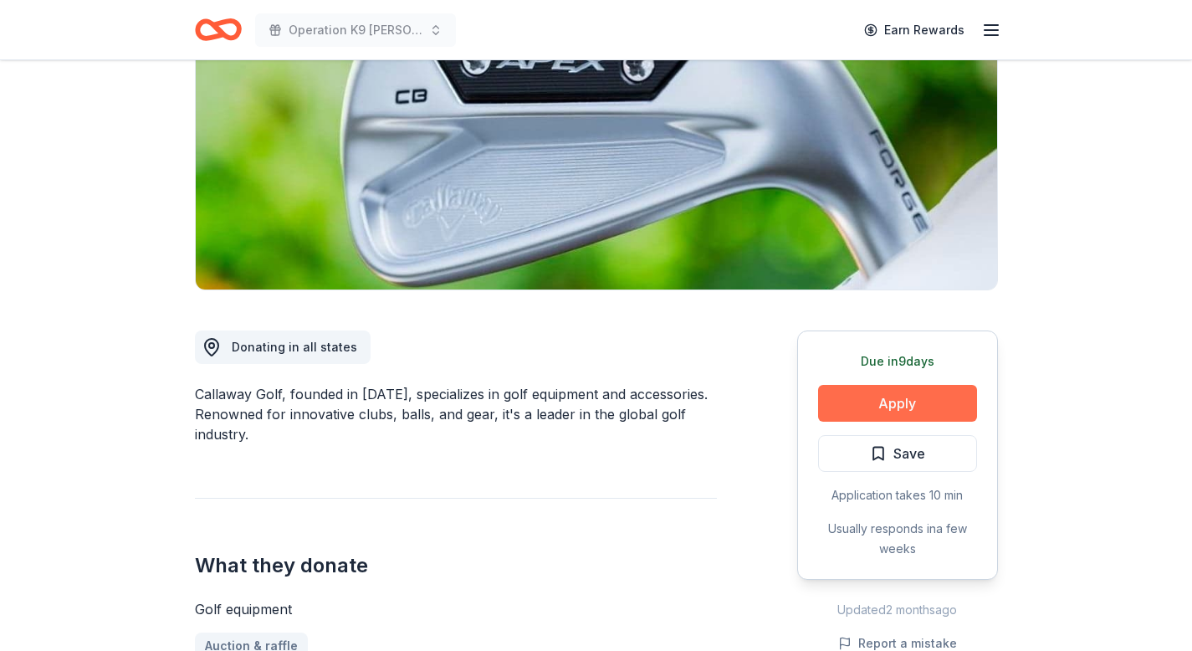
click at [873, 409] on button "Apply" at bounding box center [897, 403] width 159 height 37
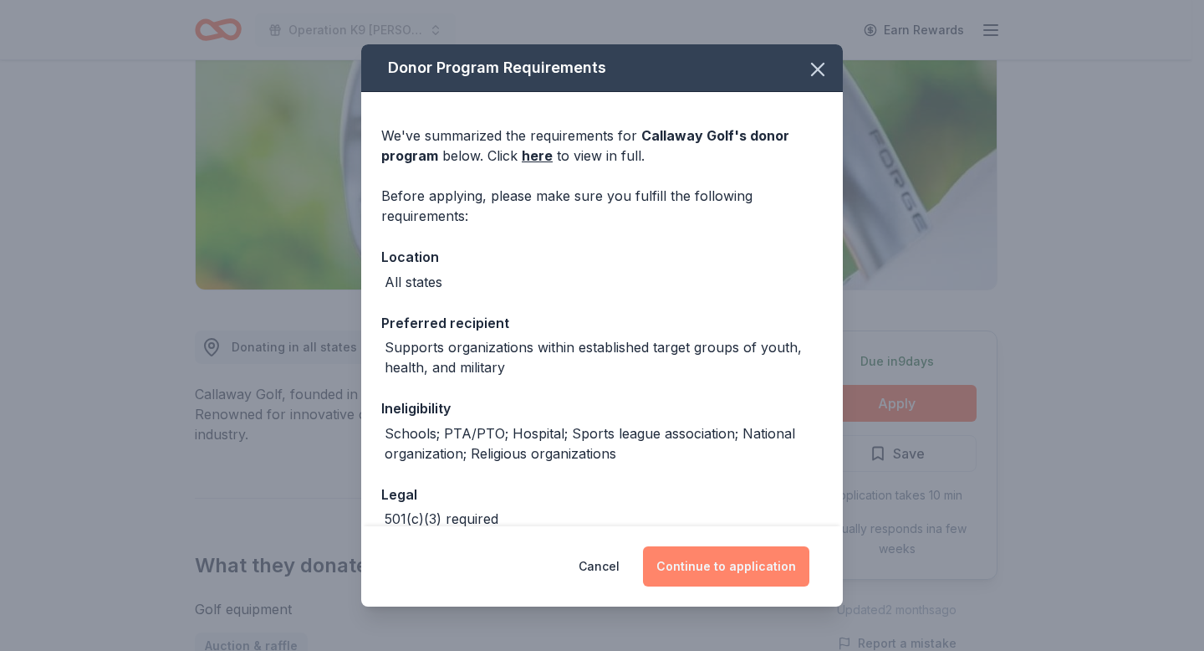
click at [706, 557] on button "Continue to application" at bounding box center [726, 566] width 166 height 40
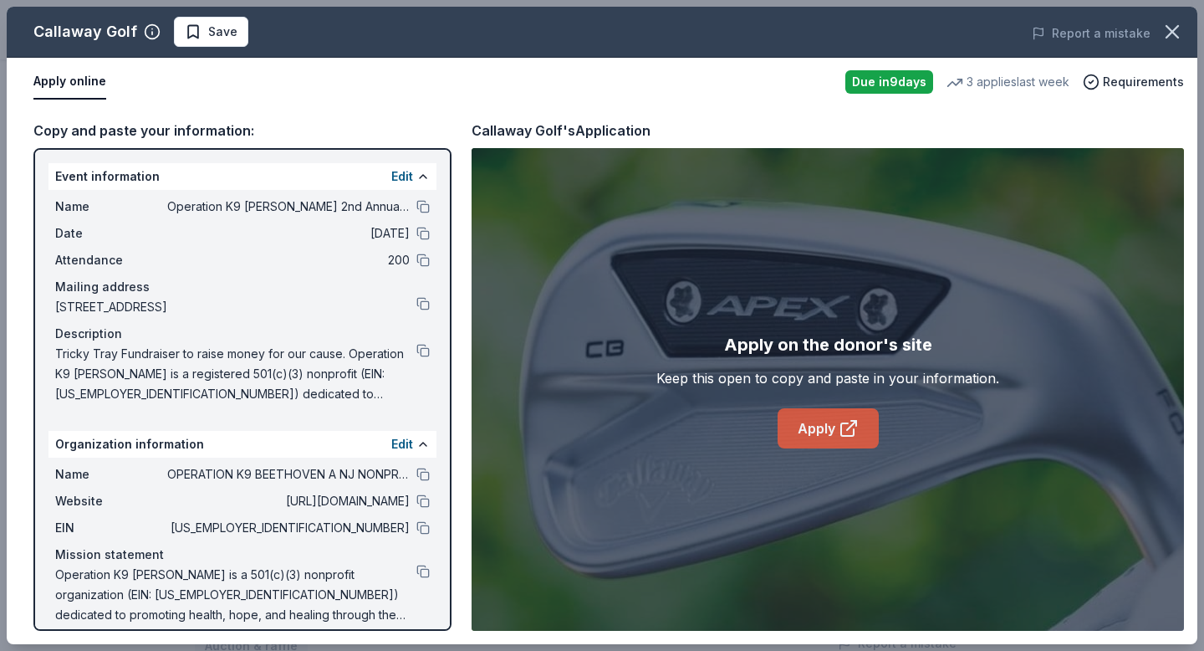
click at [826, 433] on link "Apply" at bounding box center [828, 428] width 101 height 40
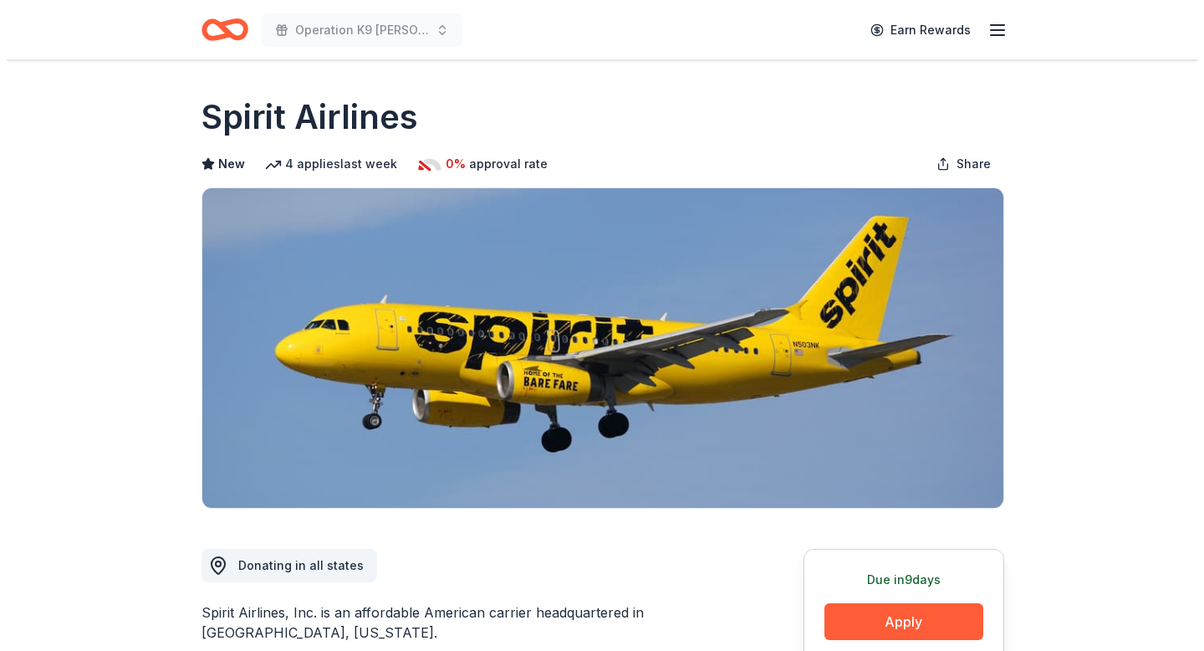
scroll to position [300, 0]
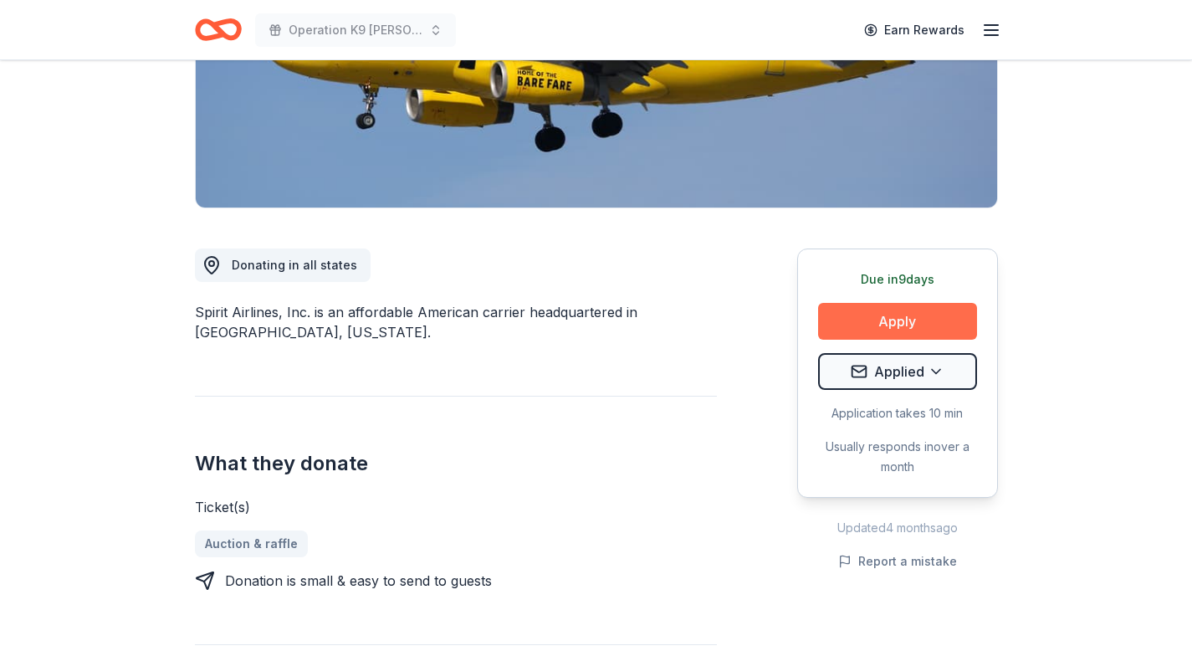
click at [908, 320] on button "Apply" at bounding box center [897, 321] width 159 height 37
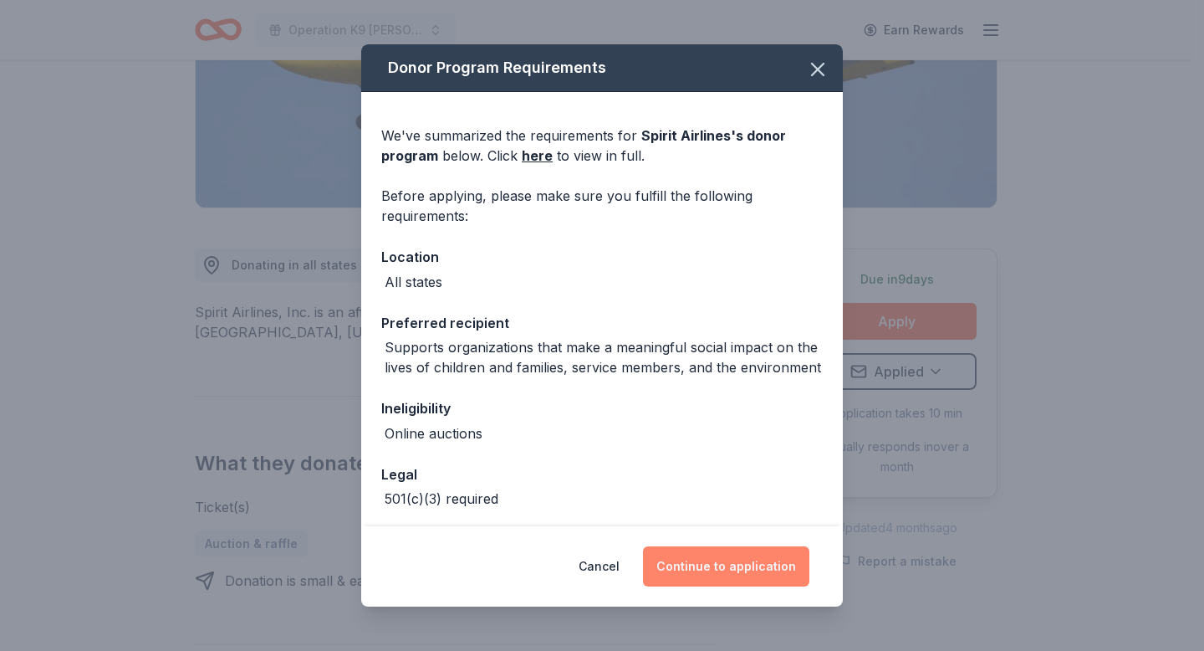
click at [737, 565] on button "Continue to application" at bounding box center [726, 566] width 166 height 40
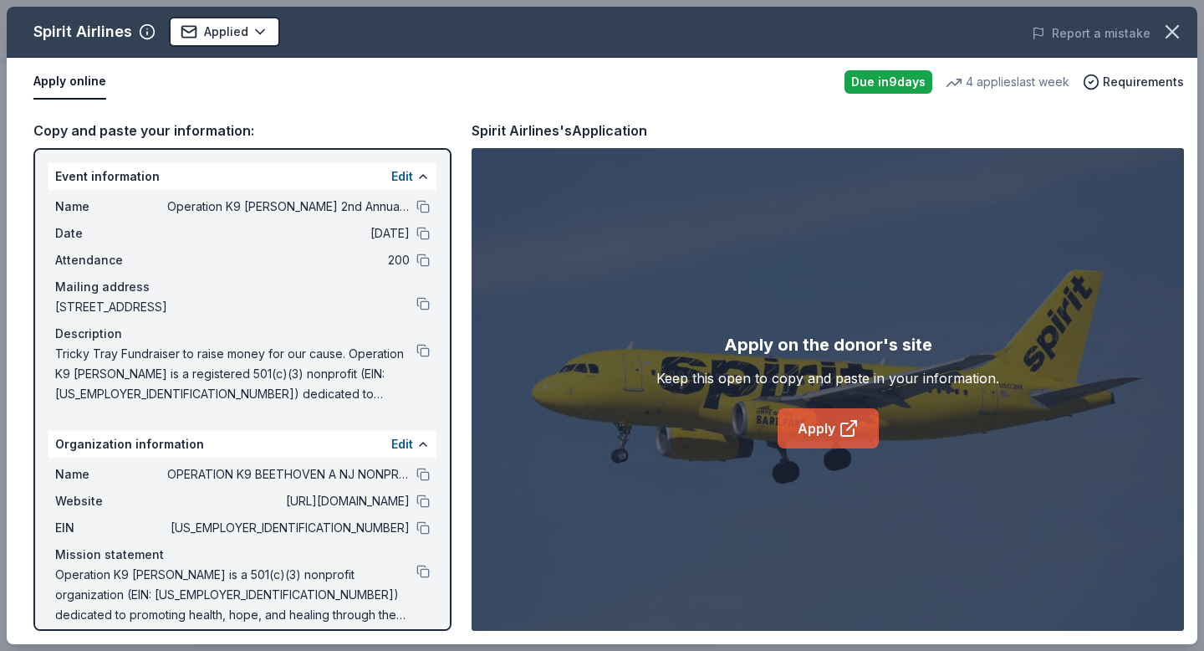
click at [826, 432] on link "Apply" at bounding box center [828, 428] width 101 height 40
click at [817, 422] on link "Apply" at bounding box center [828, 428] width 101 height 40
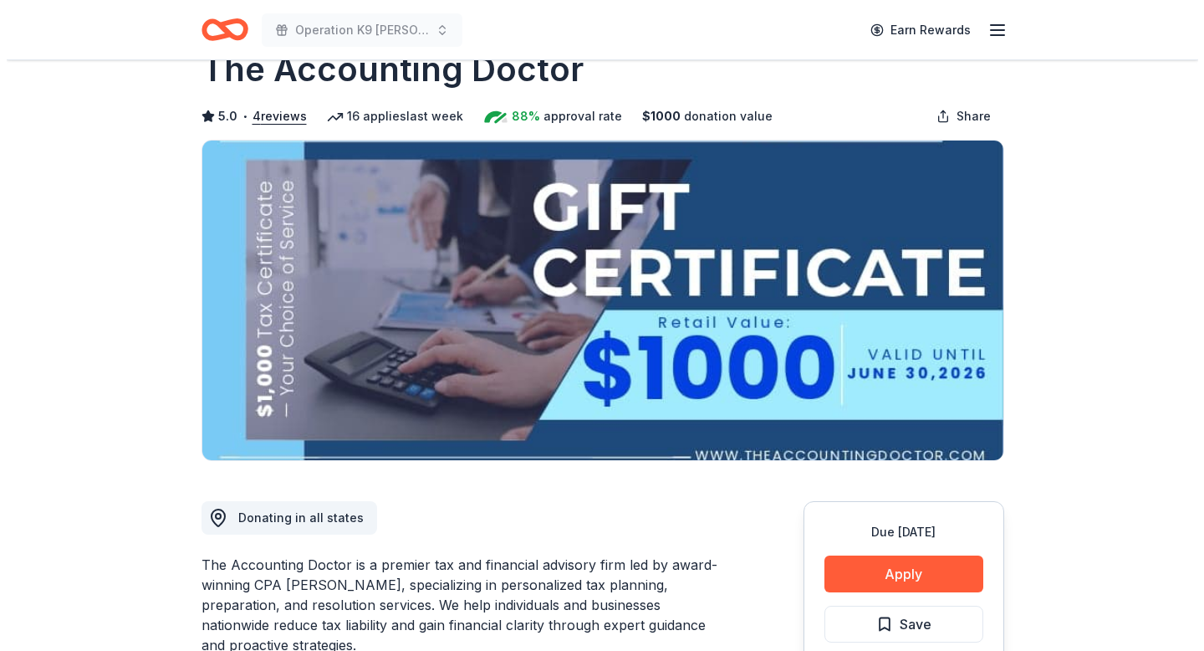
scroll to position [128, 0]
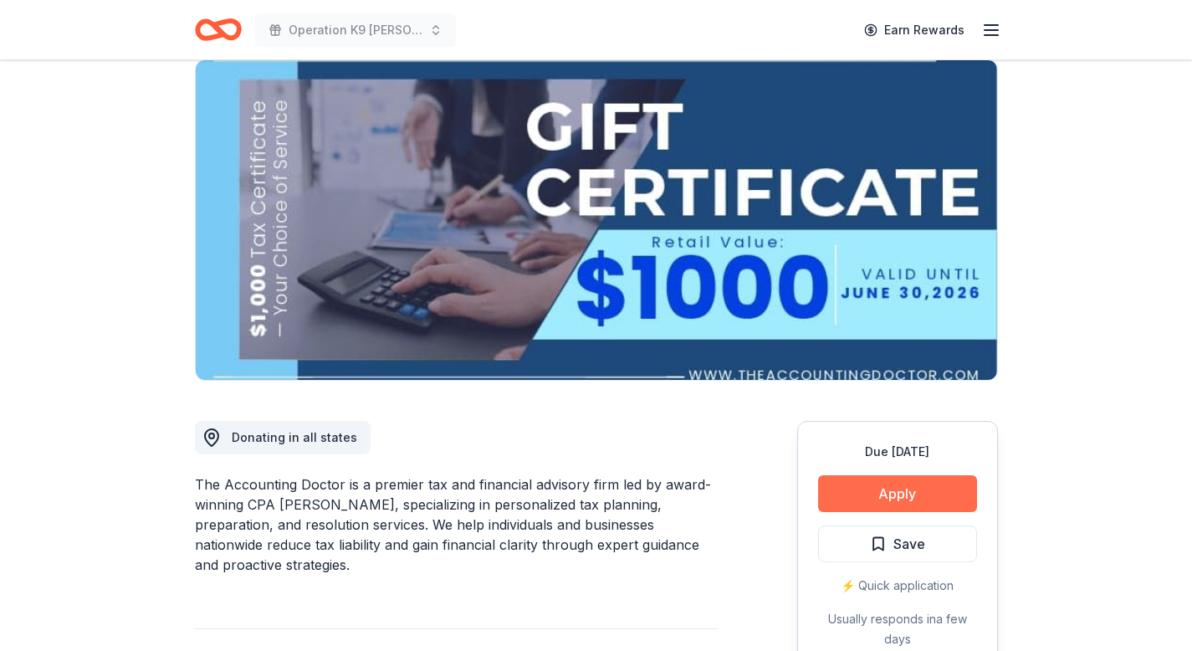
click at [877, 503] on button "Apply" at bounding box center [897, 493] width 159 height 37
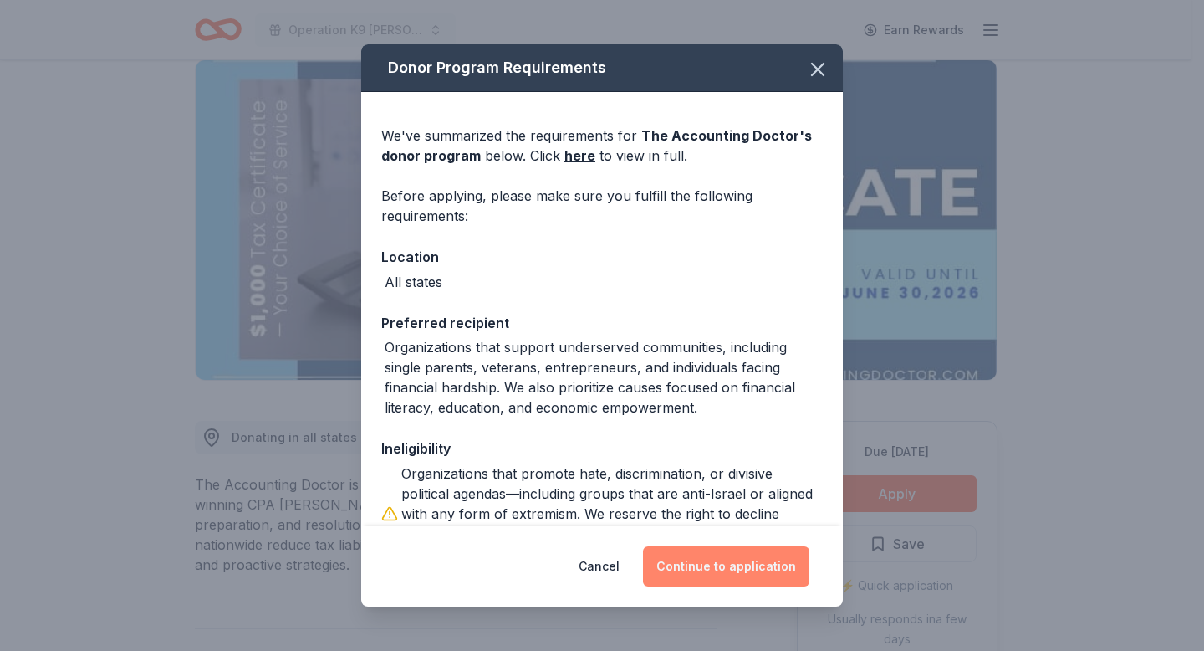
click at [744, 569] on button "Continue to application" at bounding box center [726, 566] width 166 height 40
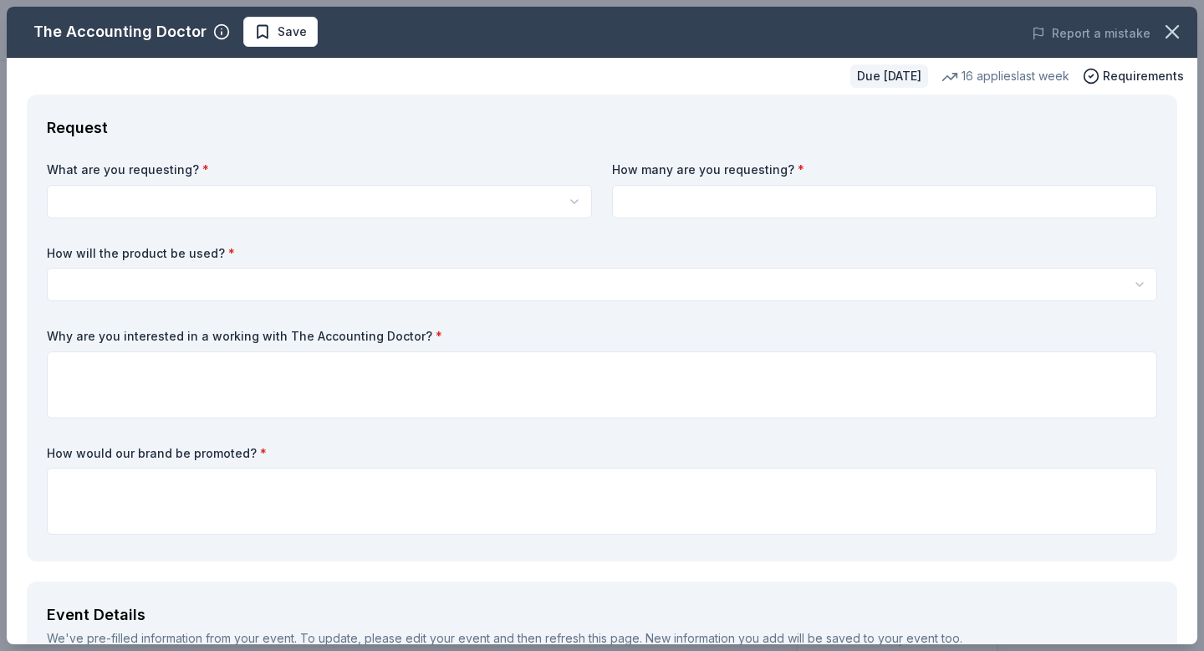
click at [144, 199] on html "Operation K9 [PERSON_NAME] 2nd Annual Tricky Tray Fundraiser 2025 Earn Rewards …" at bounding box center [602, 197] width 1204 height 651
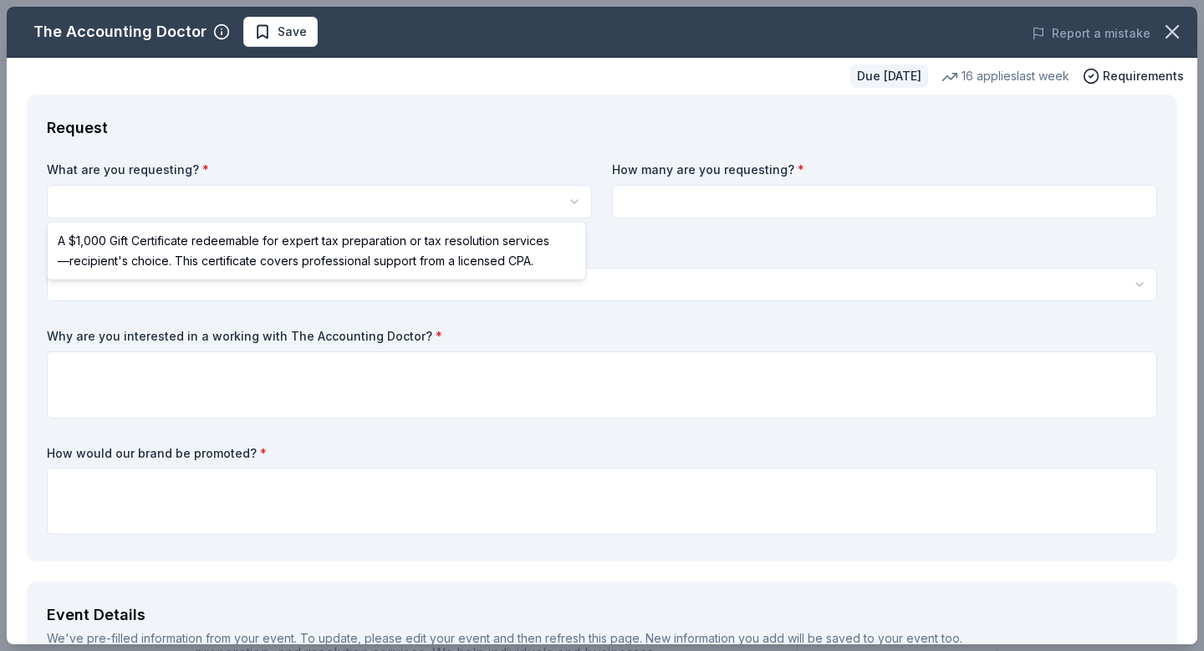
select select "A $1,000 Gift Certificate redeemable for expert tax preparation or tax resoluti…"
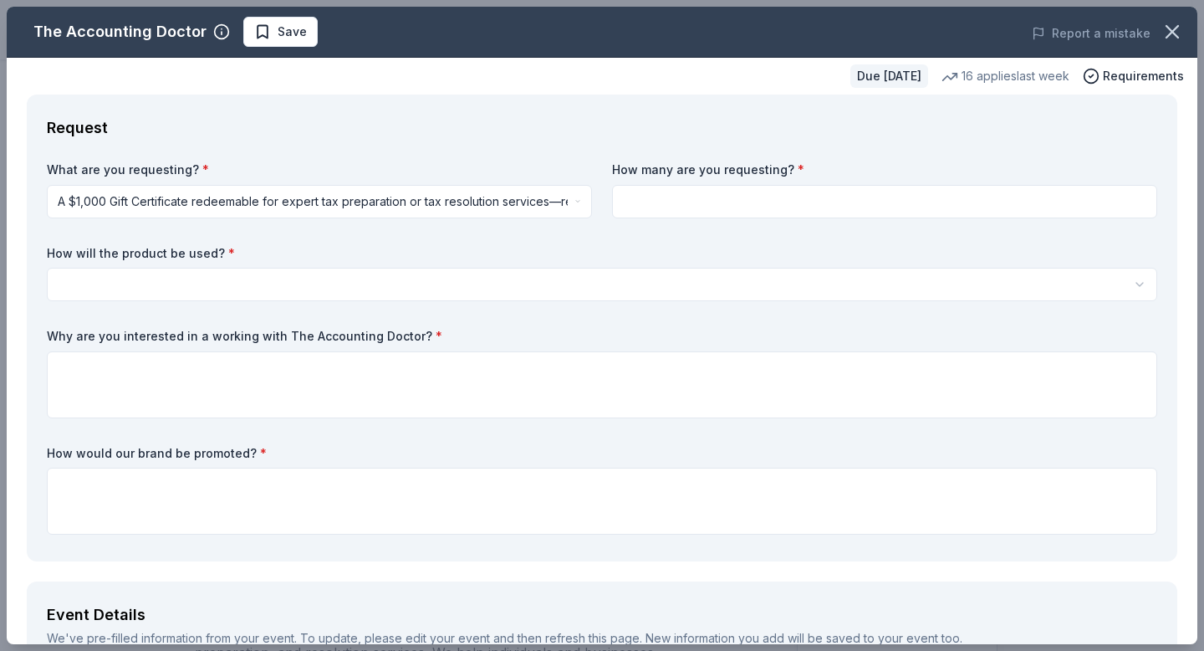
click at [674, 192] on input at bounding box center [884, 201] width 545 height 33
type input "1"
click at [86, 279] on html "Operation K9 [PERSON_NAME] 2nd Annual Tricky Tray Fundraiser 2025 Earn Rewards …" at bounding box center [602, 325] width 1204 height 651
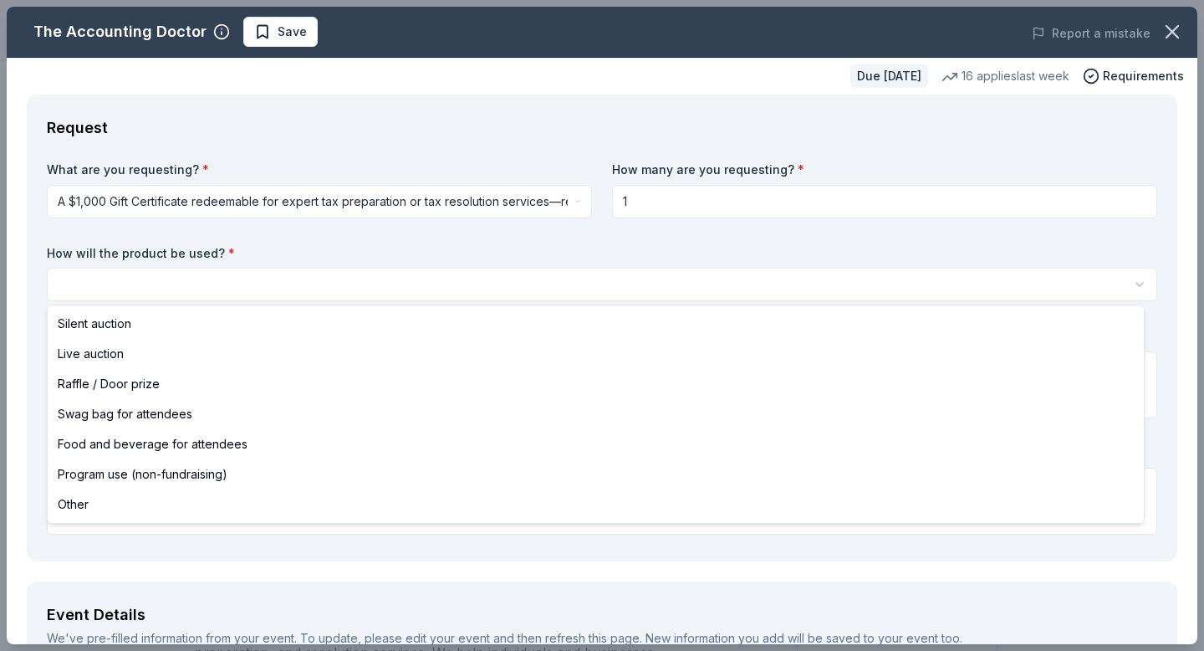
select select "liveAuction"
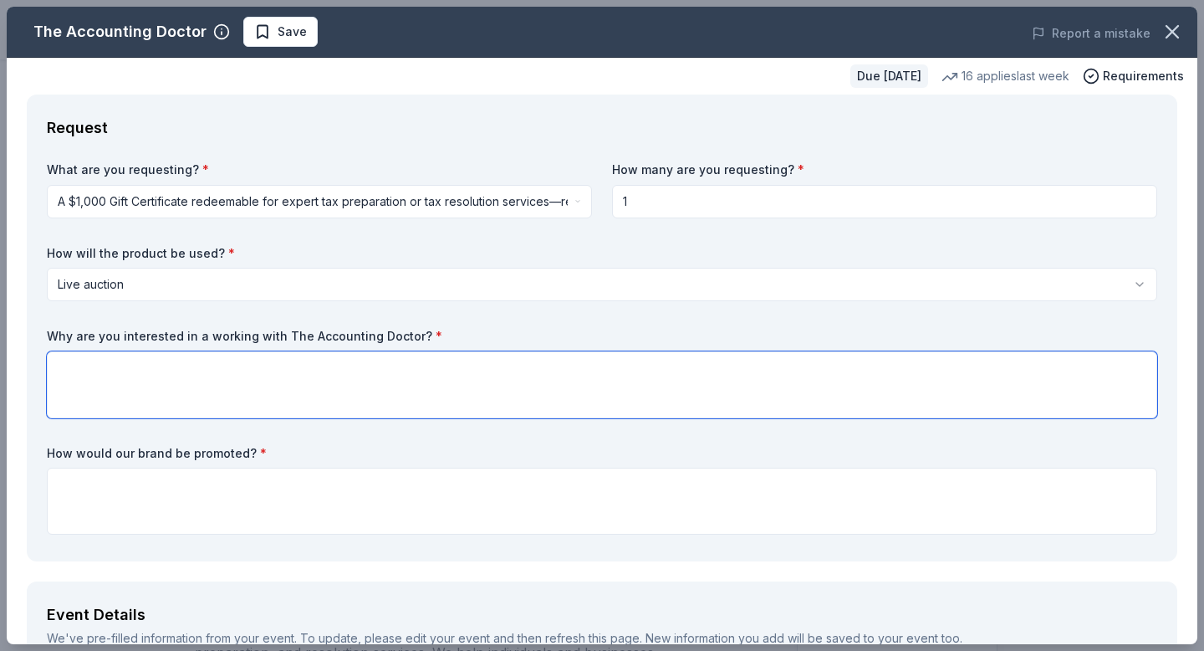
click at [141, 379] on textarea at bounding box center [602, 384] width 1111 height 67
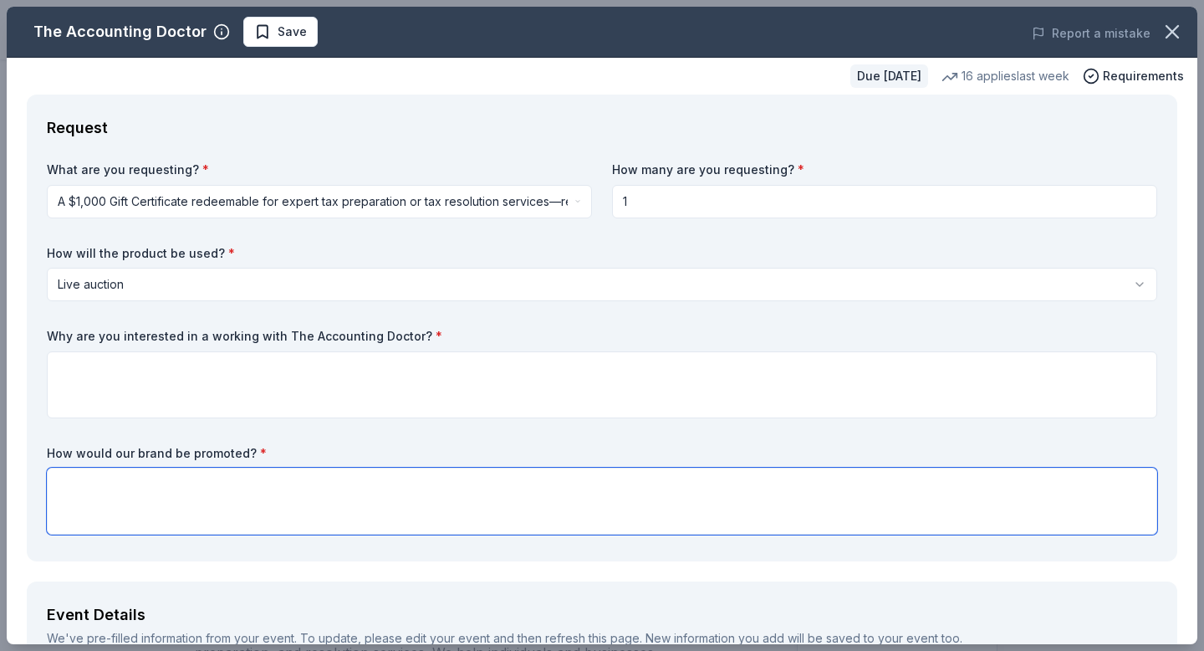
click at [138, 493] on textarea at bounding box center [602, 501] width 1111 height 67
